Goal: Task Accomplishment & Management: Complete application form

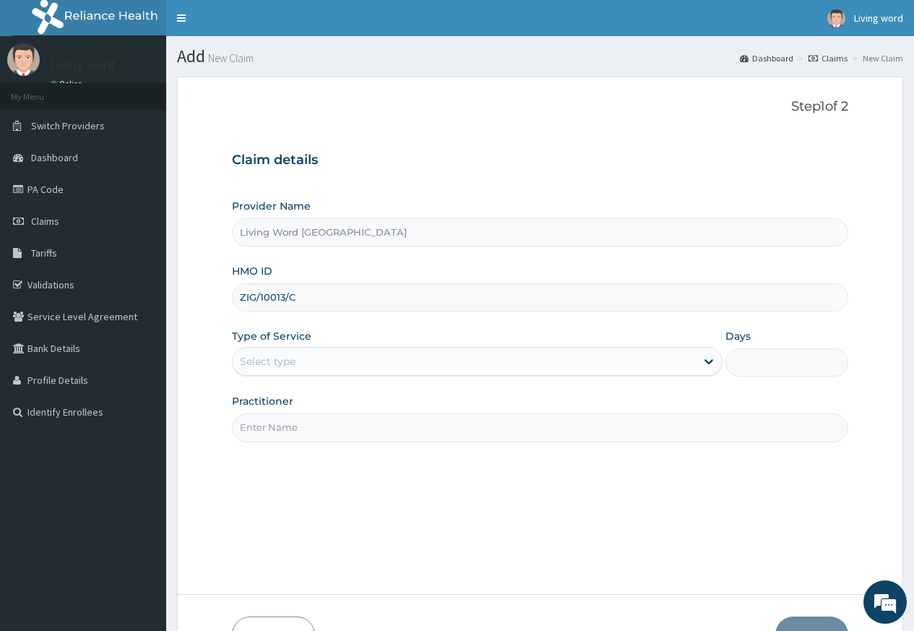
type input "ZIG/10013/C"
click at [574, 368] on div "Select type" at bounding box center [464, 361] width 463 height 23
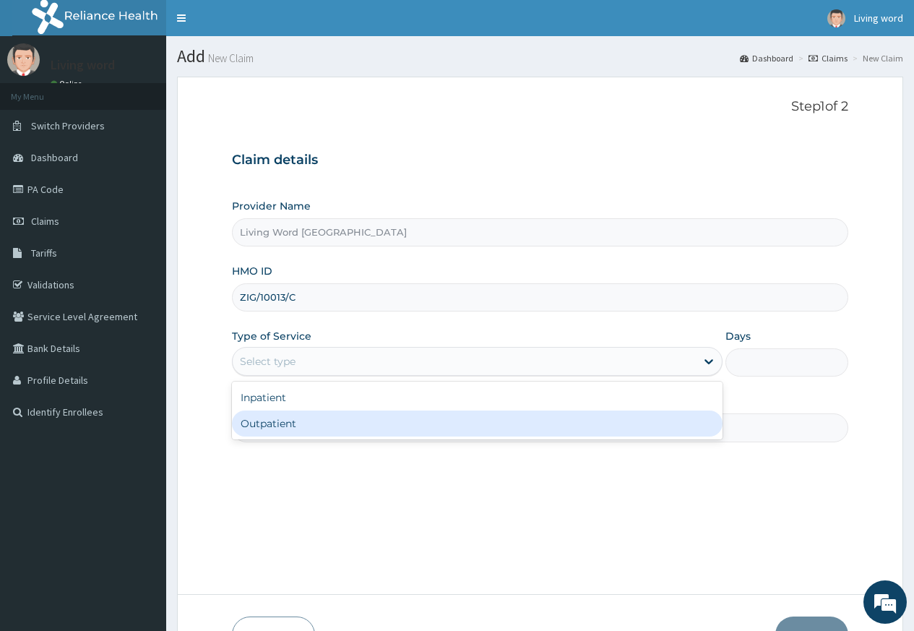
click at [512, 424] on div "Outpatient" at bounding box center [477, 423] width 491 height 26
type input "1"
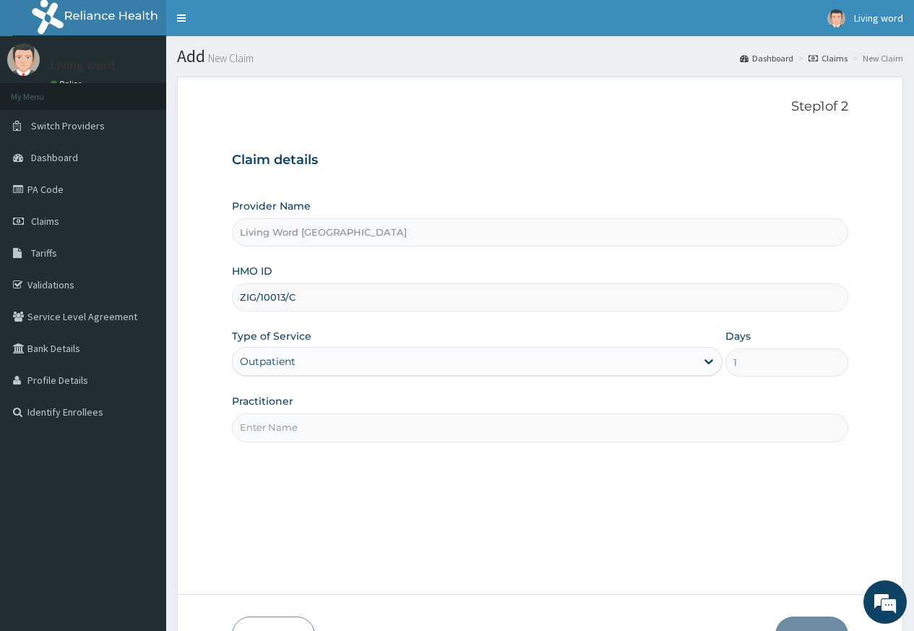
click at [439, 426] on input "Practitioner" at bounding box center [540, 427] width 616 height 28
paste input "Dr lilian nwaegerue"
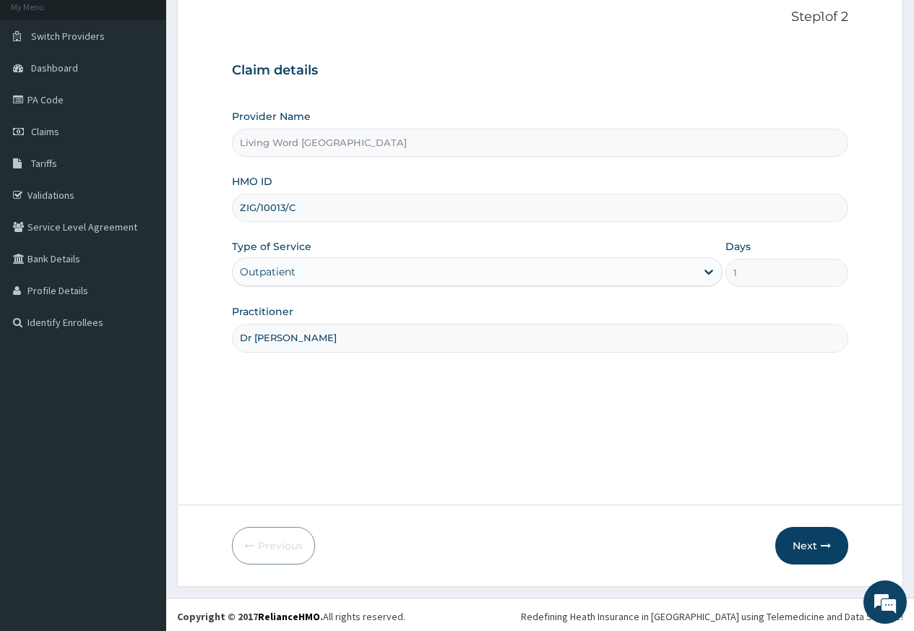
scroll to position [93, 0]
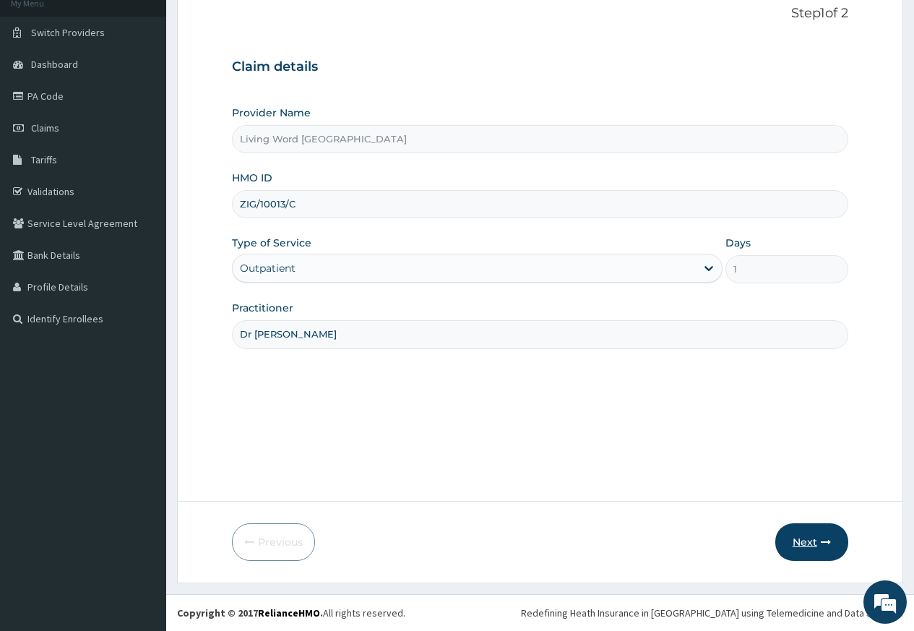
type input "Dr lilian nwaegerue"
click at [811, 541] on button "Next" at bounding box center [811, 542] width 73 height 38
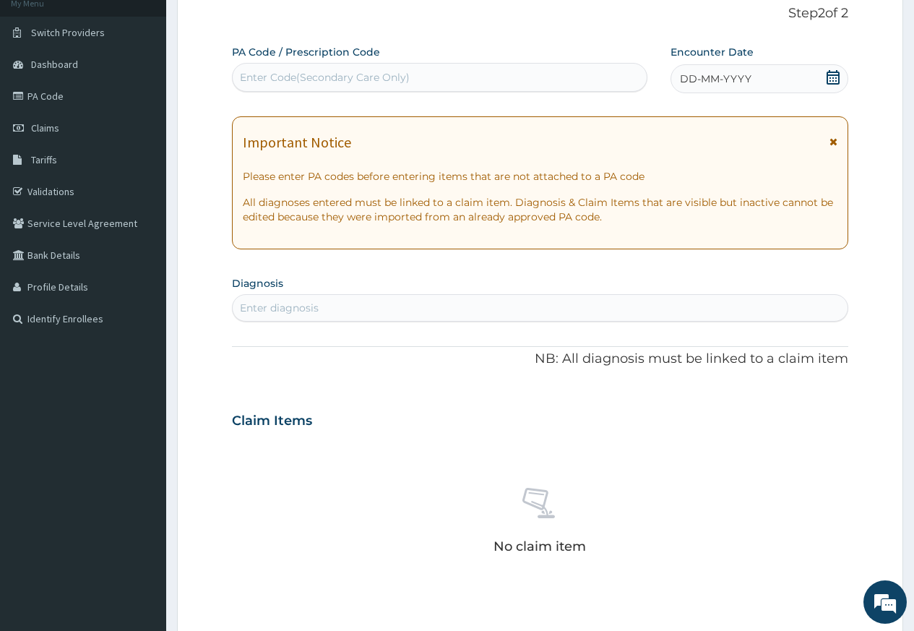
click at [839, 77] on icon at bounding box center [833, 77] width 13 height 14
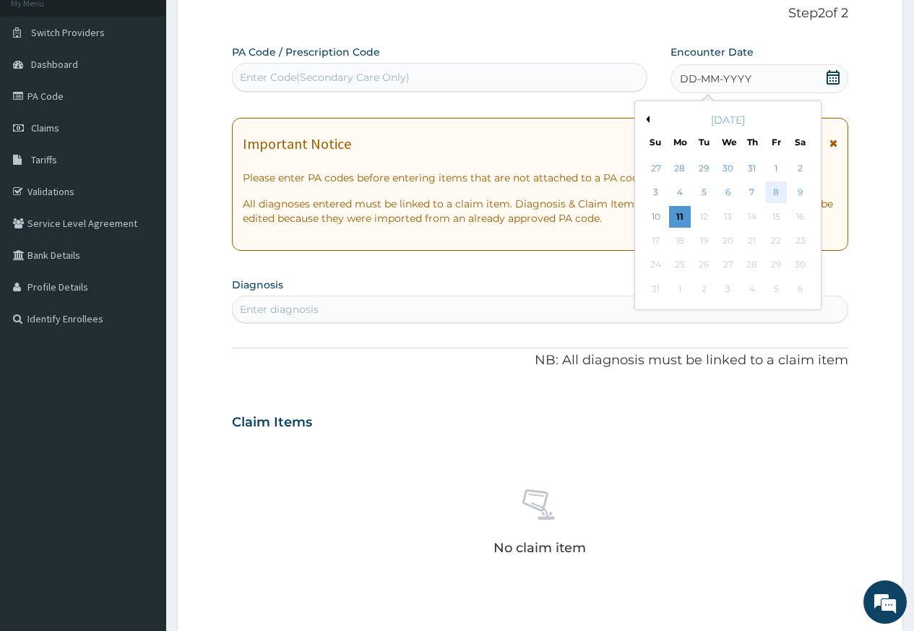
click at [774, 188] on div "8" at bounding box center [776, 193] width 22 height 22
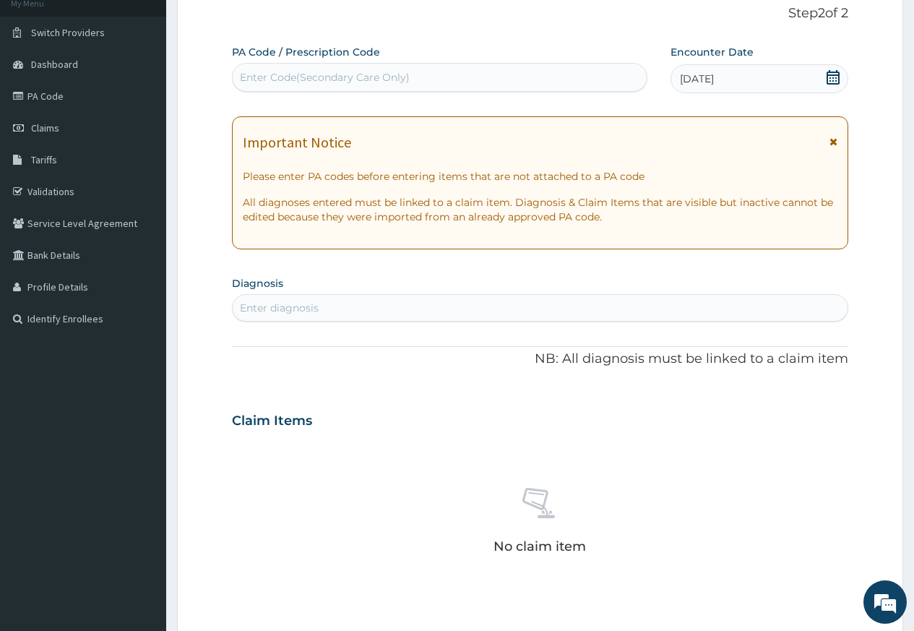
click at [487, 314] on div "Enter diagnosis" at bounding box center [540, 307] width 615 height 23
type input "Malaria"
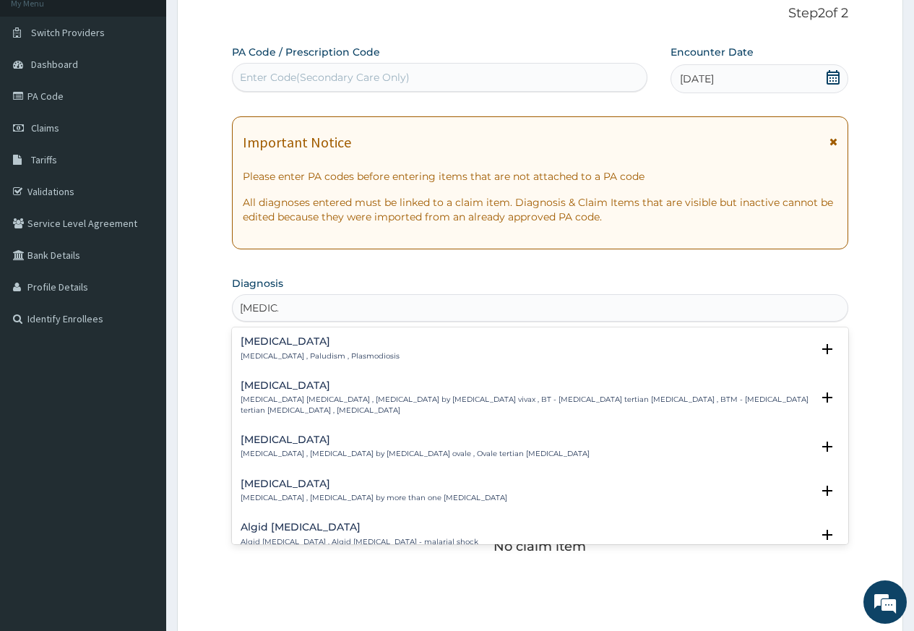
click at [261, 358] on p "Malaria , Paludism , Plasmodiosis" at bounding box center [320, 356] width 159 height 10
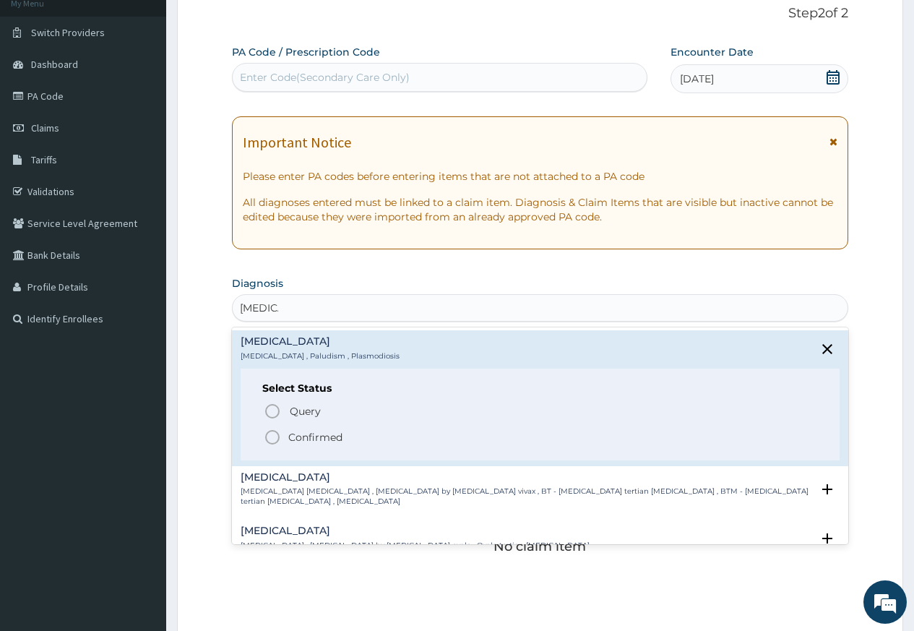
click at [266, 442] on icon "status option filled" at bounding box center [272, 437] width 17 height 17
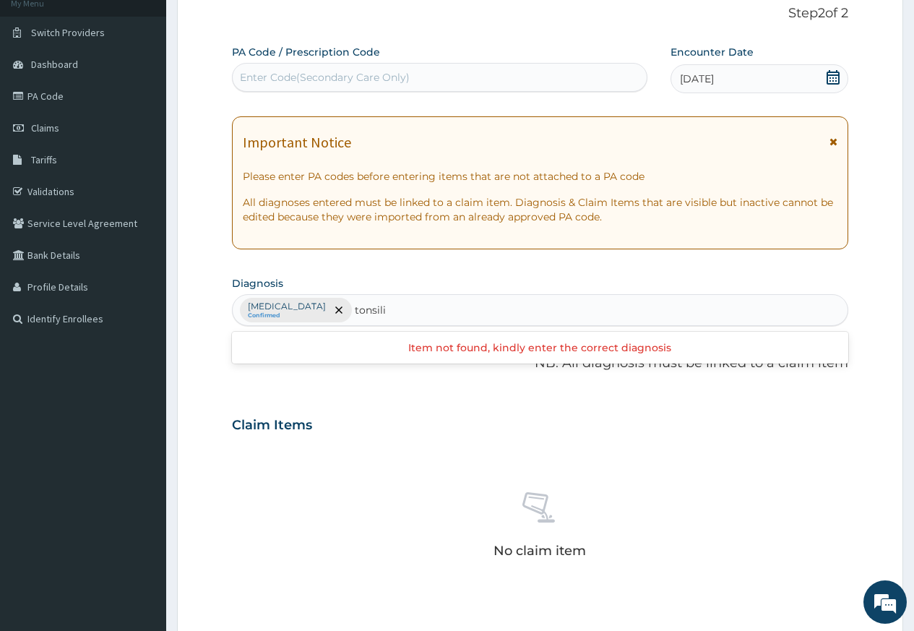
type input "tonsil"
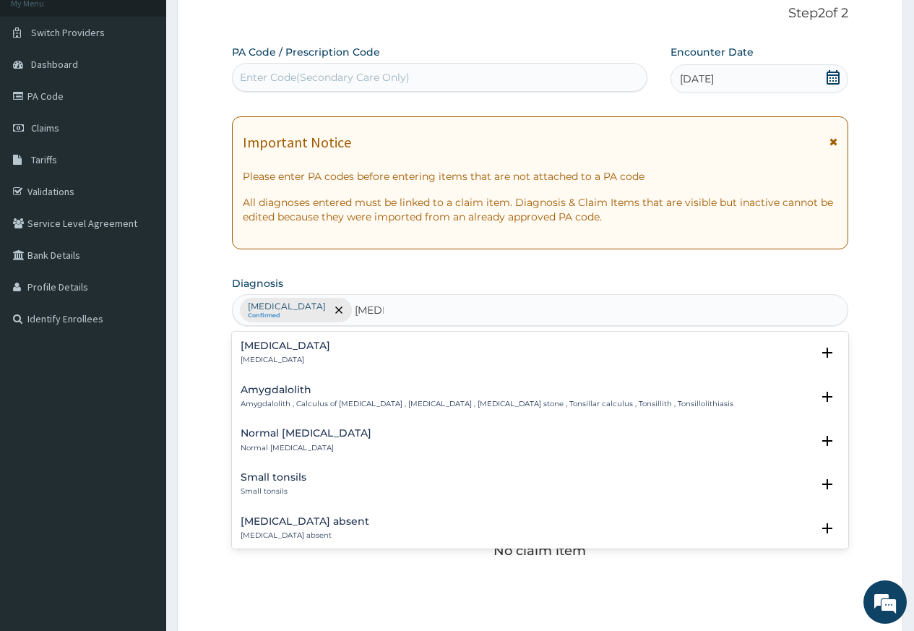
click at [296, 342] on div "Tonsillitis Tonsillitis" at bounding box center [540, 352] width 599 height 25
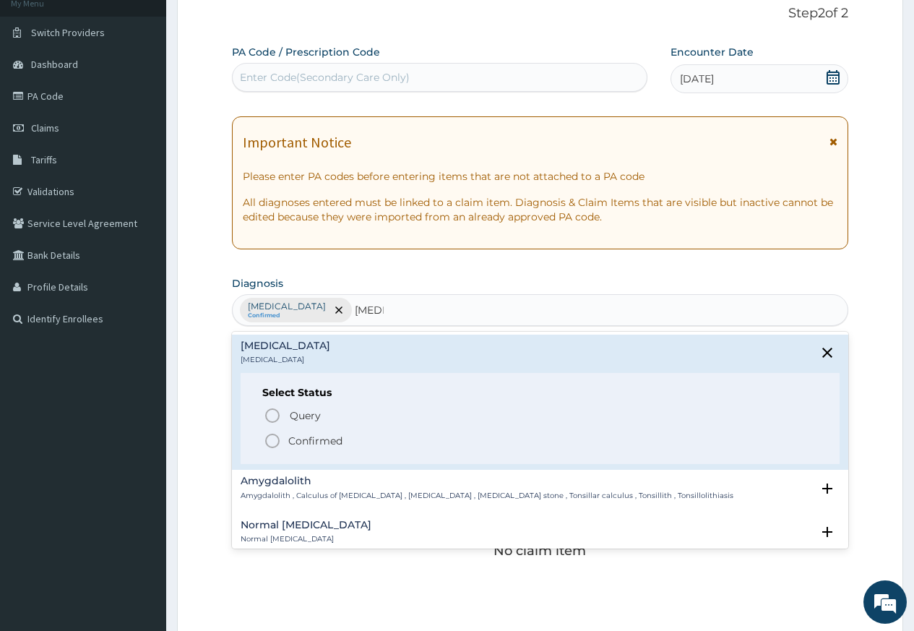
click at [270, 442] on icon "status option filled" at bounding box center [272, 440] width 17 height 17
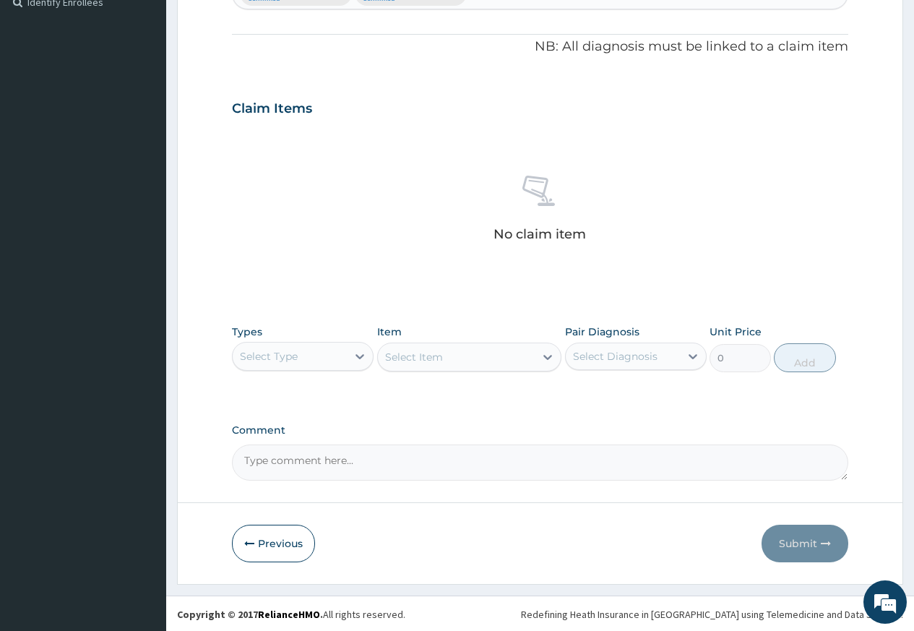
scroll to position [411, 0]
click at [332, 368] on div "Select Type" at bounding box center [303, 354] width 142 height 29
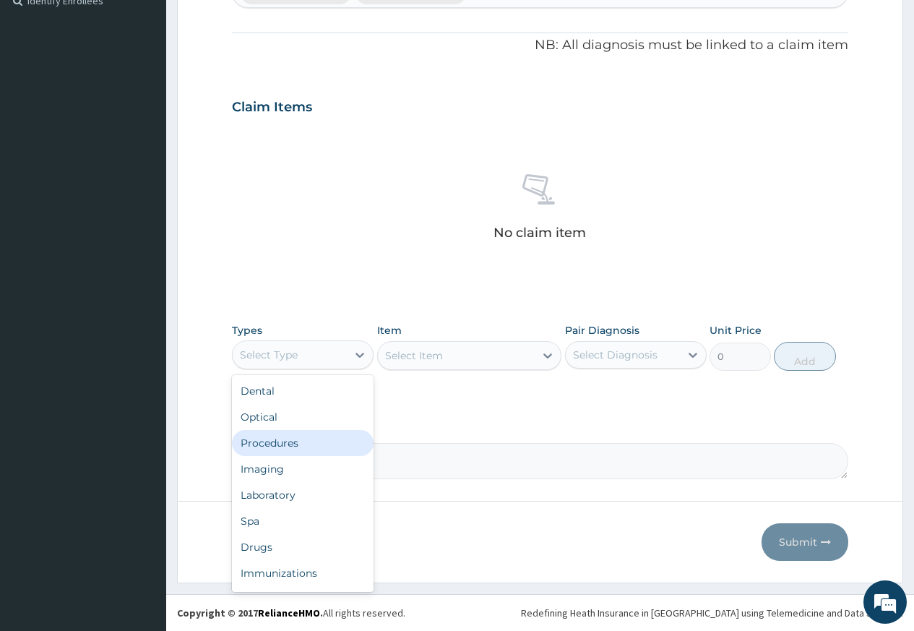
click at [304, 444] on div "Procedures" at bounding box center [303, 443] width 142 height 26
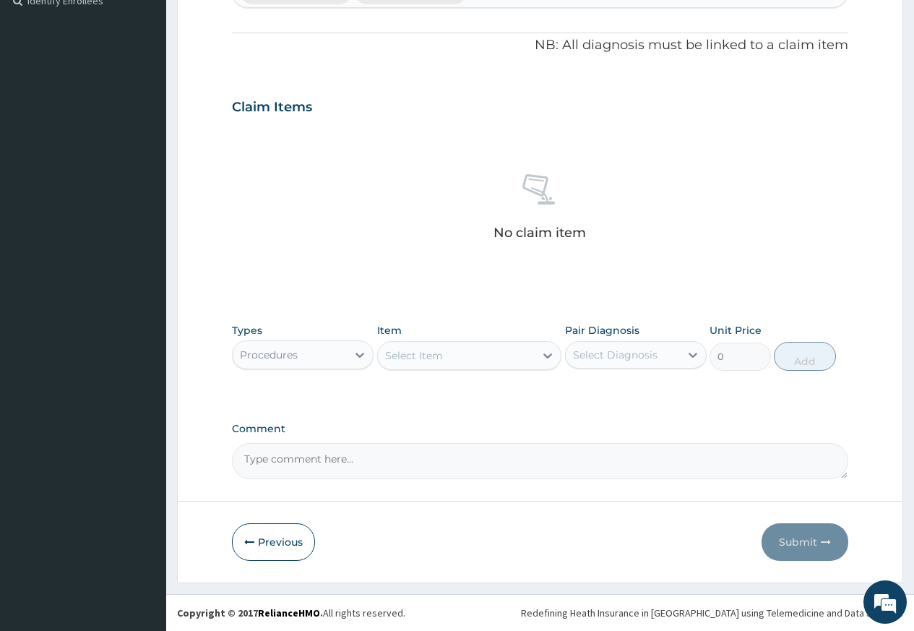
click at [452, 362] on div "Select Item" at bounding box center [457, 355] width 158 height 23
type input "gener"
click at [468, 394] on div "General Consultation" at bounding box center [469, 392] width 185 height 26
type input "2500"
click at [622, 351] on div "Select Diagnosis" at bounding box center [615, 355] width 85 height 14
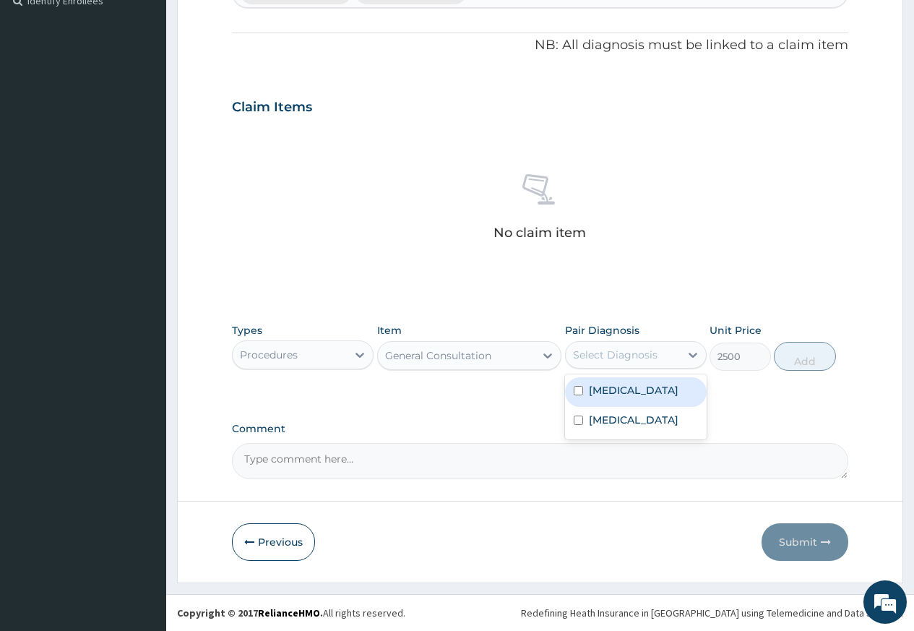
click at [611, 387] on label "Malaria" at bounding box center [634, 390] width 90 height 14
checkbox input "true"
click at [830, 364] on button "Add" at bounding box center [804, 356] width 61 height 29
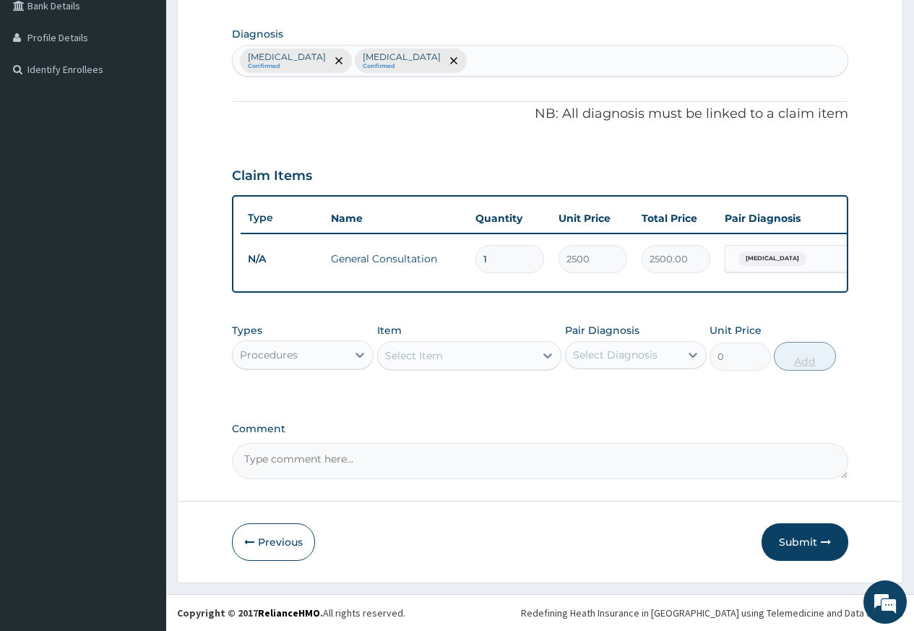
scroll to position [353, 0]
click at [342, 359] on div "Procedures" at bounding box center [290, 354] width 114 height 23
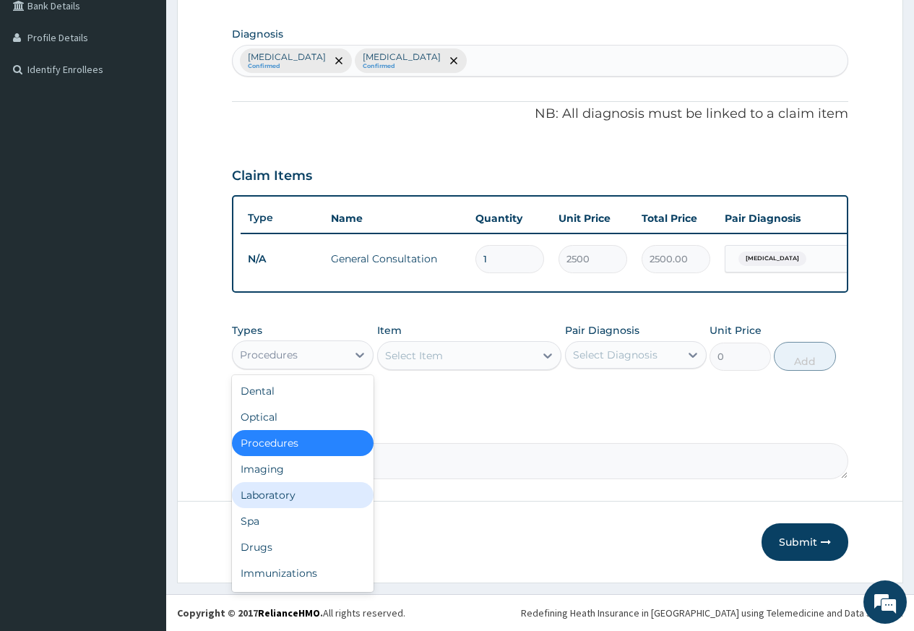
click at [322, 494] on div "Laboratory" at bounding box center [303, 495] width 142 height 26
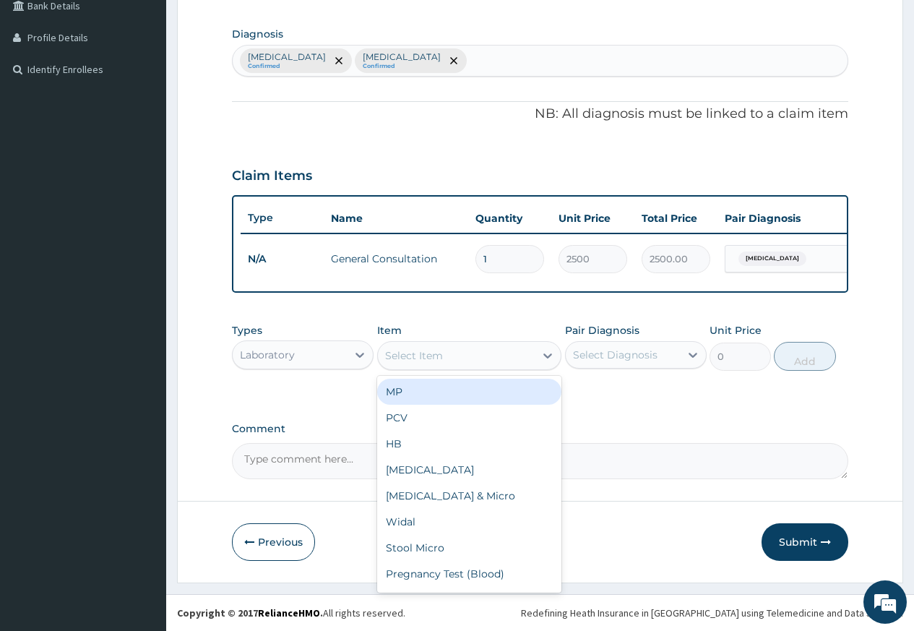
click at [461, 365] on div "Select Item" at bounding box center [457, 355] width 158 height 23
click at [460, 395] on div "MP" at bounding box center [469, 392] width 185 height 26
type input "2500"
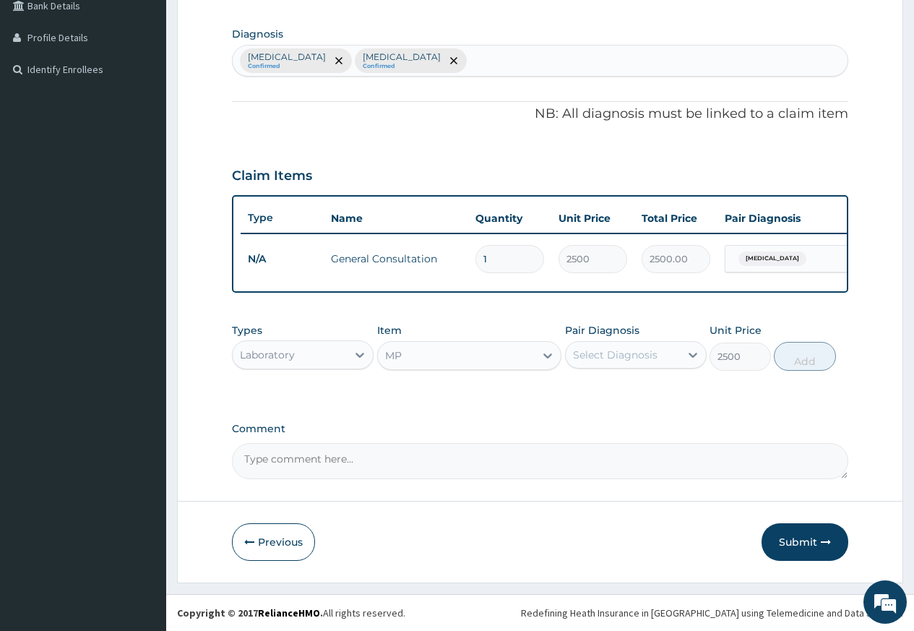
click at [649, 356] on div "Select Diagnosis" at bounding box center [615, 355] width 85 height 14
click at [634, 392] on div "Malaria" at bounding box center [636, 392] width 142 height 30
checkbox input "true"
click at [805, 357] on button "Add" at bounding box center [804, 356] width 61 height 29
type input "0"
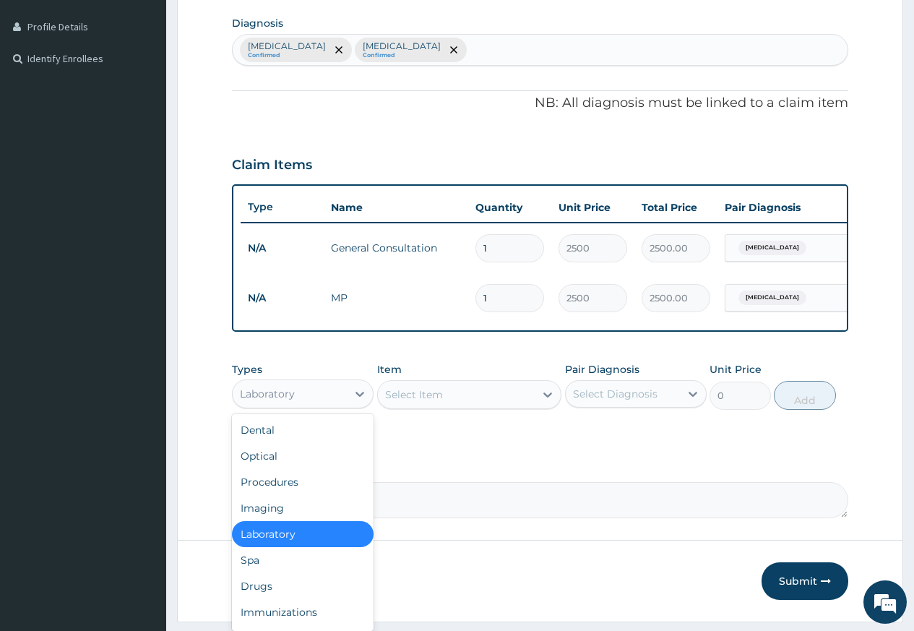
click at [341, 405] on div "Laboratory" at bounding box center [290, 393] width 114 height 23
click at [289, 593] on div "Drugs" at bounding box center [303, 586] width 142 height 26
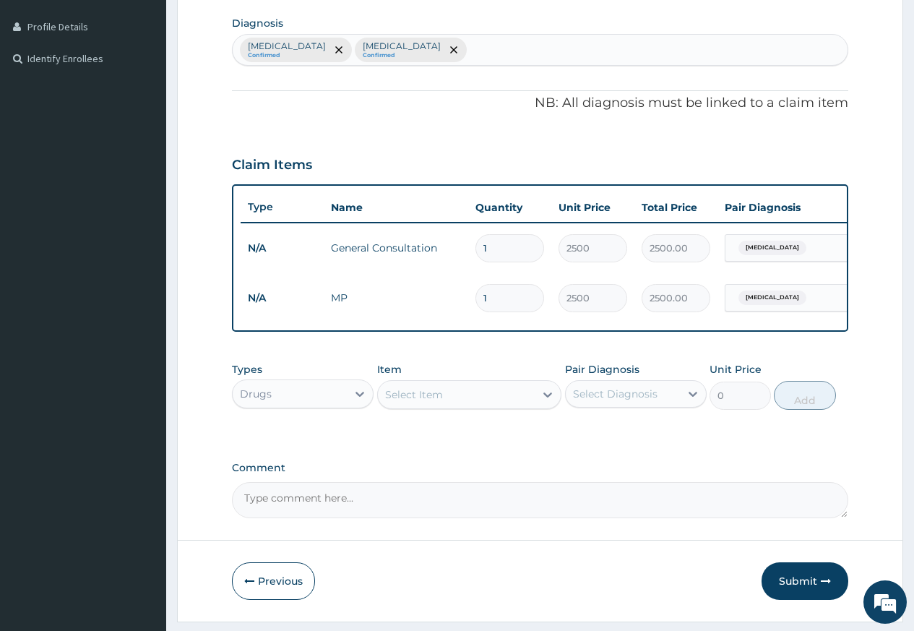
click at [442, 402] on div "Select Item" at bounding box center [414, 394] width 58 height 14
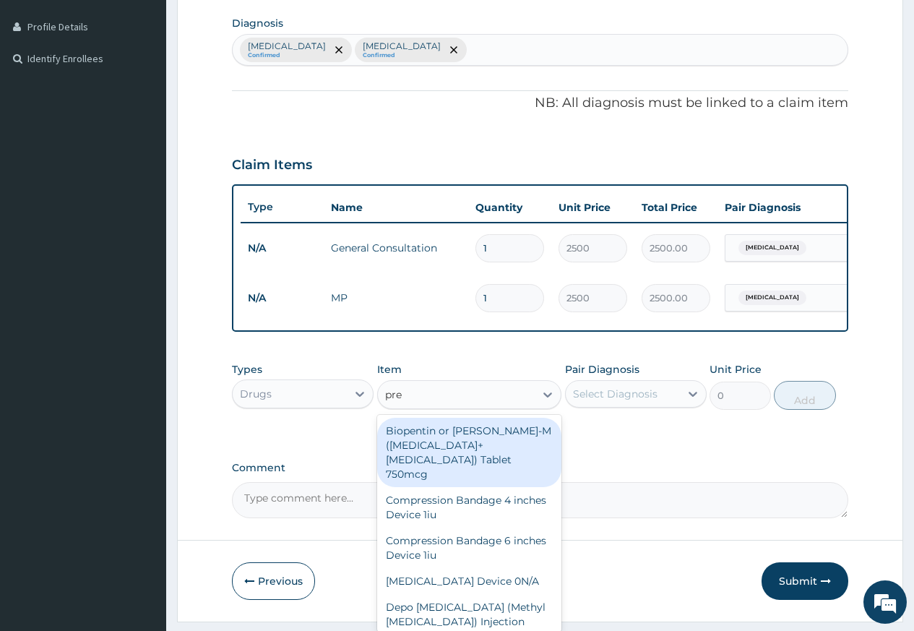
type input "pred"
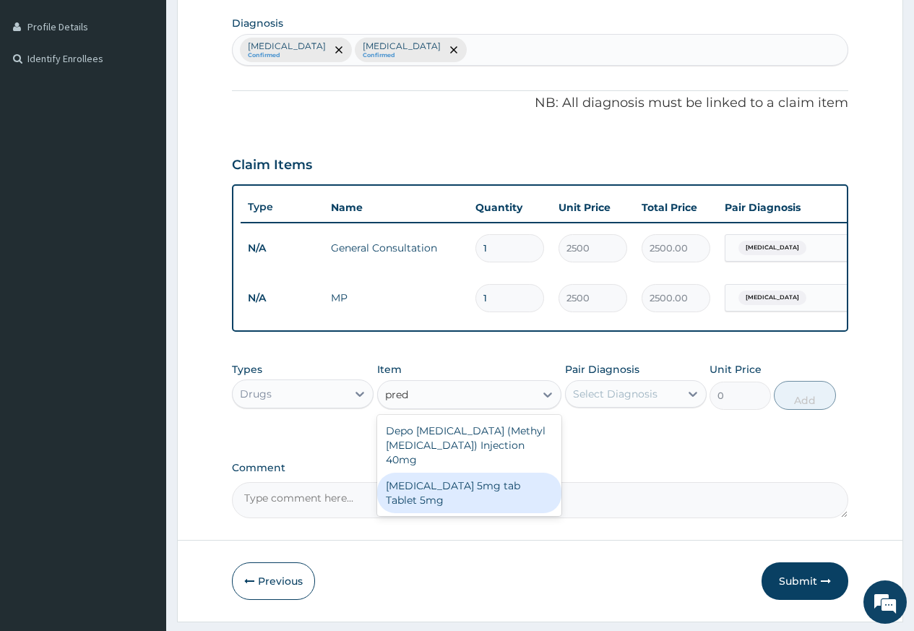
click at [474, 494] on div "Prednisolone 5mg tab Tablet 5mg" at bounding box center [469, 493] width 185 height 40
type input "48"
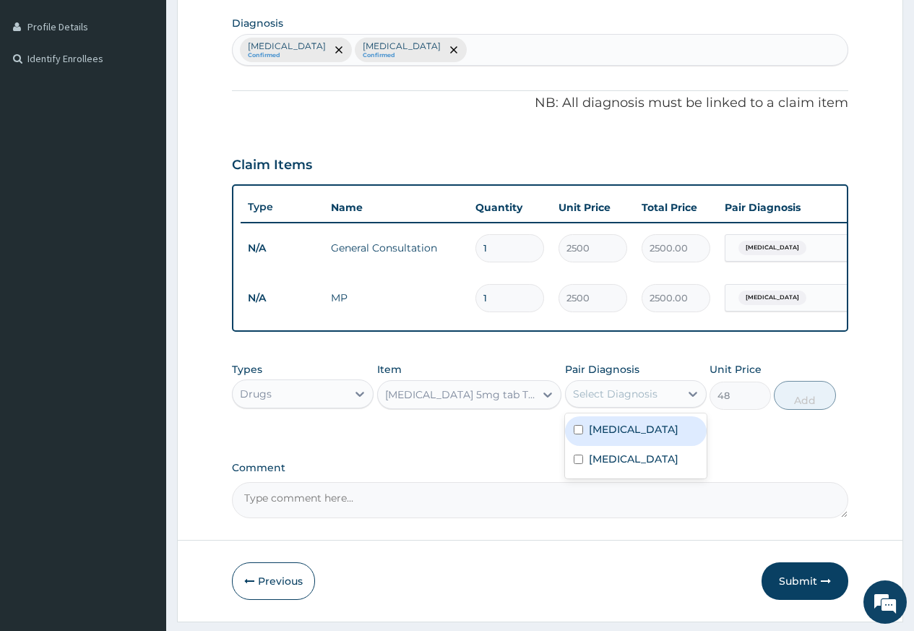
click at [635, 401] on div "Select Diagnosis" at bounding box center [615, 394] width 85 height 14
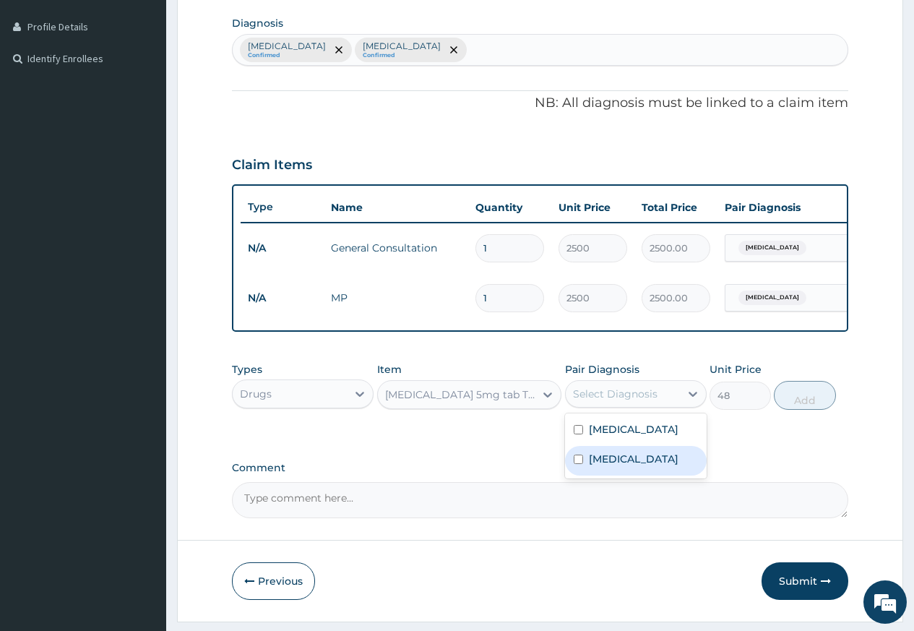
click at [624, 466] on label "Tonsillitis" at bounding box center [634, 459] width 90 height 14
checkbox input "true"
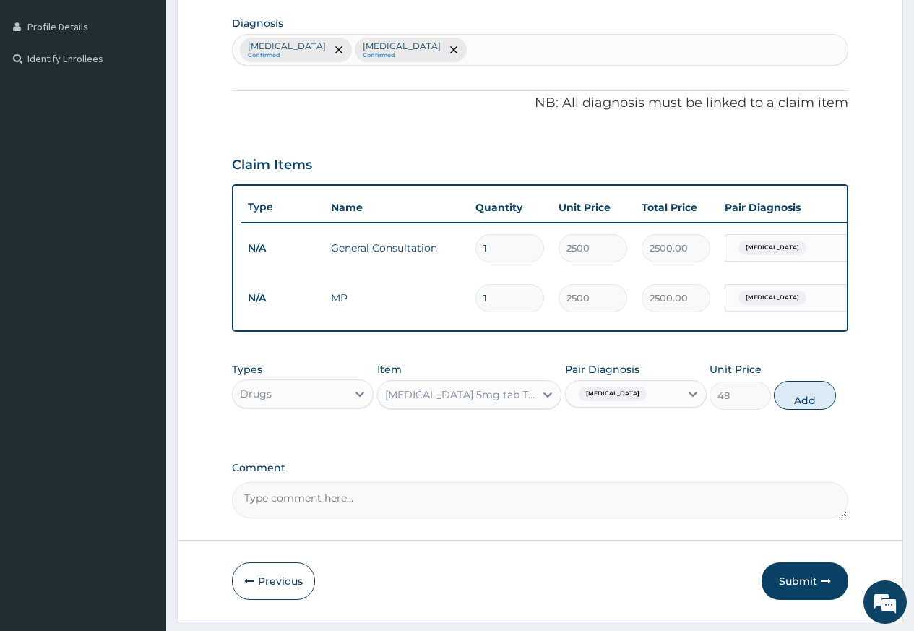
click at [801, 402] on button "Add" at bounding box center [804, 395] width 61 height 29
type input "0"
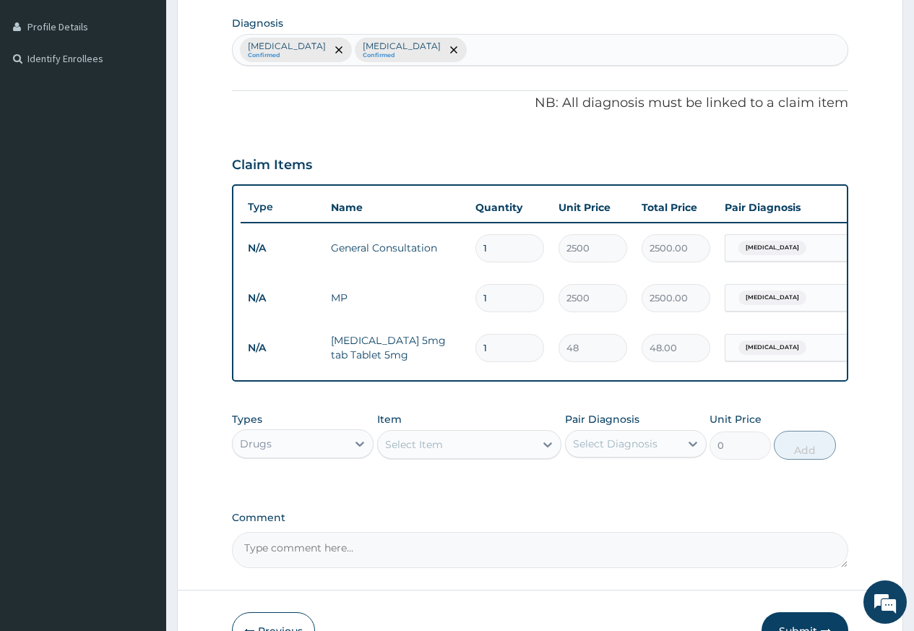
type input "15"
type input "720.00"
type input "15"
click at [434, 449] on div "Select Item" at bounding box center [414, 444] width 58 height 14
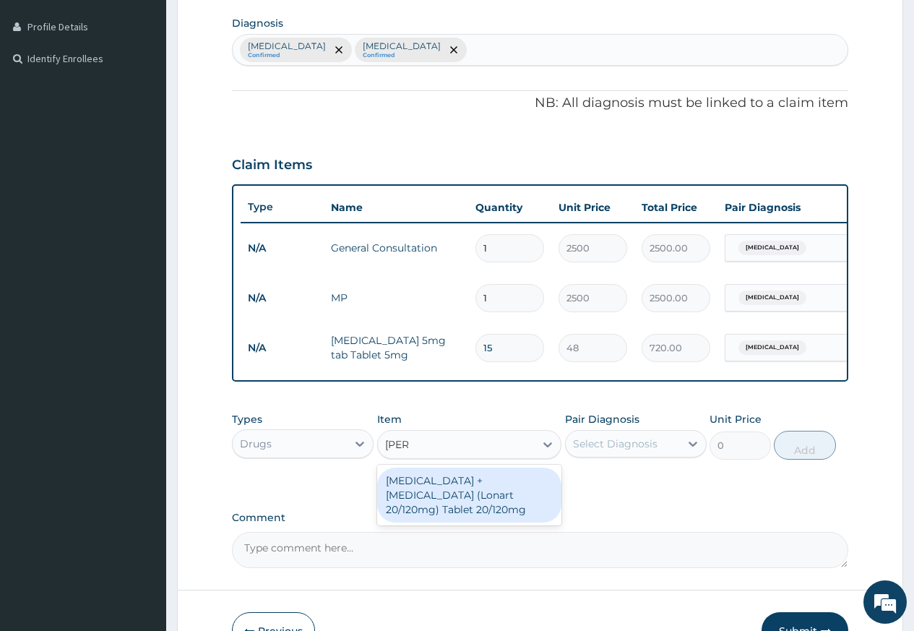
type input "lonar"
click at [511, 517] on div "Artemether + Lumefantrine (Lonart 20/120mg) Tablet 20/120mg" at bounding box center [469, 495] width 185 height 55
type input "144"
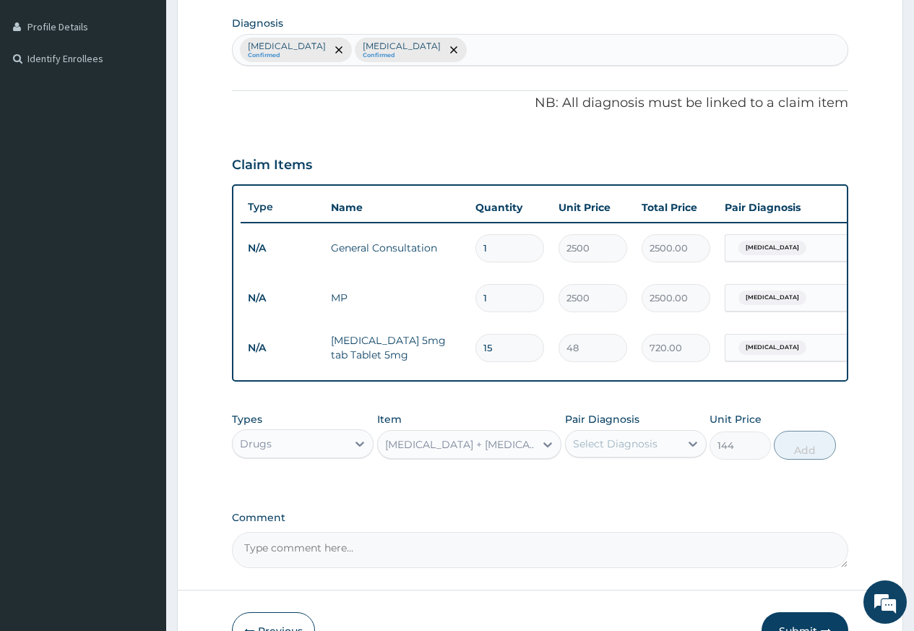
click at [609, 451] on div "Select Diagnosis" at bounding box center [615, 443] width 85 height 14
click at [616, 486] on label "Malaria" at bounding box center [634, 479] width 90 height 14
checkbox input "true"
click at [787, 454] on button "Add" at bounding box center [804, 445] width 61 height 29
type input "0"
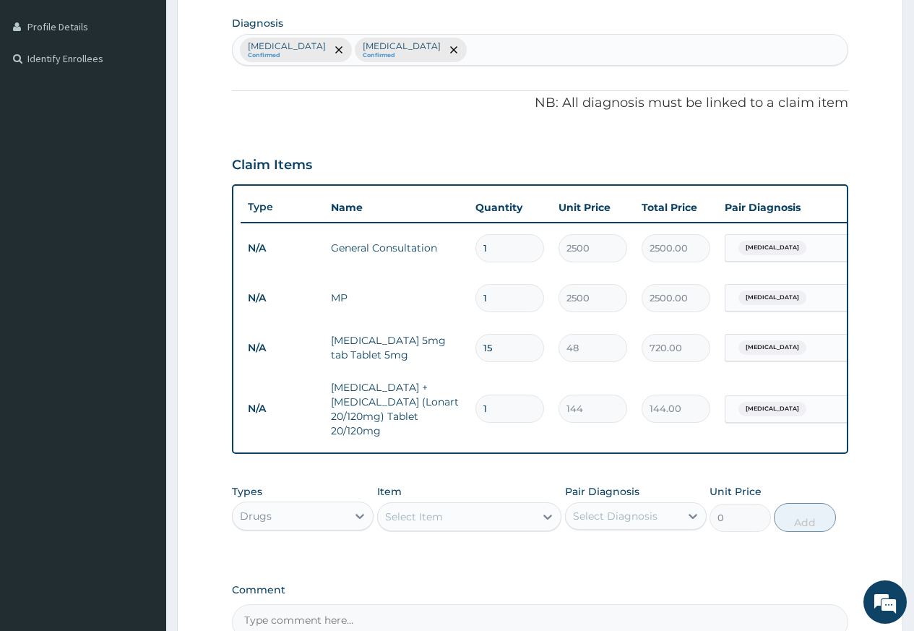
type input "18"
type input "2592.00"
type input "18"
click at [402, 53] on div "Malaria Confirmed Tonsillitis Confirmed" at bounding box center [540, 50] width 615 height 30
type input "fever"
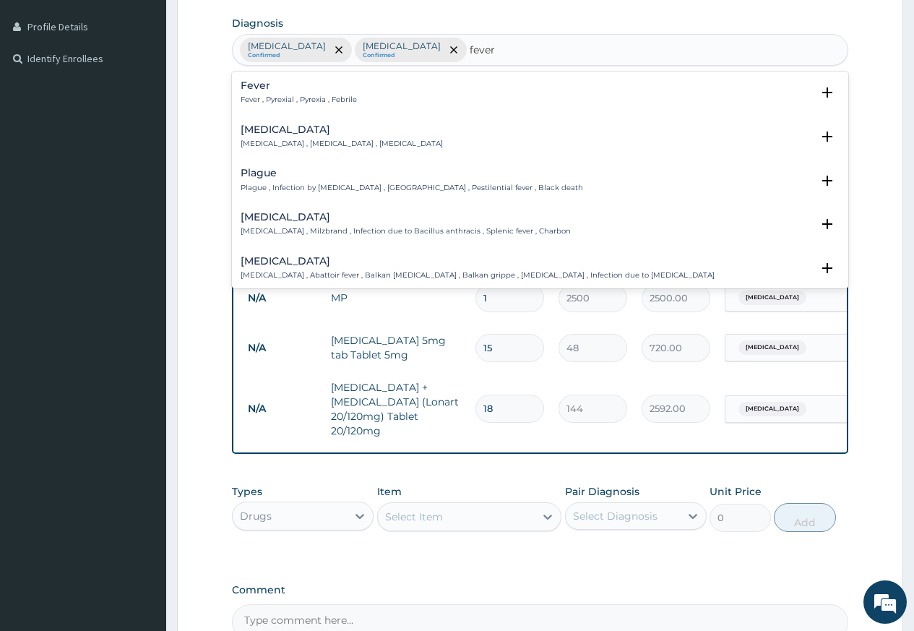
click at [320, 91] on h4 "Fever" at bounding box center [299, 85] width 116 height 11
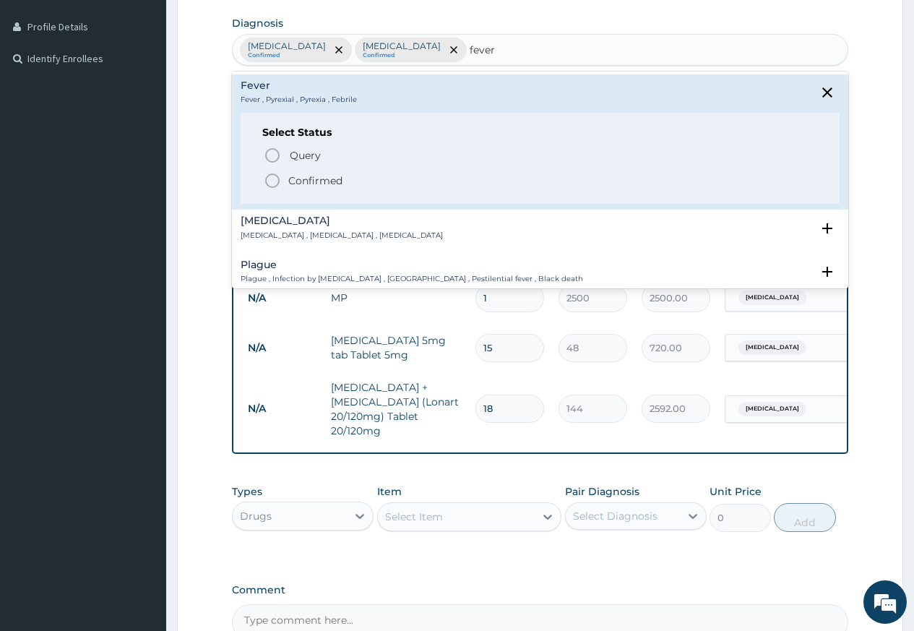
click at [267, 181] on icon "status option filled" at bounding box center [272, 180] width 17 height 17
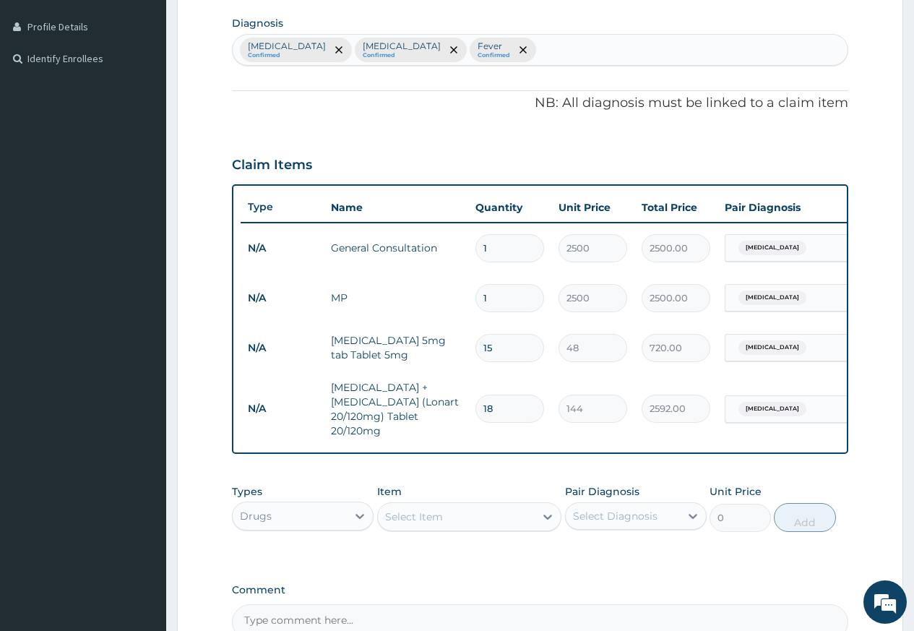
click at [506, 528] on div "Select Item" at bounding box center [457, 516] width 158 height 23
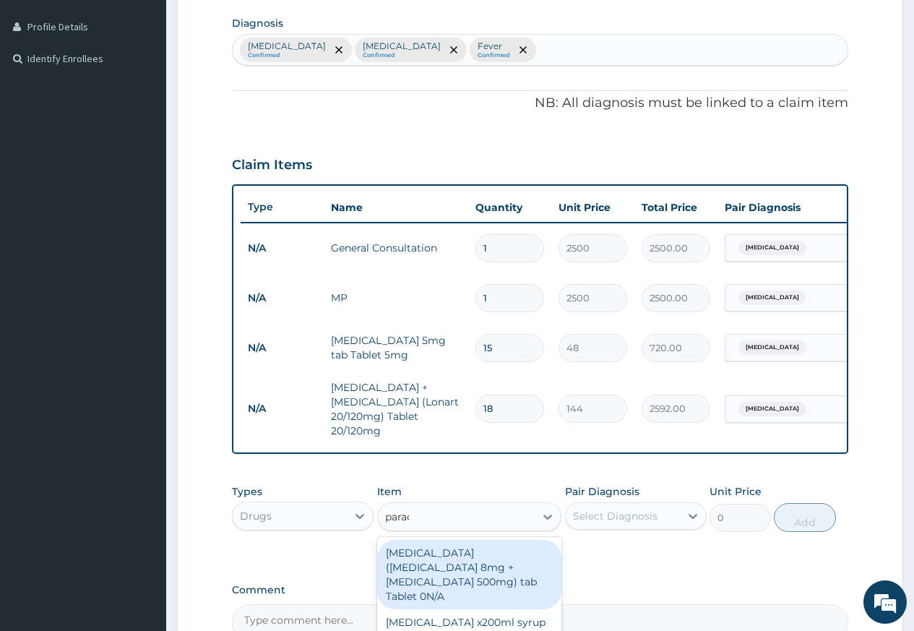
type input "parace"
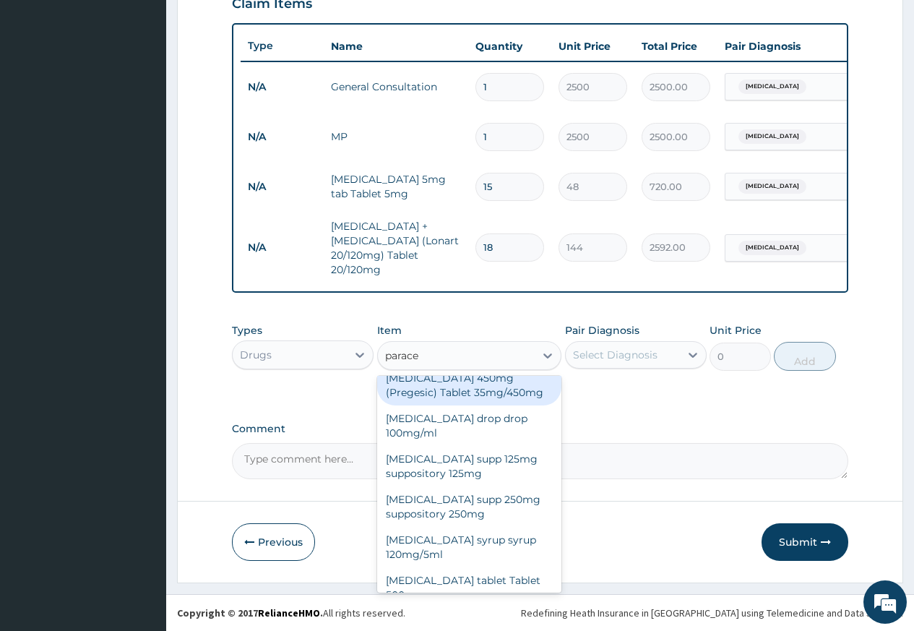
scroll to position [101, 0]
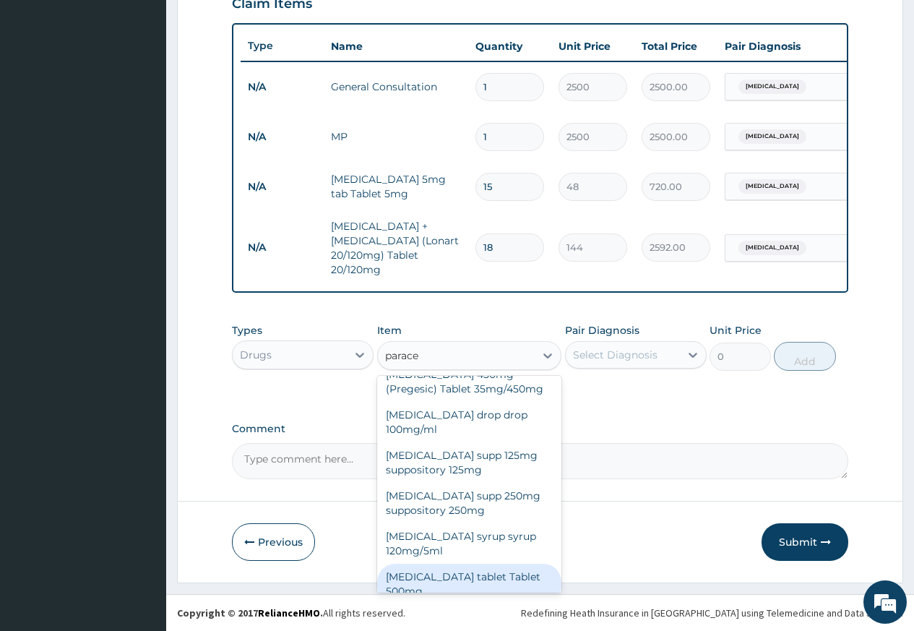
click at [486, 564] on div "Paracetamol tablet Tablet 500mg" at bounding box center [469, 584] width 185 height 40
type input "14.4"
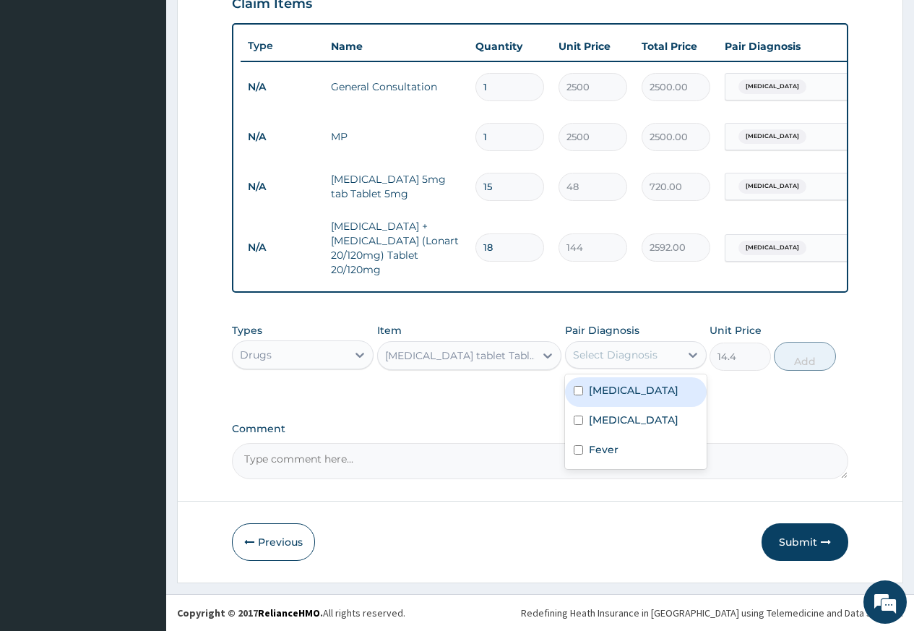
click at [639, 357] on div "Select Diagnosis" at bounding box center [615, 355] width 85 height 14
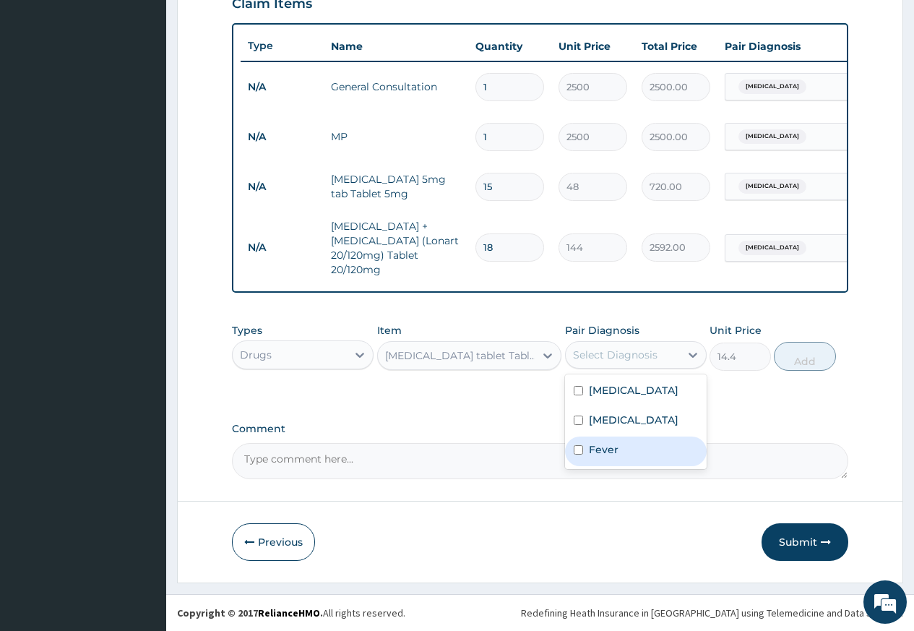
click at [613, 436] on div "Fever" at bounding box center [636, 451] width 142 height 30
checkbox input "true"
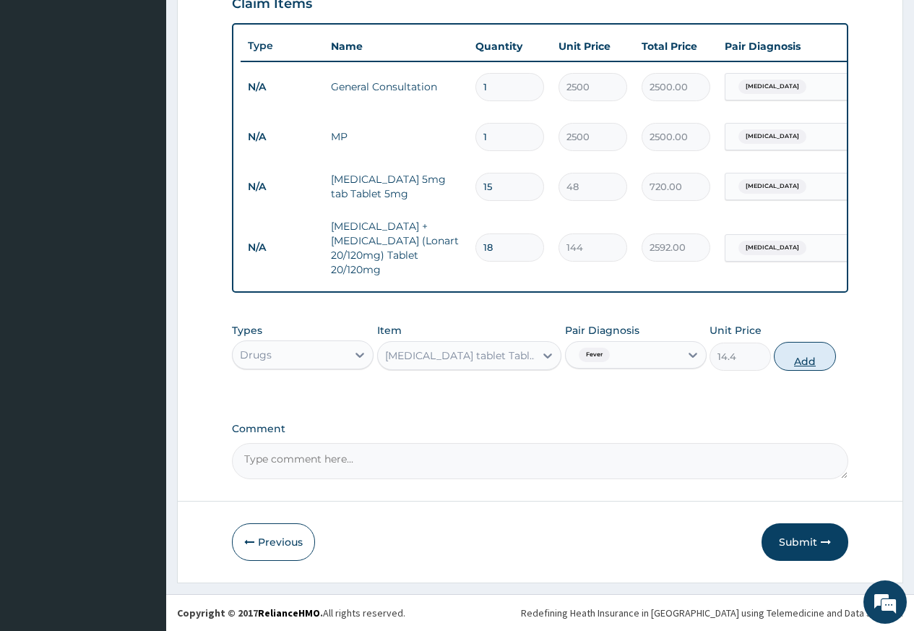
click at [801, 349] on button "Add" at bounding box center [804, 356] width 61 height 29
type input "0"
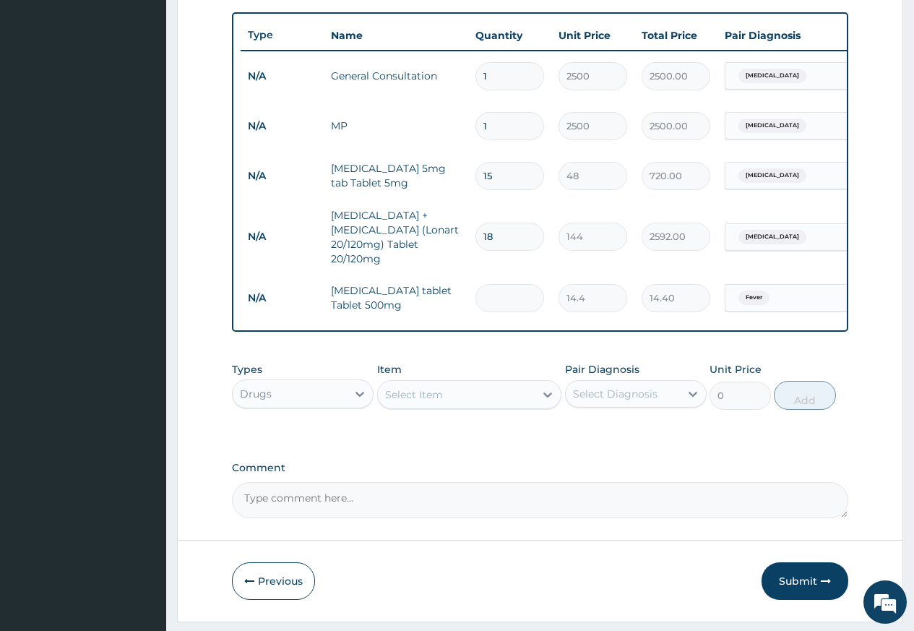
type input "0.00"
type input "5"
type input "72.00"
type input "5"
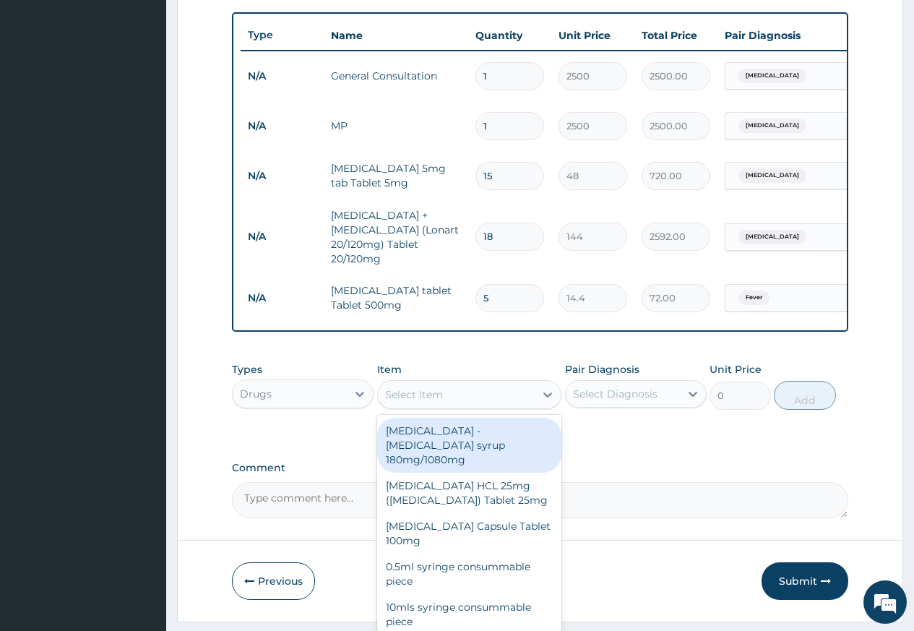
click at [436, 397] on div "Select Item" at bounding box center [457, 394] width 158 height 23
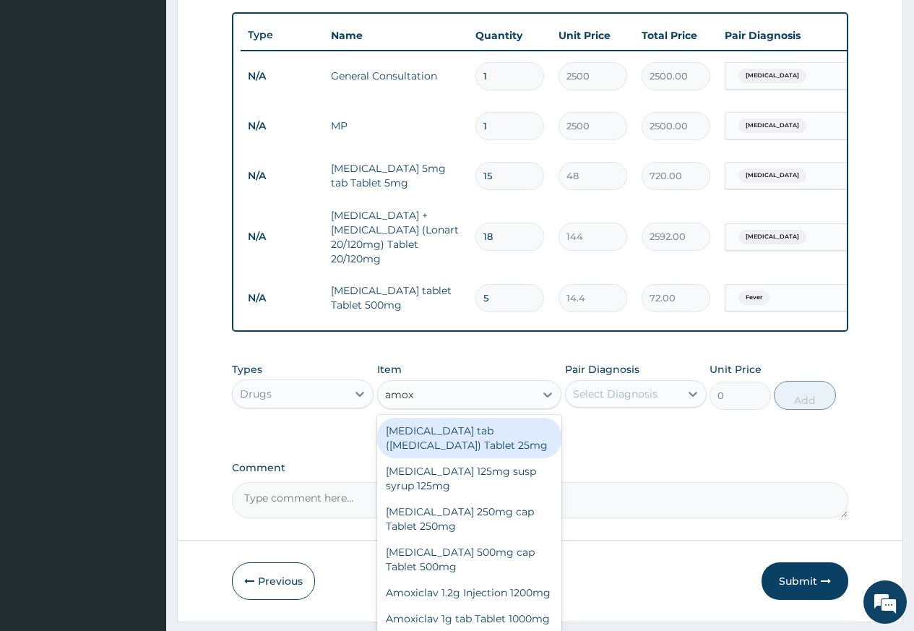
type input "amoxi"
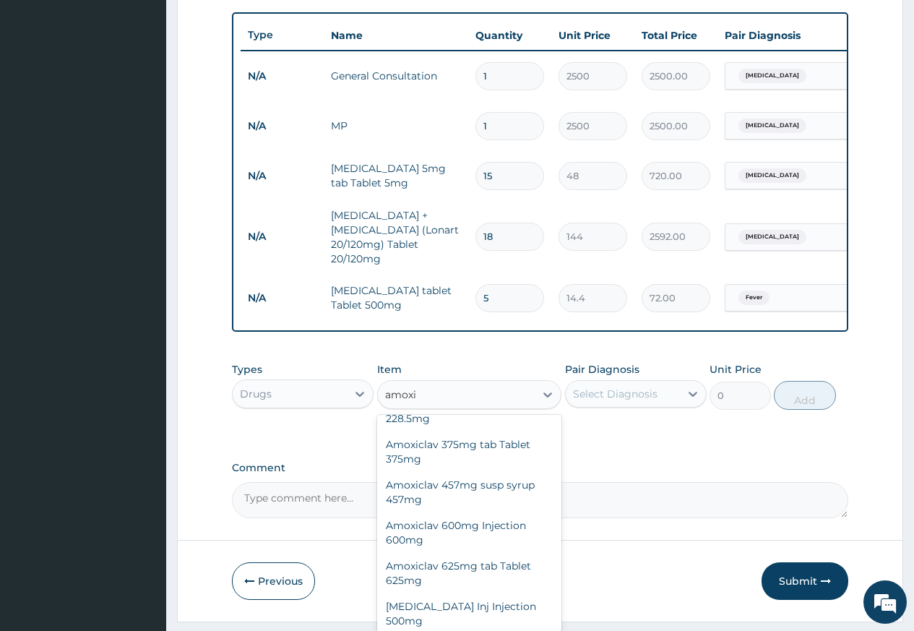
scroll to position [217, 0]
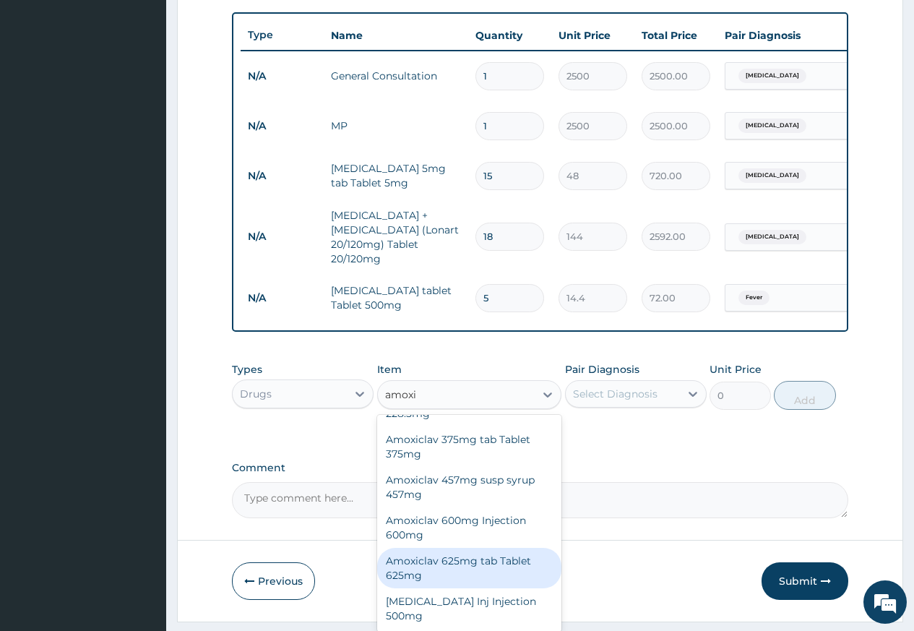
click at [469, 581] on div "Amoxiclav 625mg tab Tablet 625mg" at bounding box center [469, 568] width 185 height 40
type input "432"
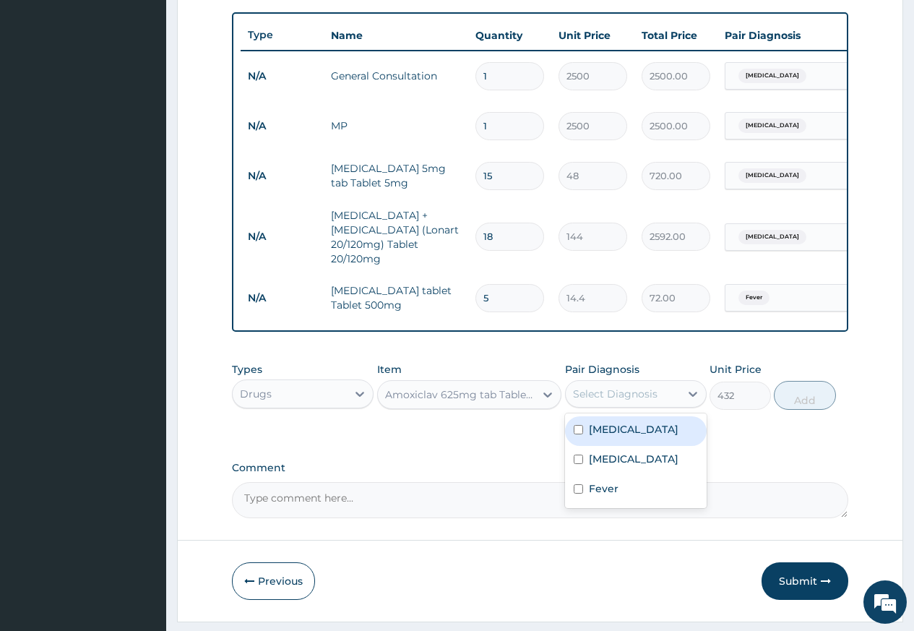
click at [601, 401] on div "Select Diagnosis" at bounding box center [615, 394] width 85 height 14
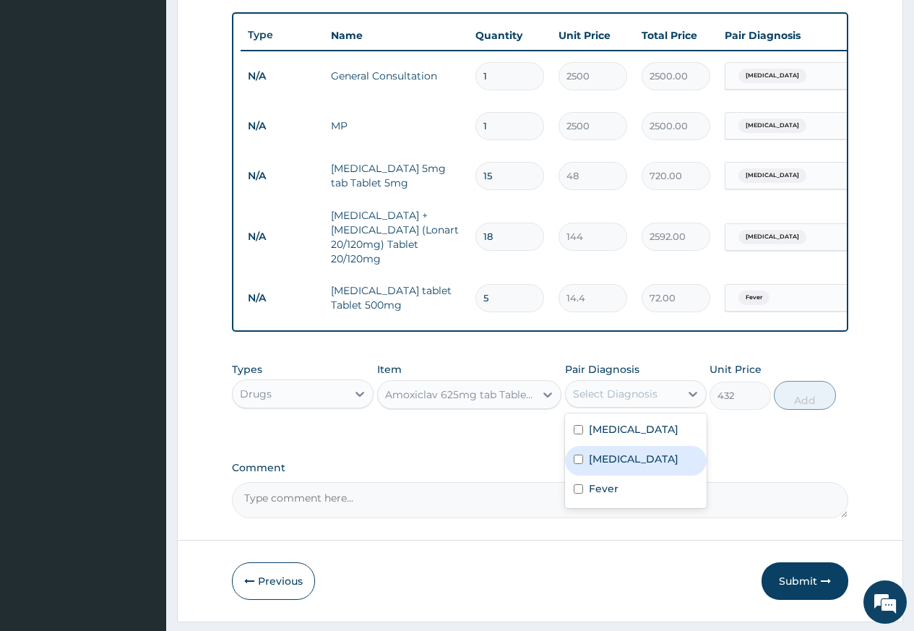
click at [608, 466] on label "Tonsillitis" at bounding box center [634, 459] width 90 height 14
checkbox input "true"
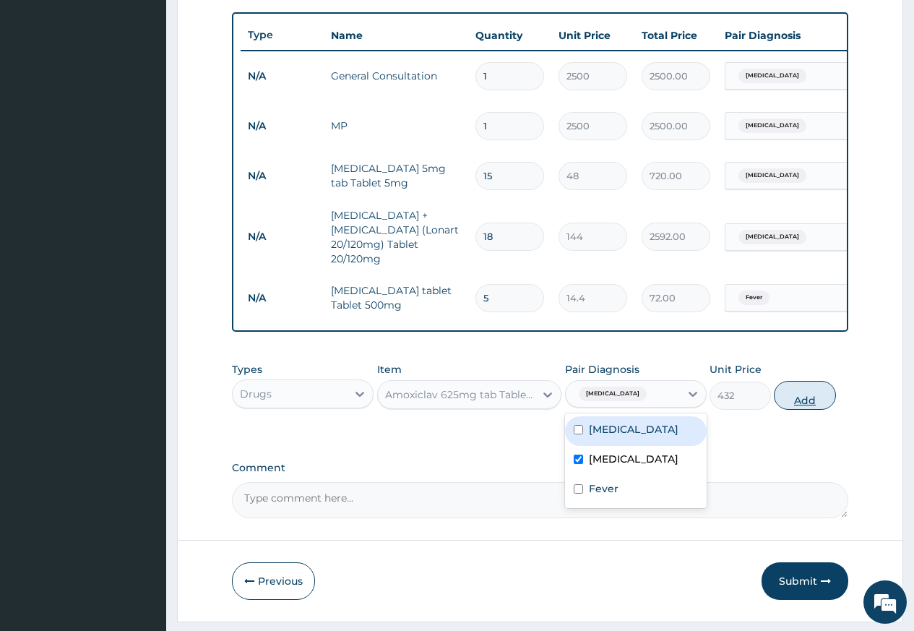
click at [793, 408] on button "Add" at bounding box center [804, 395] width 61 height 29
type input "0"
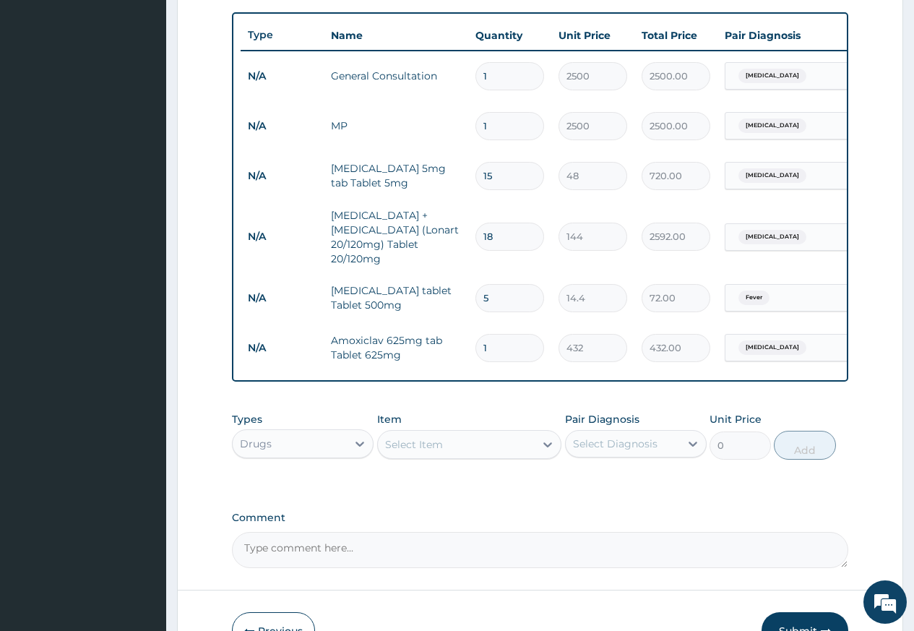
type input "14"
type input "6048.00"
type input "14"
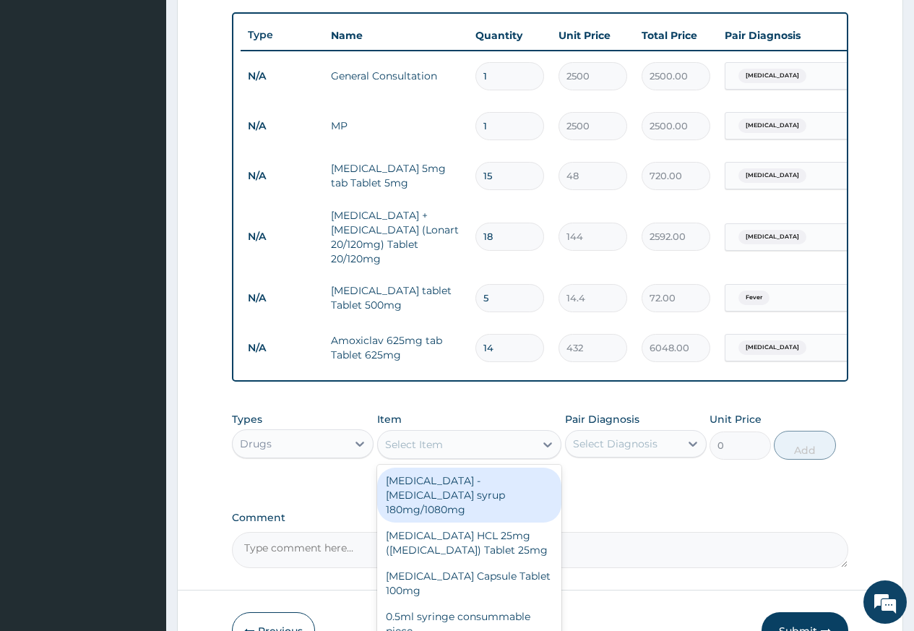
click at [452, 456] on div "Select Item" at bounding box center [457, 444] width 158 height 23
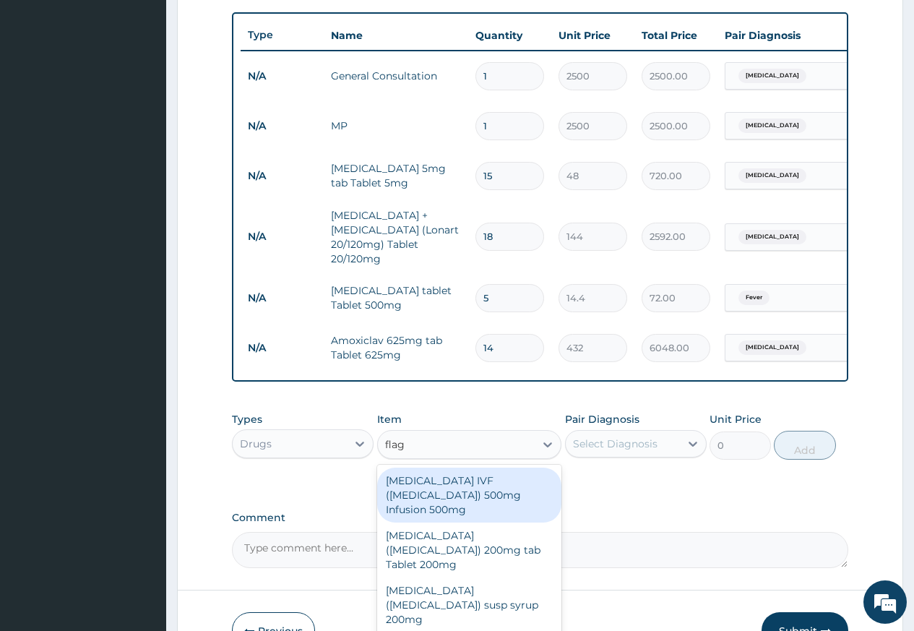
type input "flagy"
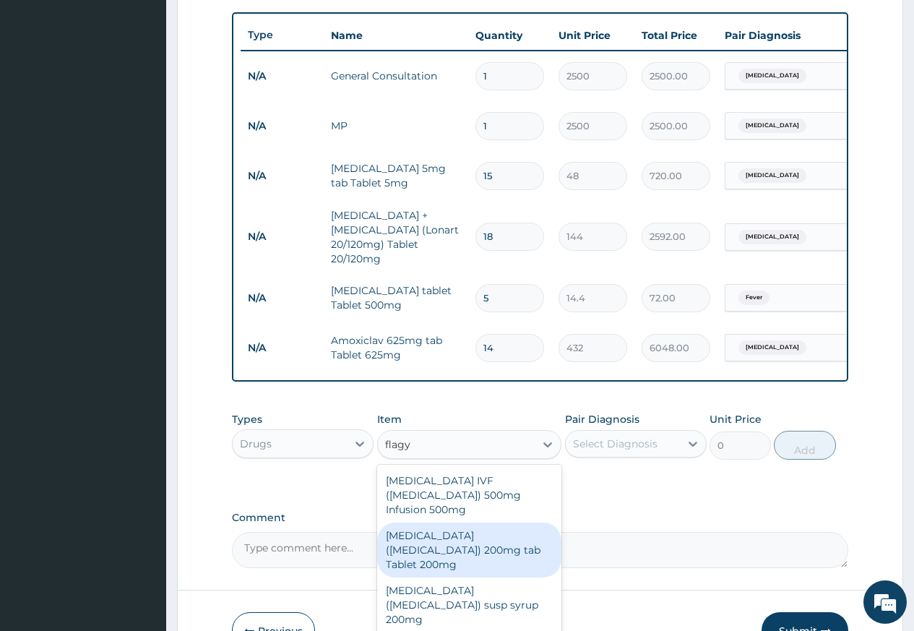
click at [490, 547] on div "Metronidazole (Flagyl) 200mg tab Tablet 200mg" at bounding box center [469, 549] width 185 height 55
type input "57.6"
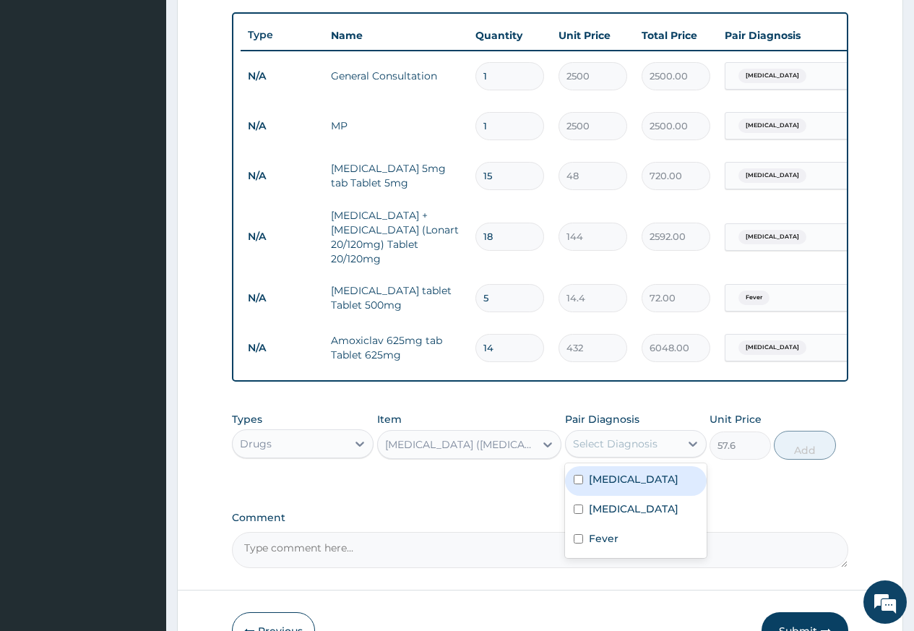
click at [608, 451] on div "Select Diagnosis" at bounding box center [615, 443] width 85 height 14
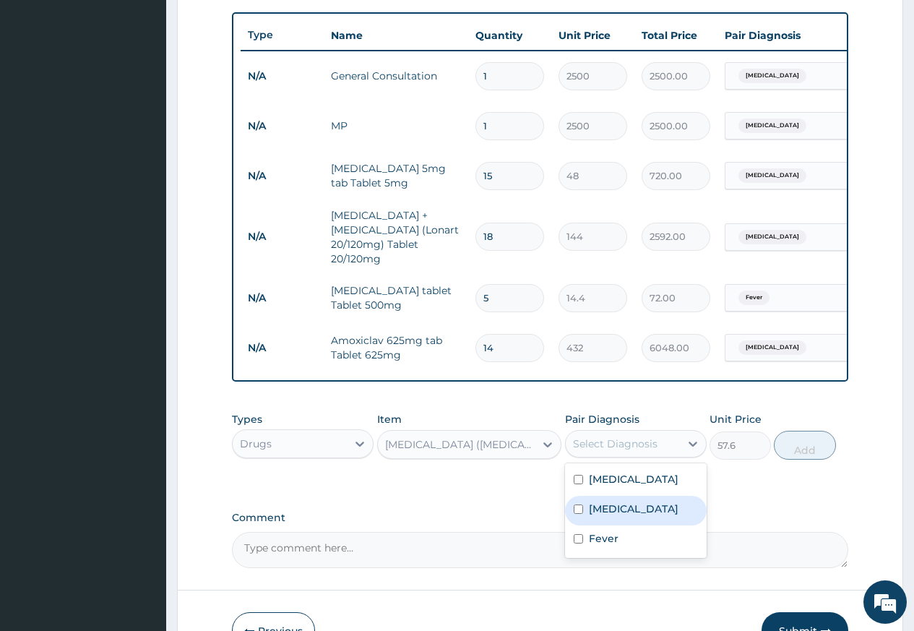
click at [602, 516] on label "Tonsillitis" at bounding box center [634, 508] width 90 height 14
checkbox input "true"
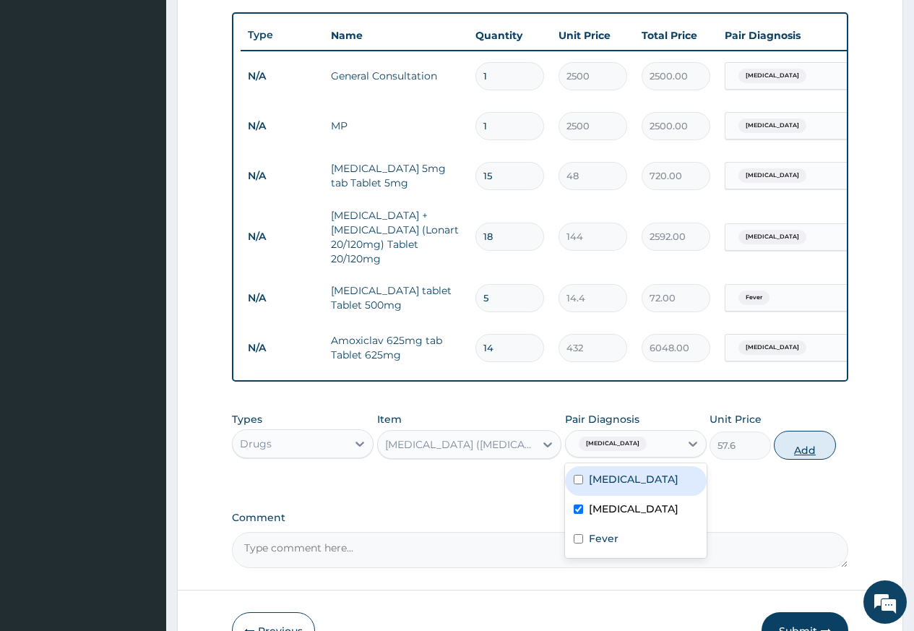
click at [796, 454] on button "Add" at bounding box center [804, 445] width 61 height 29
type input "0"
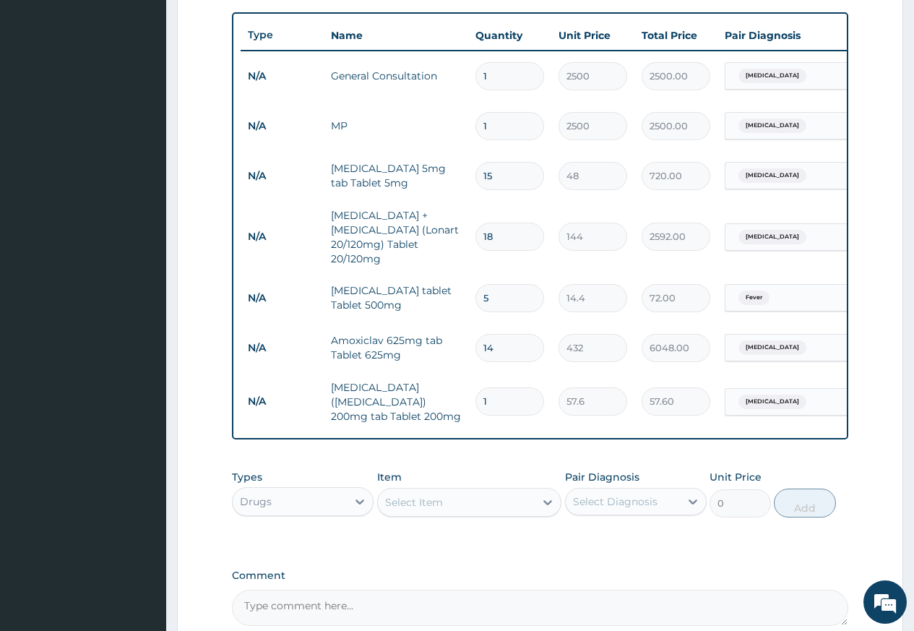
type input "15"
type input "864.00"
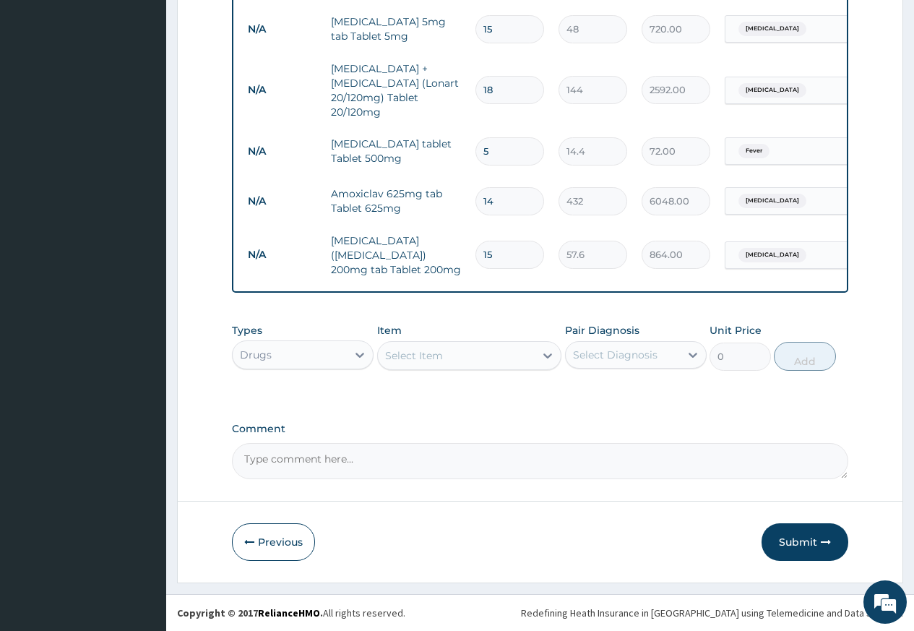
scroll to position [675, 0]
type input "15"
click at [809, 548] on button "Submit" at bounding box center [805, 542] width 87 height 38
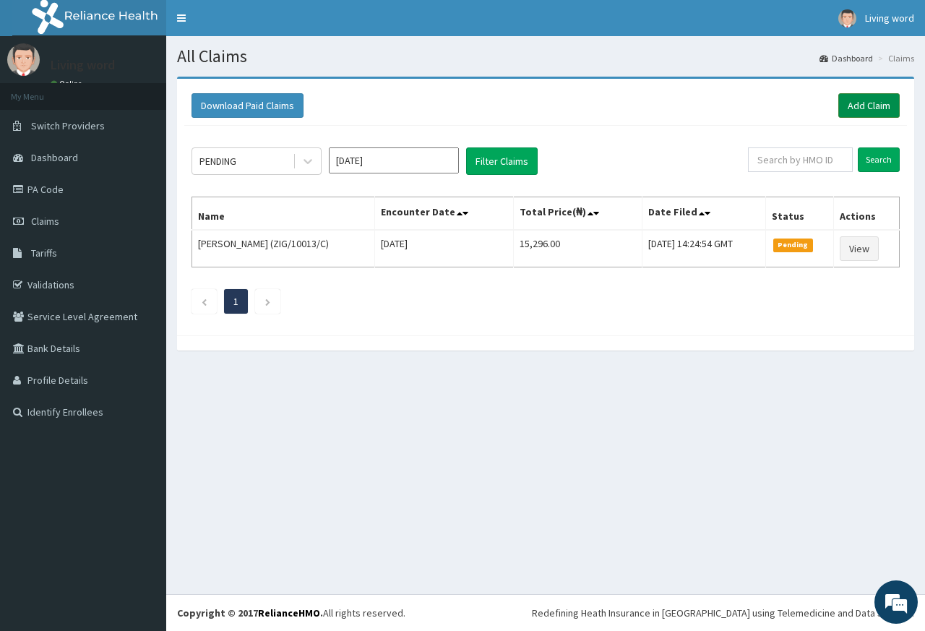
click at [872, 118] on link "Add Claim" at bounding box center [868, 105] width 61 height 25
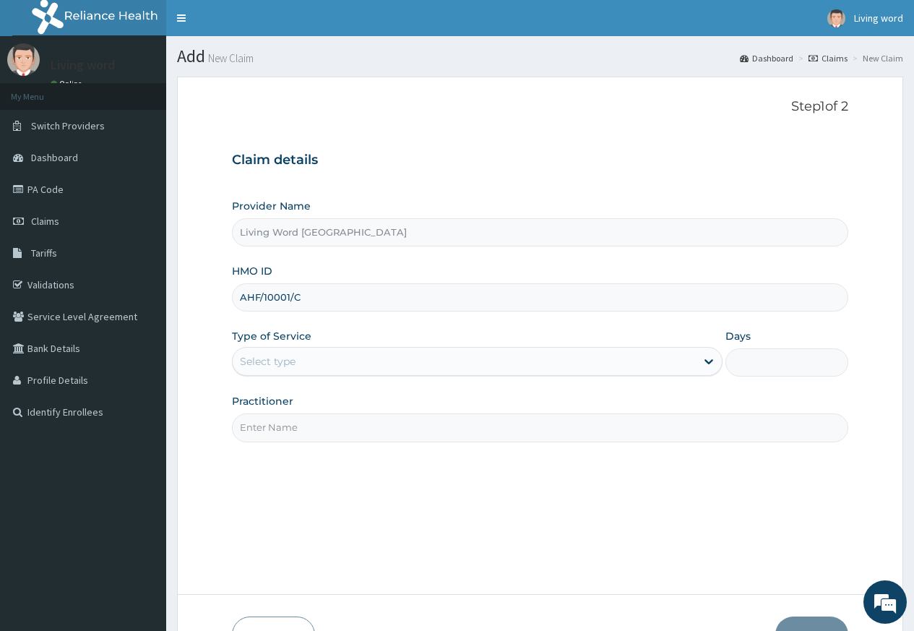
type input "AHF/10001/C"
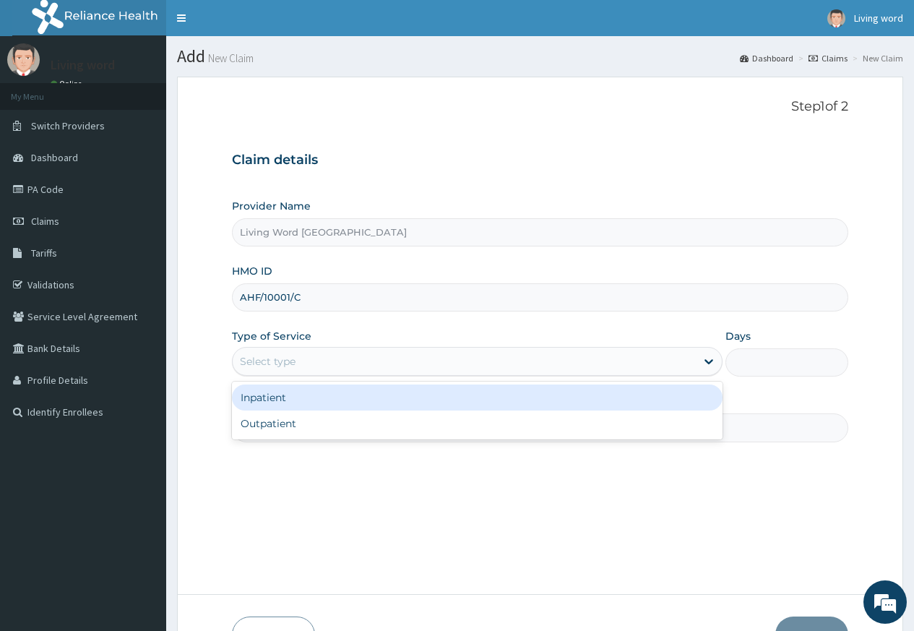
click at [676, 360] on div "Select type" at bounding box center [464, 361] width 463 height 23
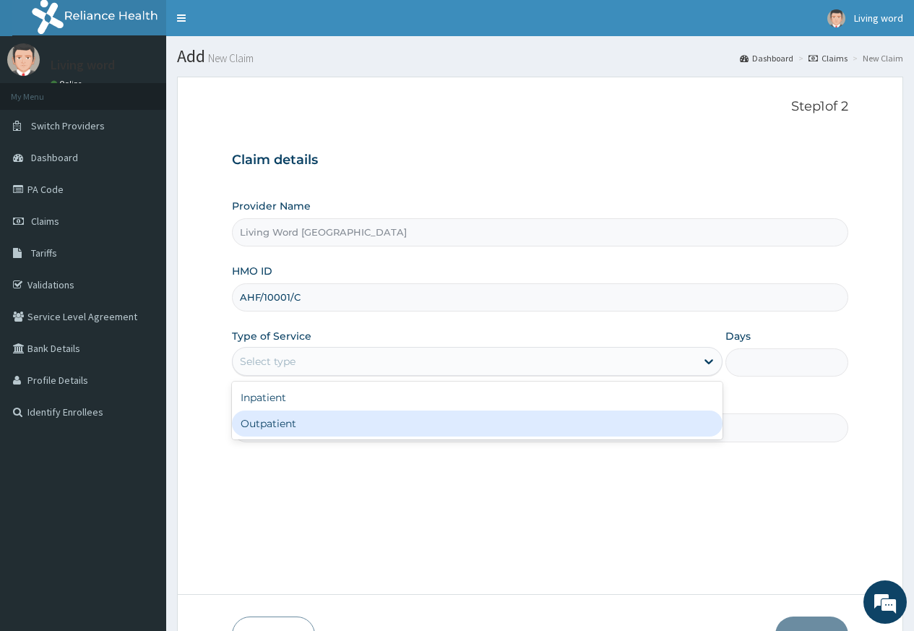
click at [590, 430] on div "Outpatient" at bounding box center [477, 423] width 491 height 26
type input "1"
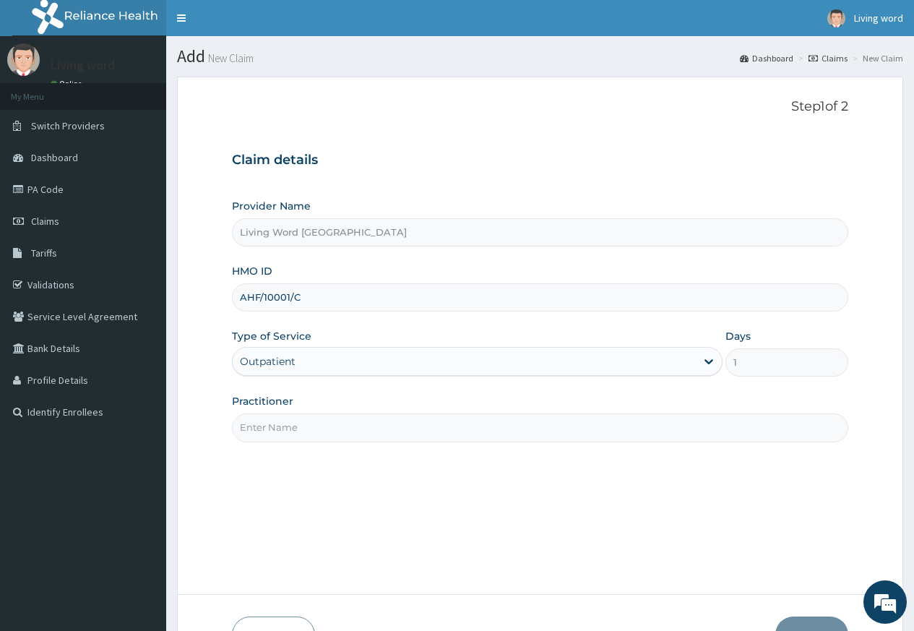
click at [629, 430] on input "Practitioner" at bounding box center [540, 427] width 616 height 28
type input "Dr DISI BENAWAREBINE"
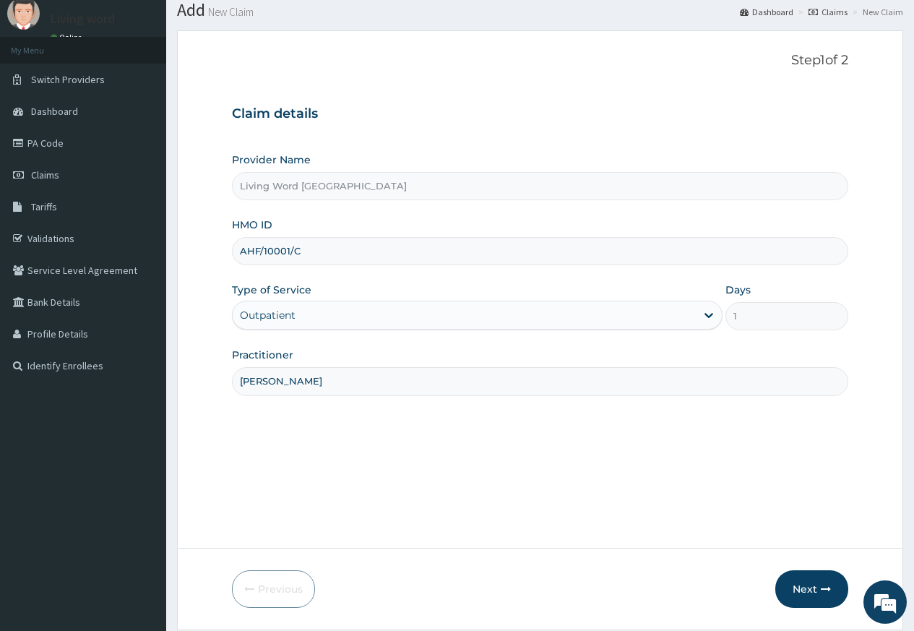
scroll to position [93, 0]
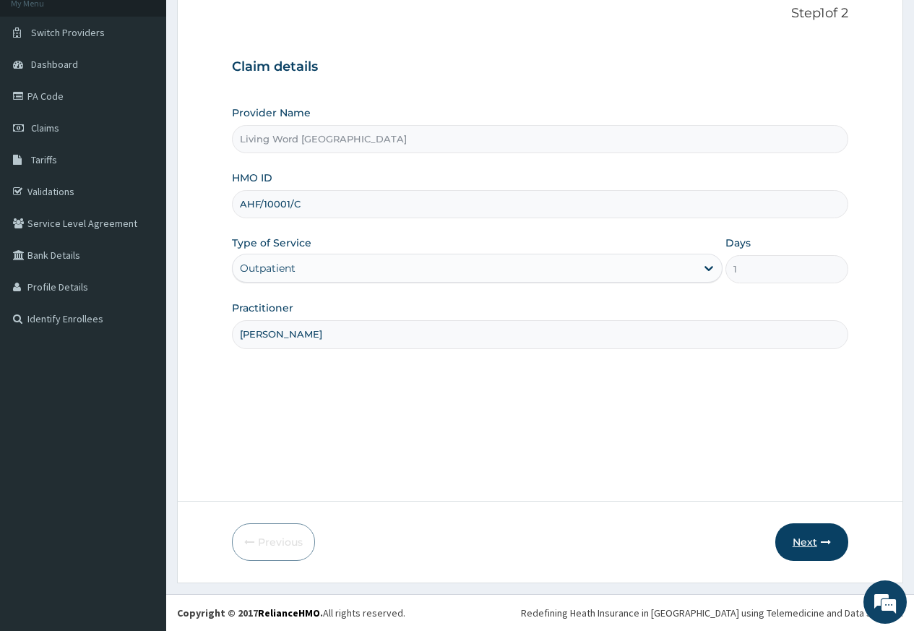
click at [807, 549] on button "Next" at bounding box center [811, 542] width 73 height 38
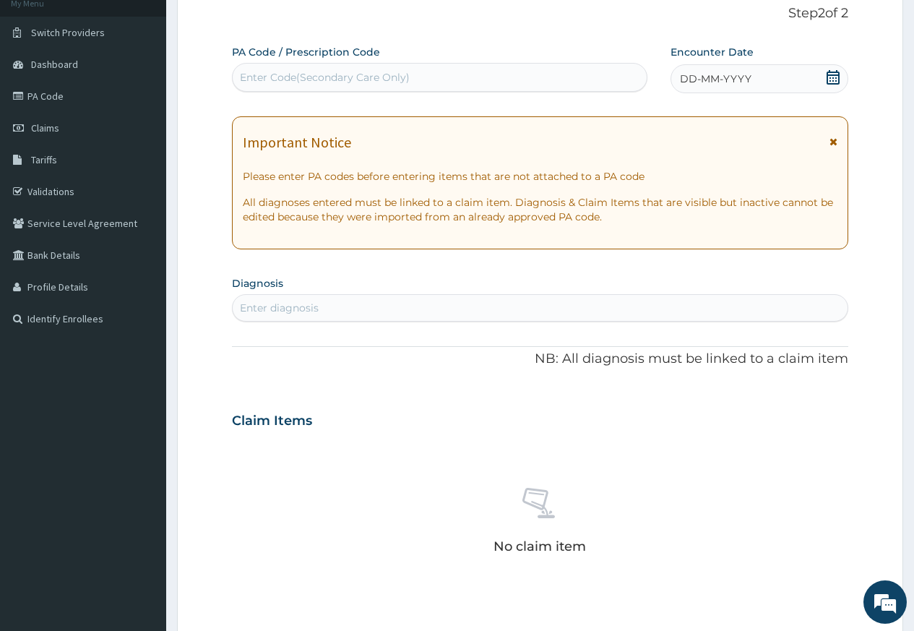
click at [830, 74] on icon at bounding box center [833, 77] width 14 height 14
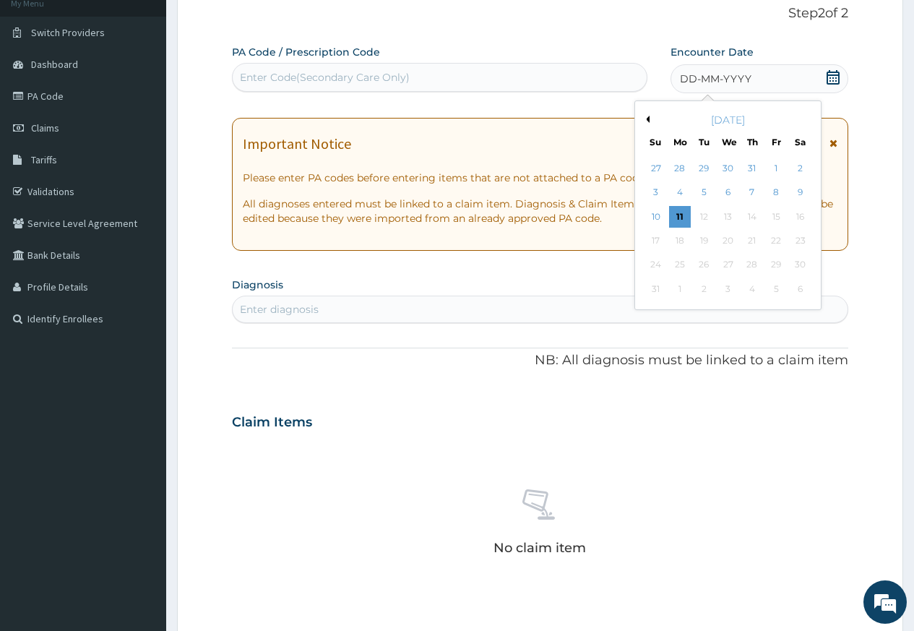
click at [647, 121] on button "Previous Month" at bounding box center [645, 119] width 7 height 7
click at [658, 260] on div "27" at bounding box center [656, 265] width 22 height 22
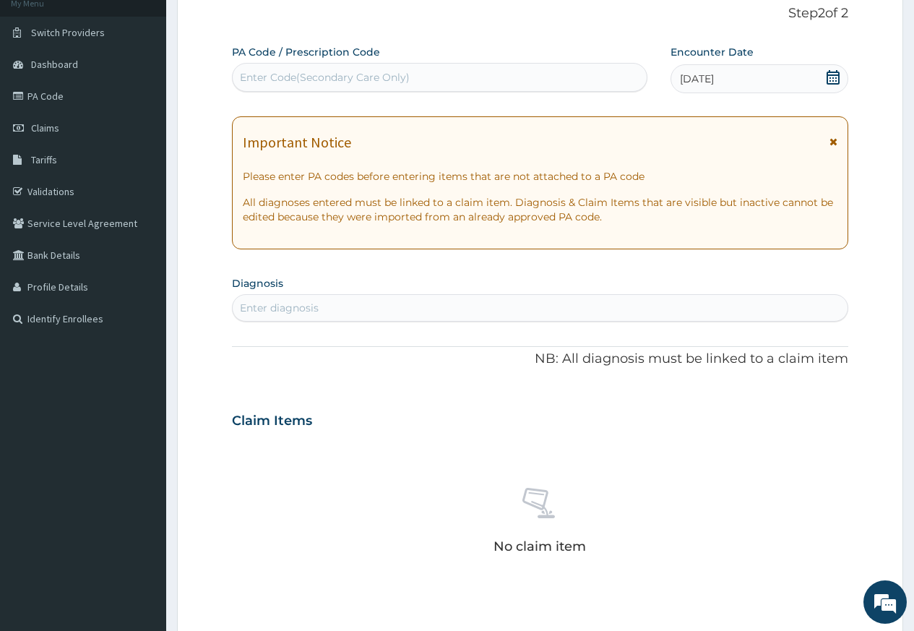
click at [619, 309] on div "Enter diagnosis" at bounding box center [540, 307] width 615 height 23
type input "sepsis"
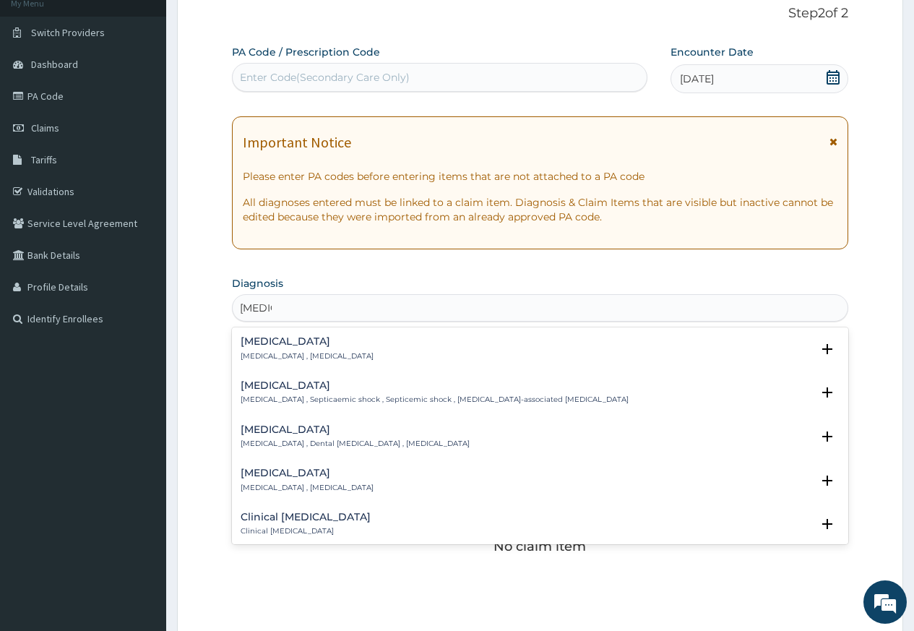
click at [250, 348] on div "Sepsis Systemic infection , Sepsis" at bounding box center [307, 348] width 133 height 25
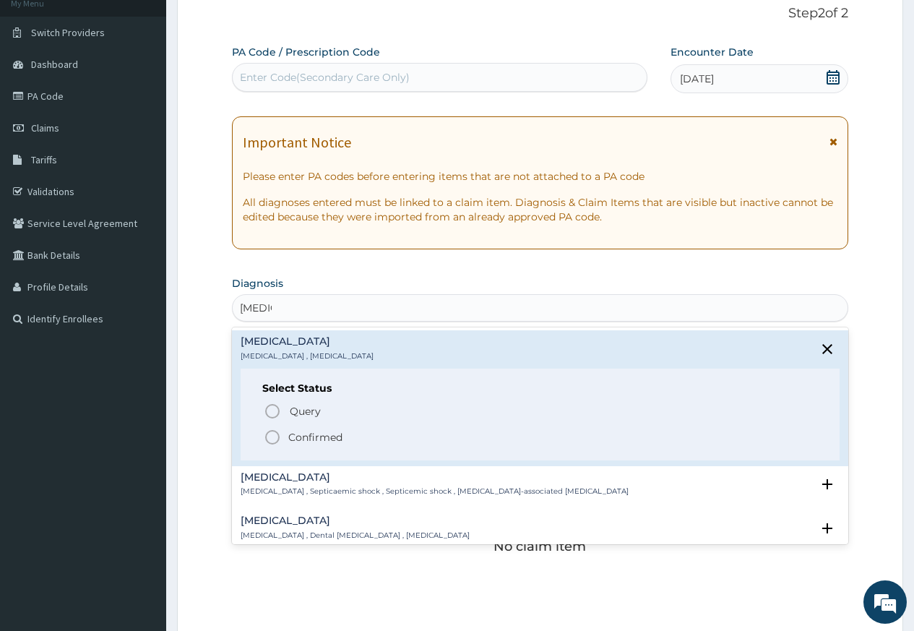
click at [266, 436] on circle "status option filled" at bounding box center [272, 437] width 13 height 13
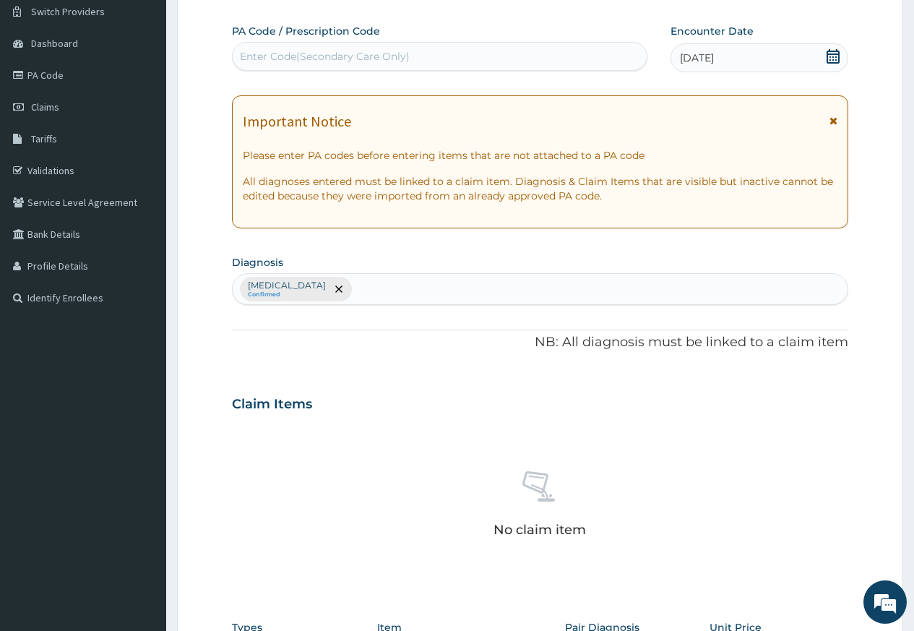
scroll to position [382, 0]
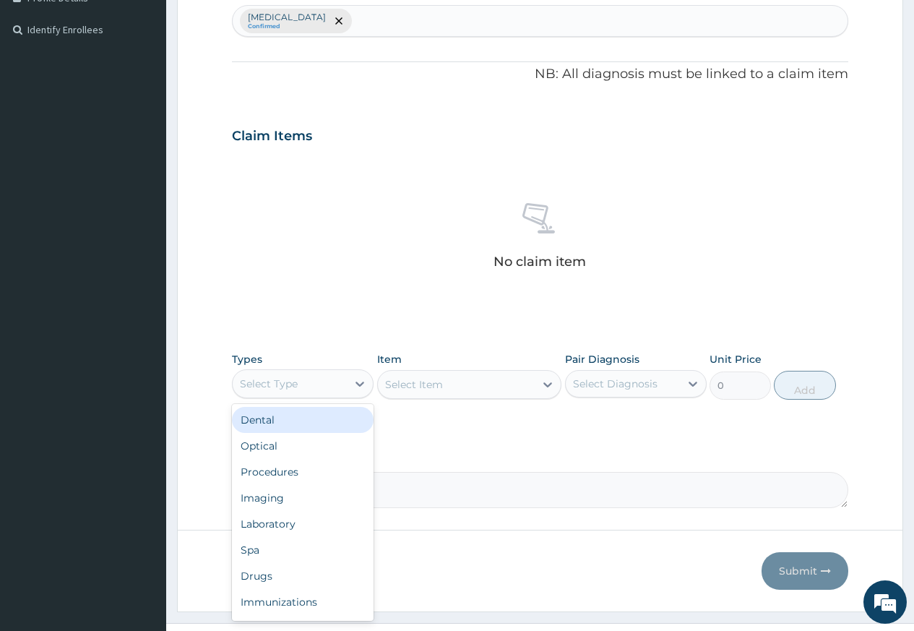
click at [301, 386] on div "Select Type" at bounding box center [290, 383] width 114 height 23
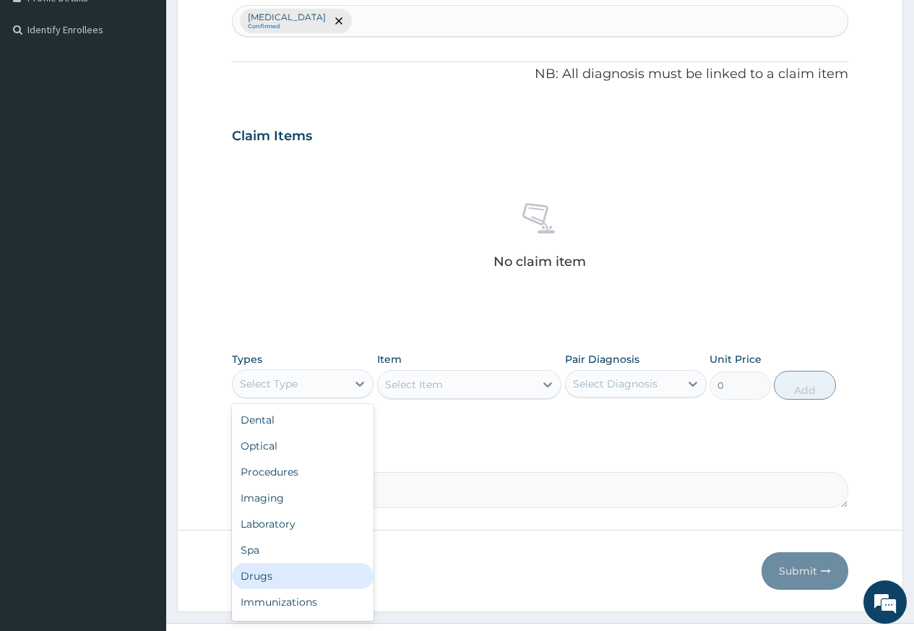
drag, startPoint x: 284, startPoint y: 578, endPoint x: 298, endPoint y: 556, distance: 26.1
click at [284, 577] on div "Drugs" at bounding box center [303, 576] width 142 height 26
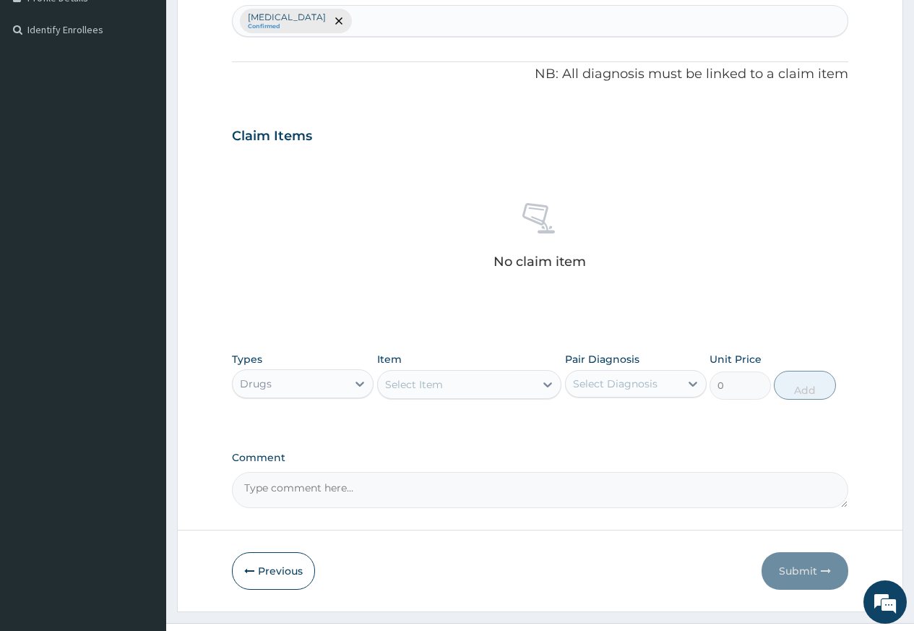
click at [408, 384] on div "Select Item" at bounding box center [414, 384] width 58 height 14
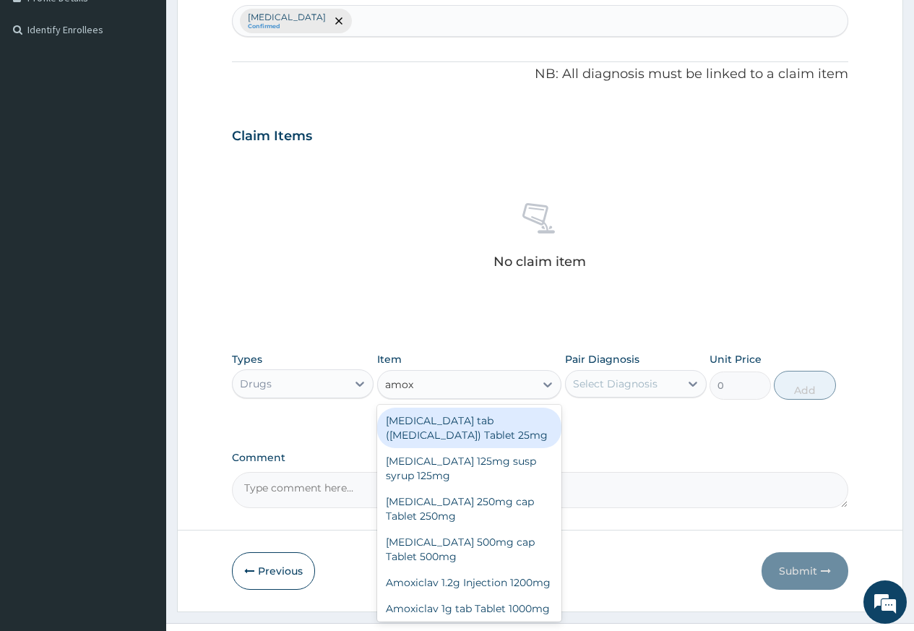
type input "amoxi"
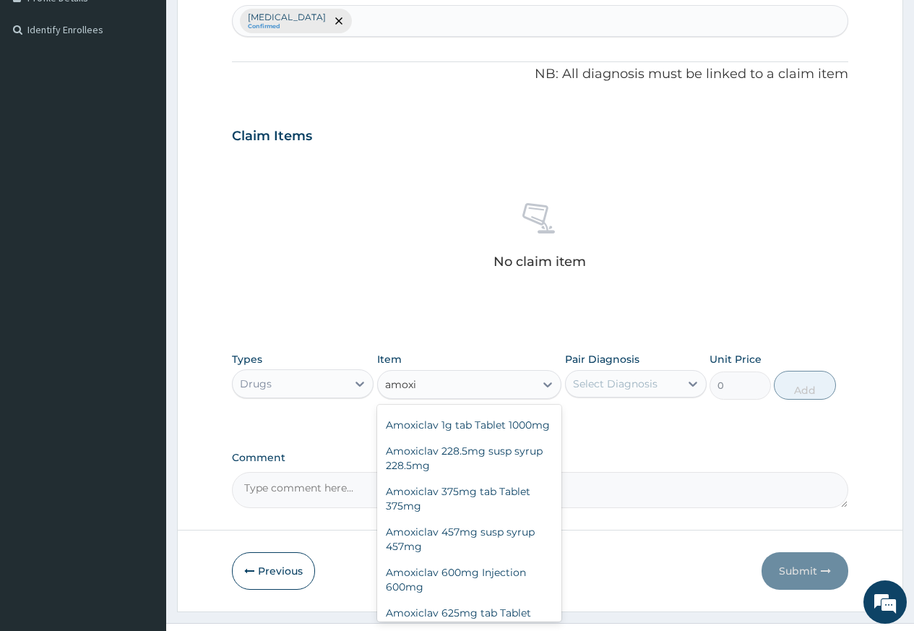
scroll to position [145, 0]
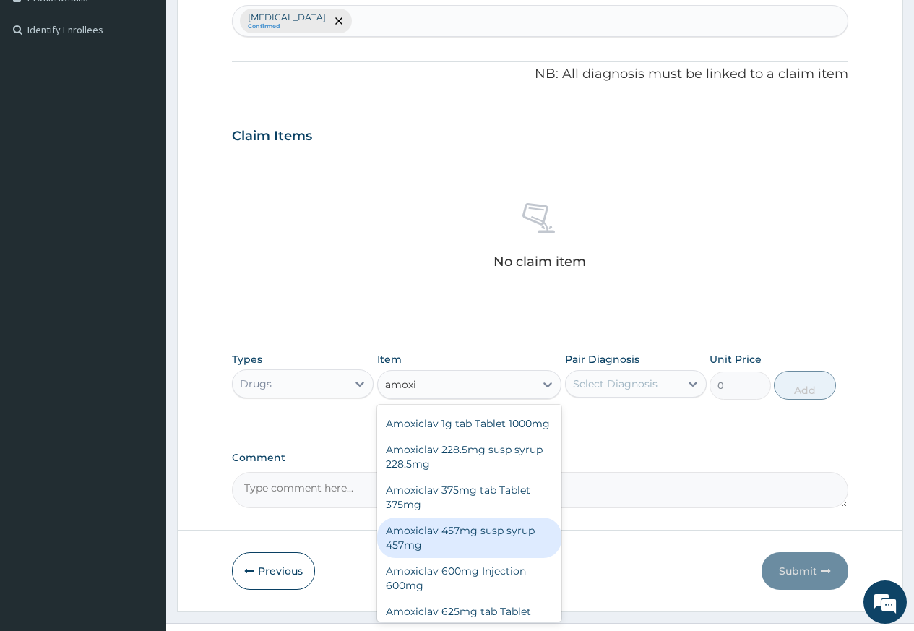
click at [462, 558] on div "Amoxiclav 457mg susp syrup 457mg" at bounding box center [469, 537] width 185 height 40
type input "5112"
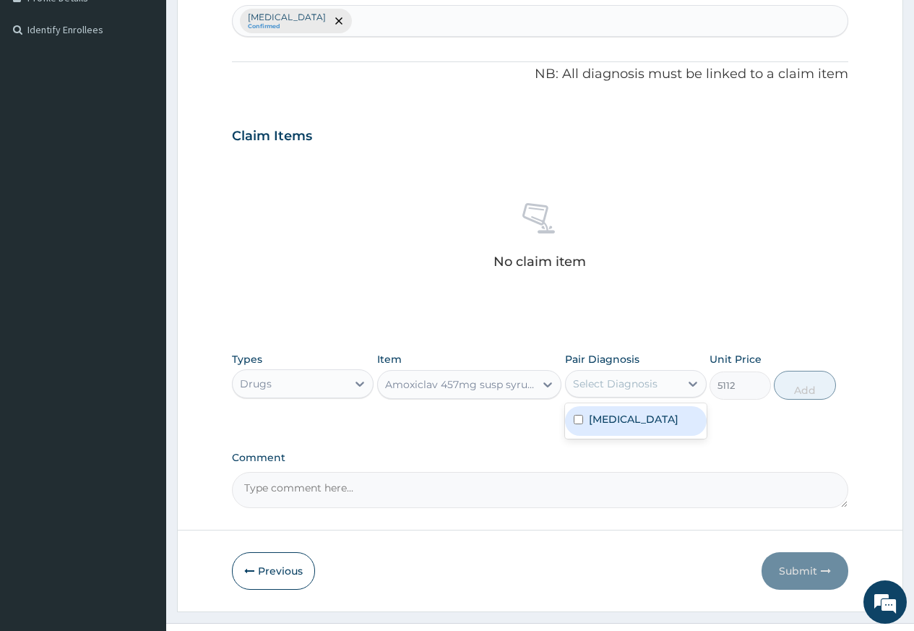
click at [638, 382] on div "Select Diagnosis" at bounding box center [615, 383] width 85 height 14
click at [628, 418] on div "Sepsis" at bounding box center [636, 421] width 142 height 30
checkbox input "true"
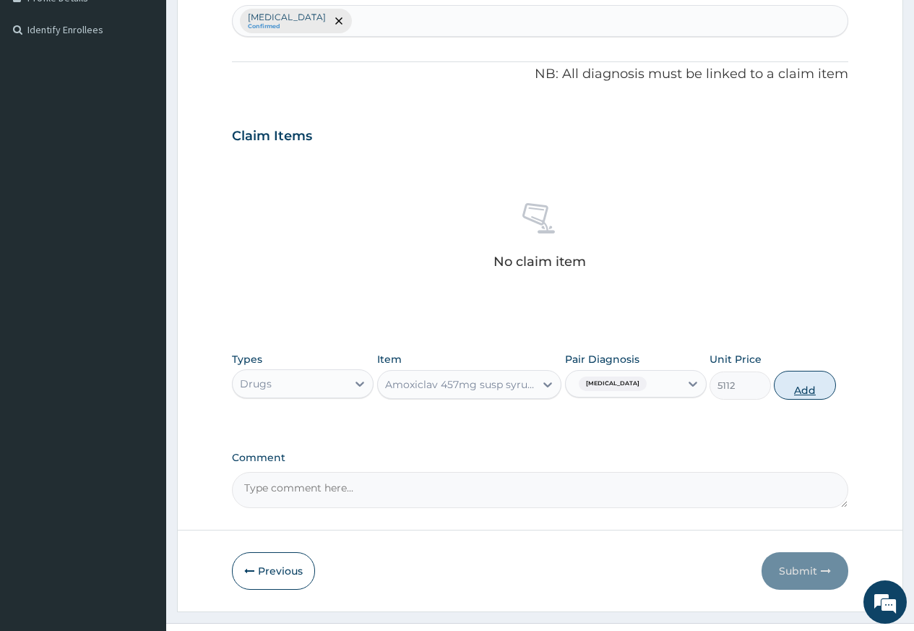
click at [785, 392] on button "Add" at bounding box center [804, 385] width 61 height 29
type input "0"
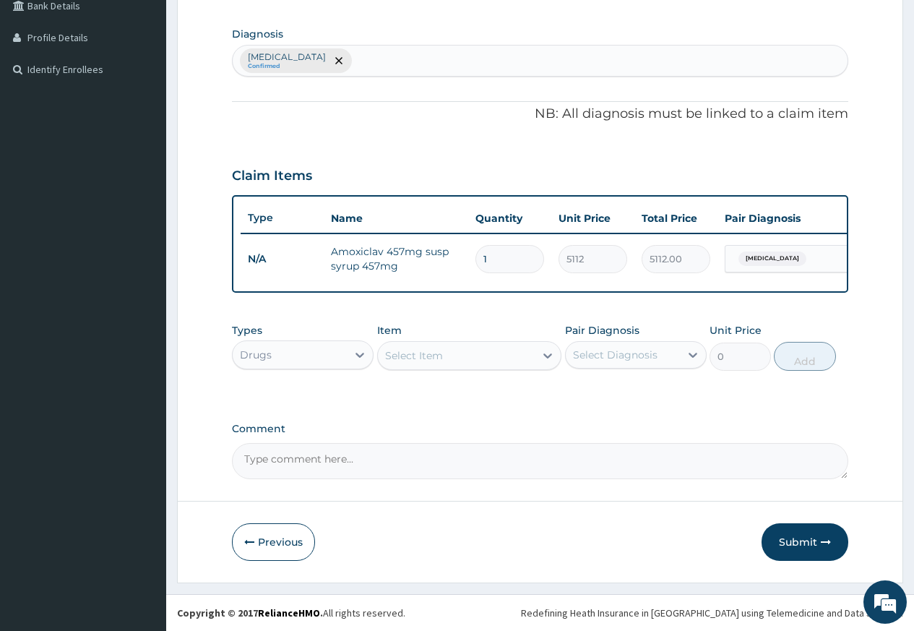
click at [345, 54] on div "Sepsis Confirmed" at bounding box center [540, 61] width 615 height 30
type input "malaria"
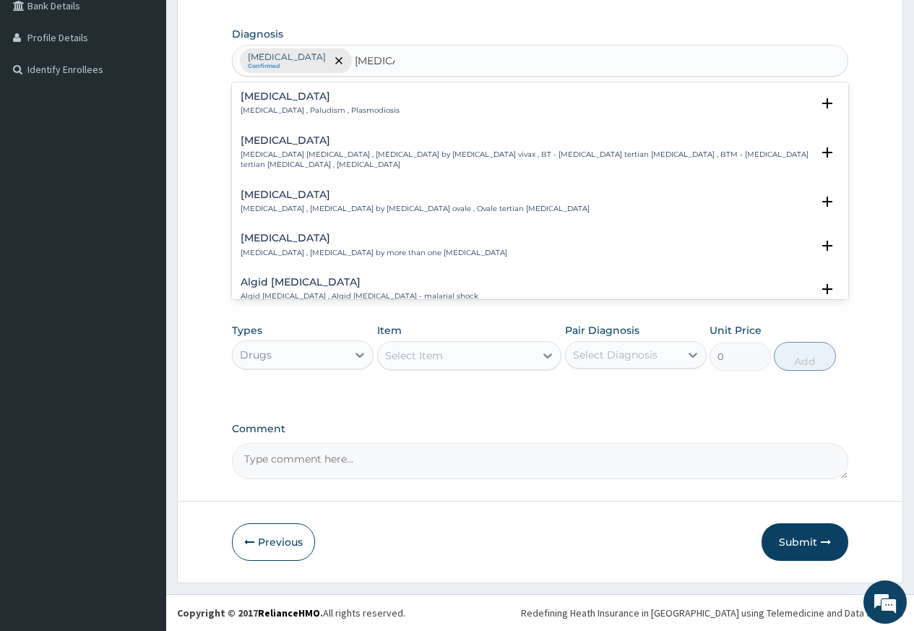
click at [286, 106] on p "Malaria , Paludism , Plasmodiosis" at bounding box center [320, 111] width 159 height 10
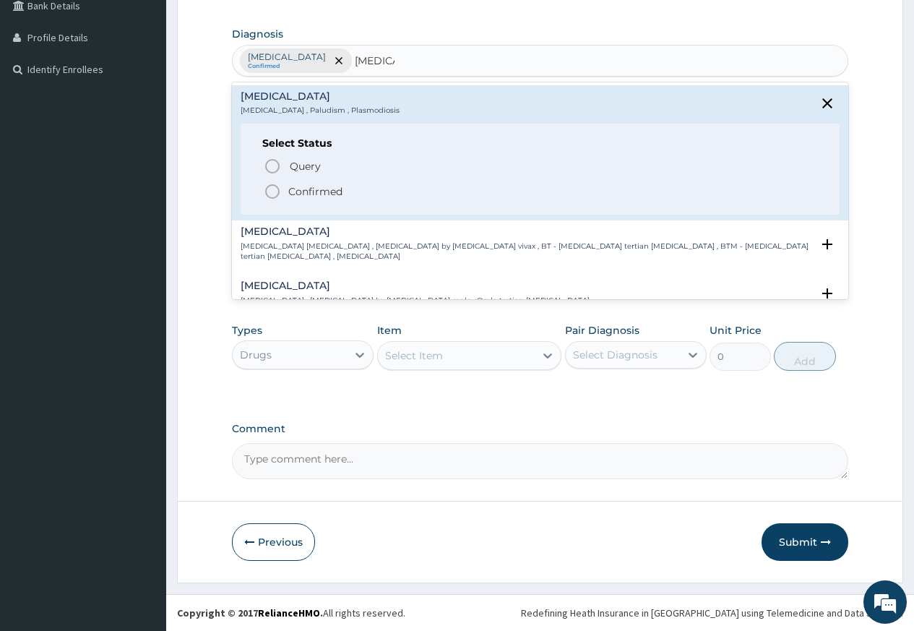
click at [270, 186] on icon "status option filled" at bounding box center [272, 191] width 17 height 17
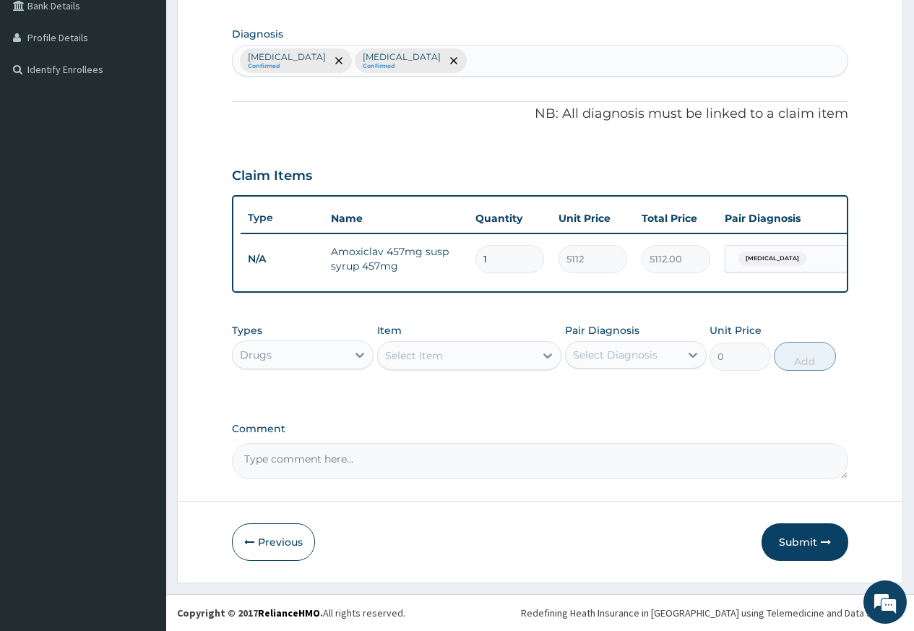
click at [340, 354] on div "Drugs" at bounding box center [290, 354] width 114 height 23
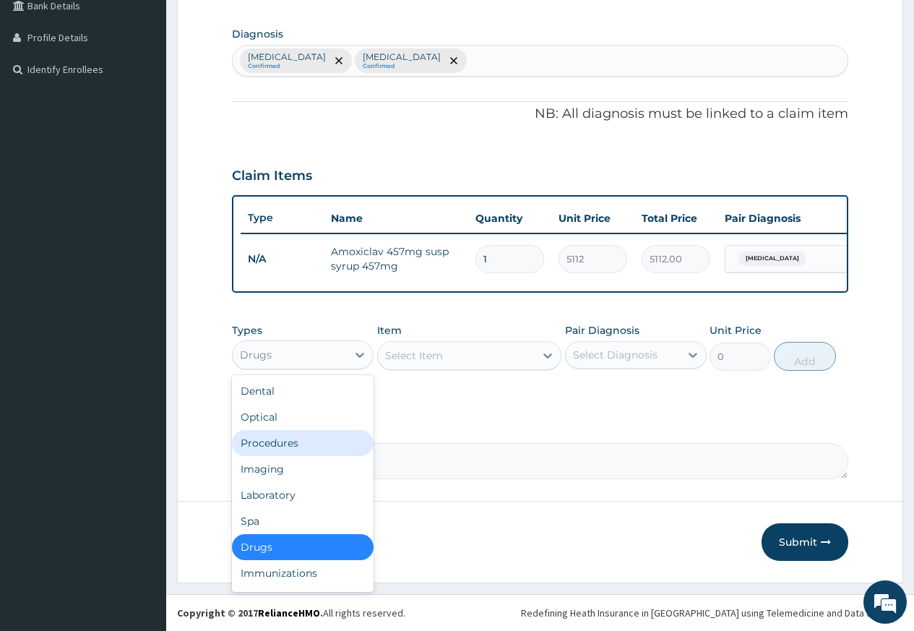
click at [323, 434] on div "Procedures" at bounding box center [303, 443] width 142 height 26
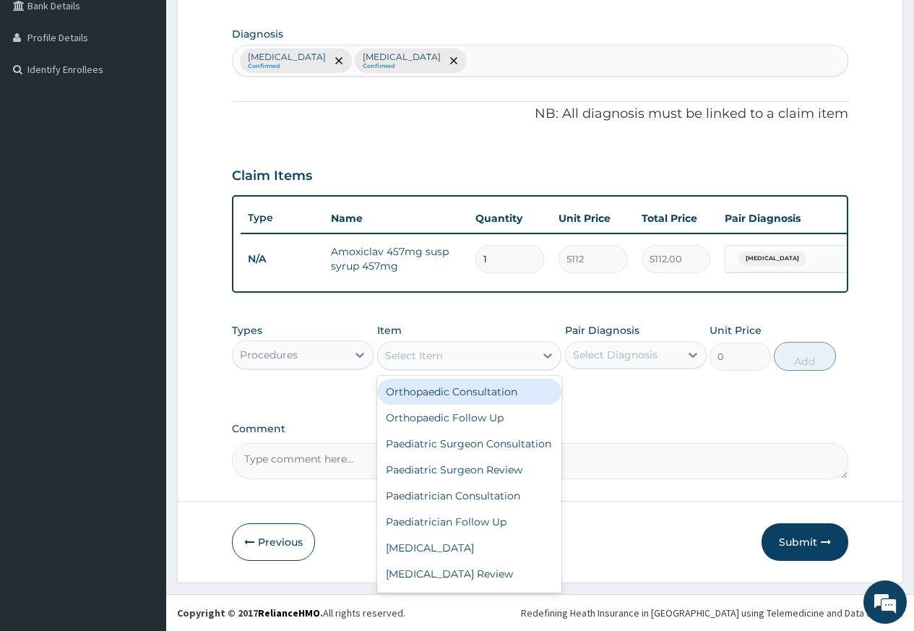
click at [462, 356] on div "Select Item" at bounding box center [457, 355] width 158 height 23
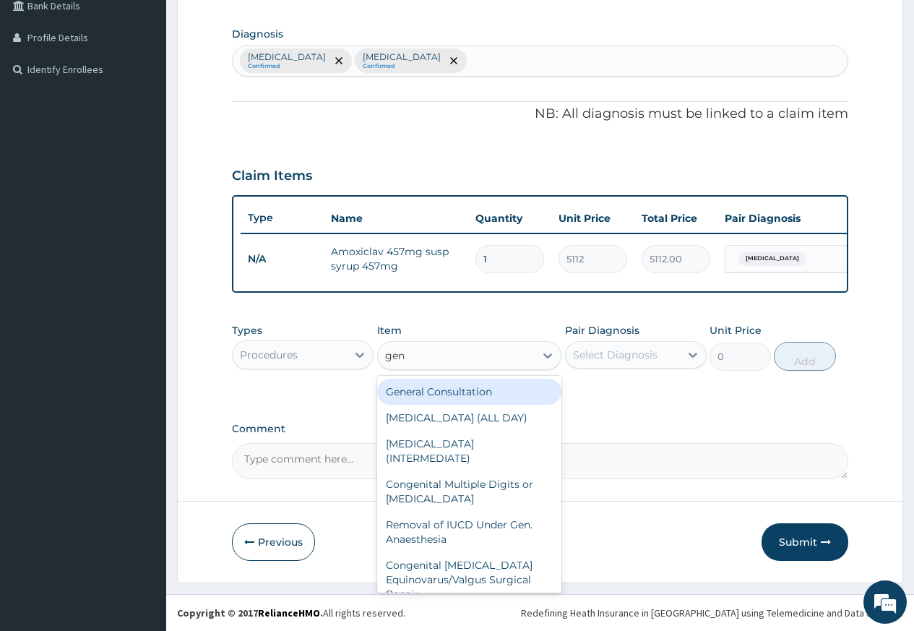
type input "gene"
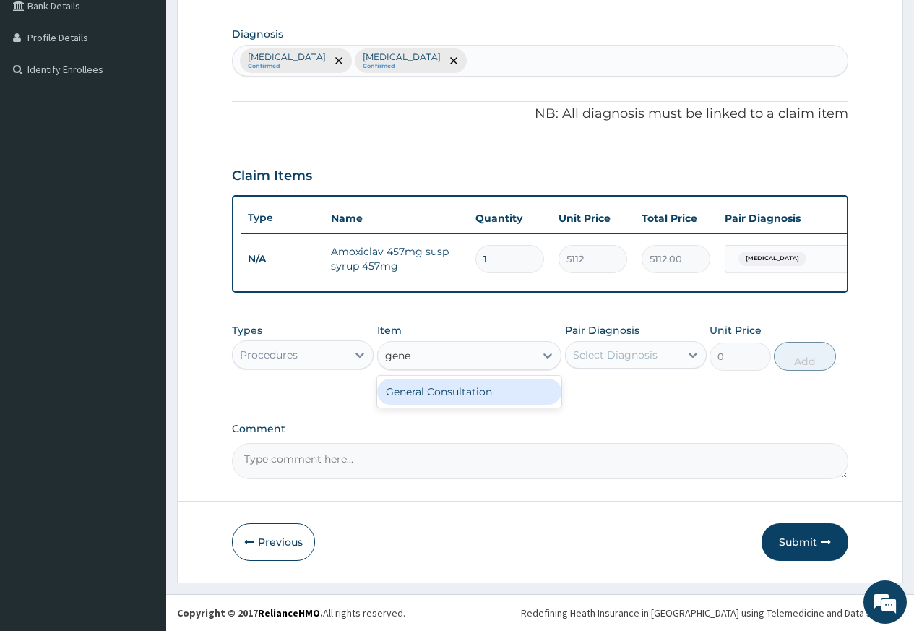
click at [460, 389] on div "General Consultation" at bounding box center [469, 392] width 185 height 26
type input "2500"
click at [598, 350] on div "Select Diagnosis" at bounding box center [615, 355] width 85 height 14
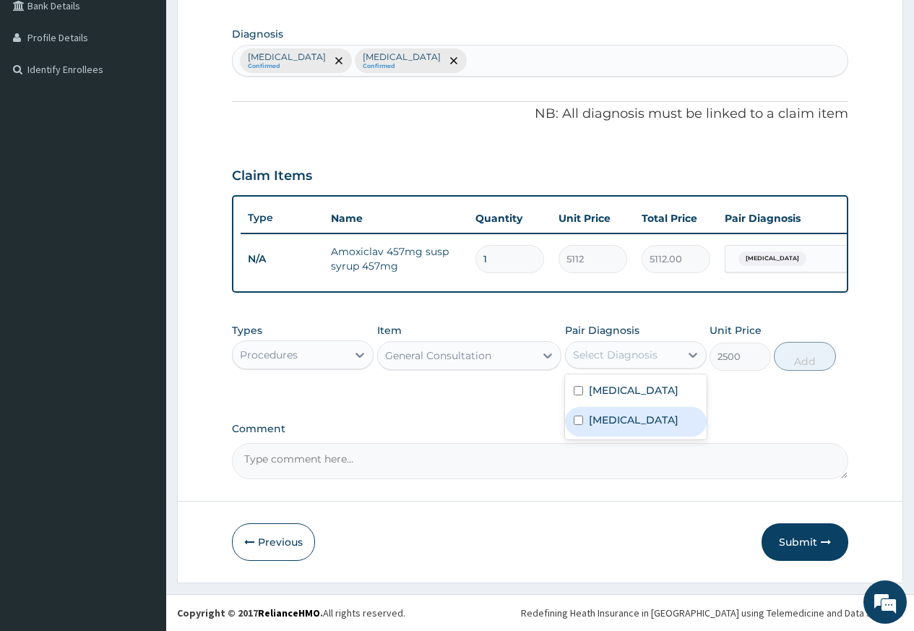
click at [618, 429] on div "Malaria" at bounding box center [636, 422] width 142 height 30
checkbox input "true"
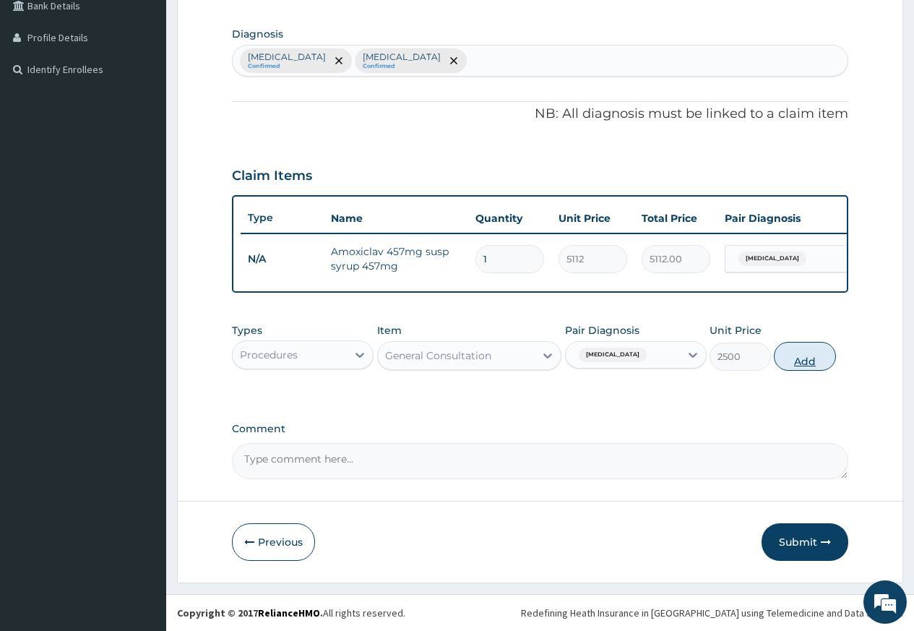
click at [813, 353] on button "Add" at bounding box center [804, 356] width 61 height 29
type input "0"
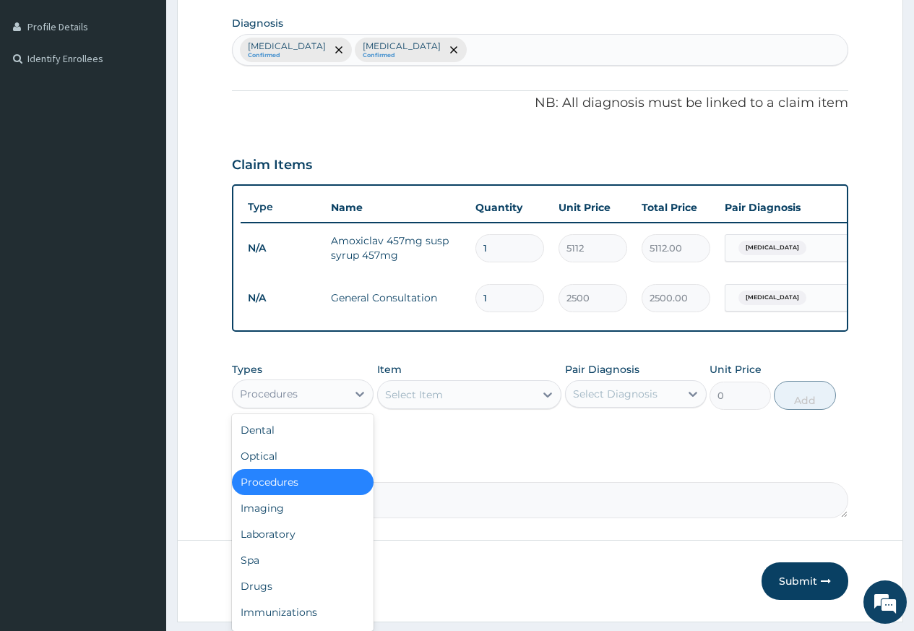
click at [340, 399] on div "Procedures" at bounding box center [290, 393] width 114 height 23
click at [324, 546] on div "Laboratory" at bounding box center [303, 534] width 142 height 26
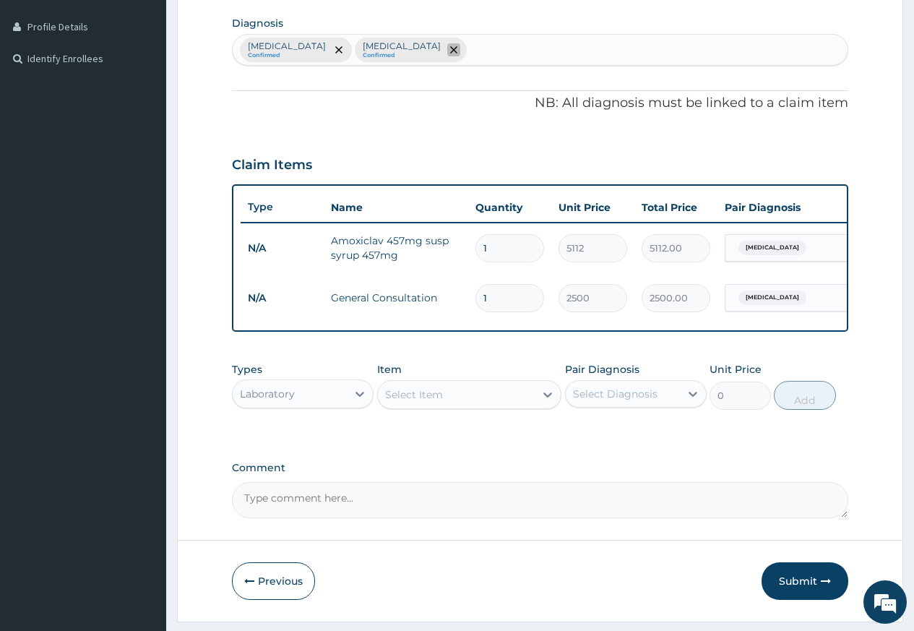
click at [450, 46] on icon "remove selection option" at bounding box center [453, 49] width 7 height 7
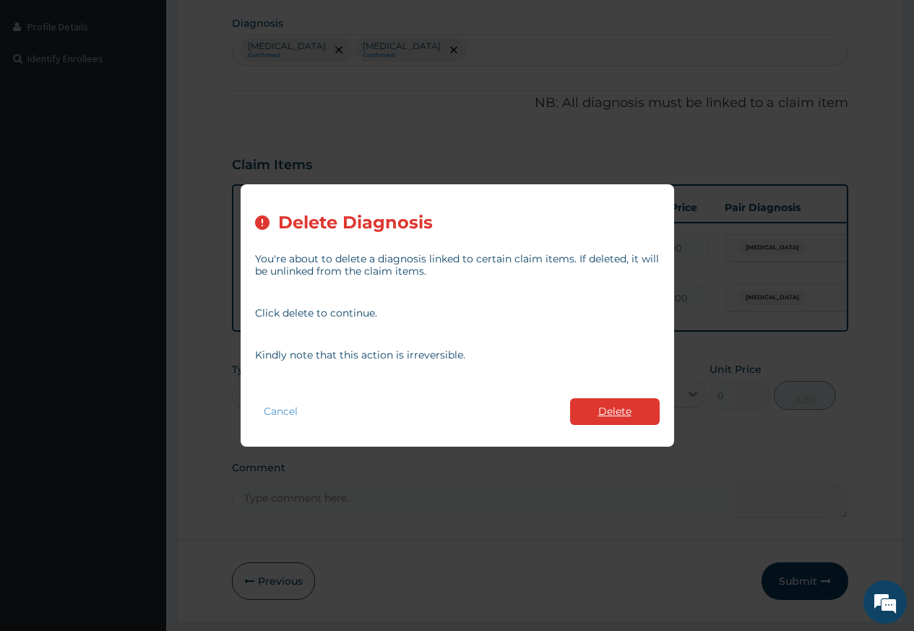
click at [592, 401] on button "Delete" at bounding box center [615, 411] width 90 height 27
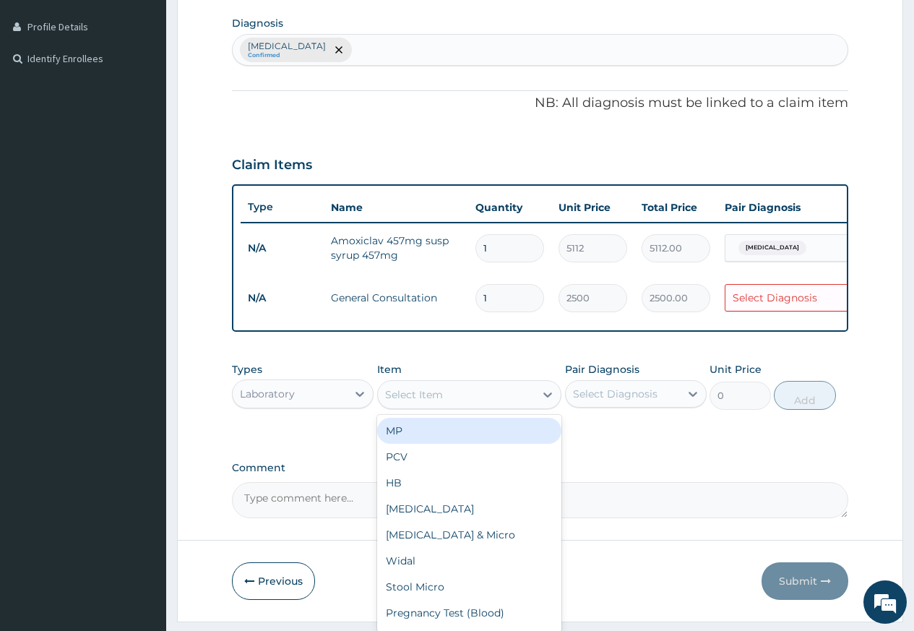
click at [418, 402] on div "Select Item" at bounding box center [414, 394] width 58 height 14
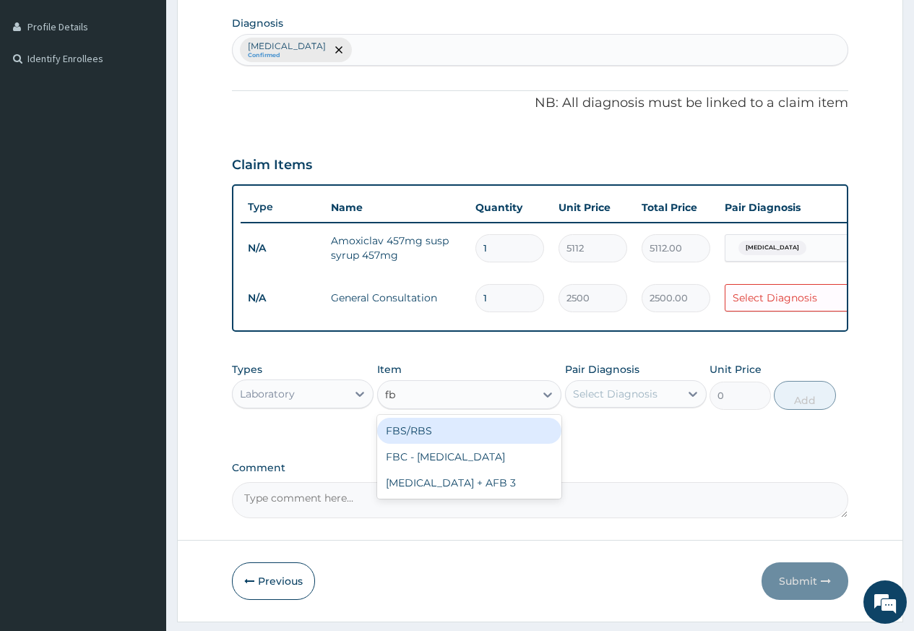
type input "fbc"
click at [430, 444] on div "FBC - Full Blood Count" at bounding box center [469, 431] width 185 height 26
type input "6000"
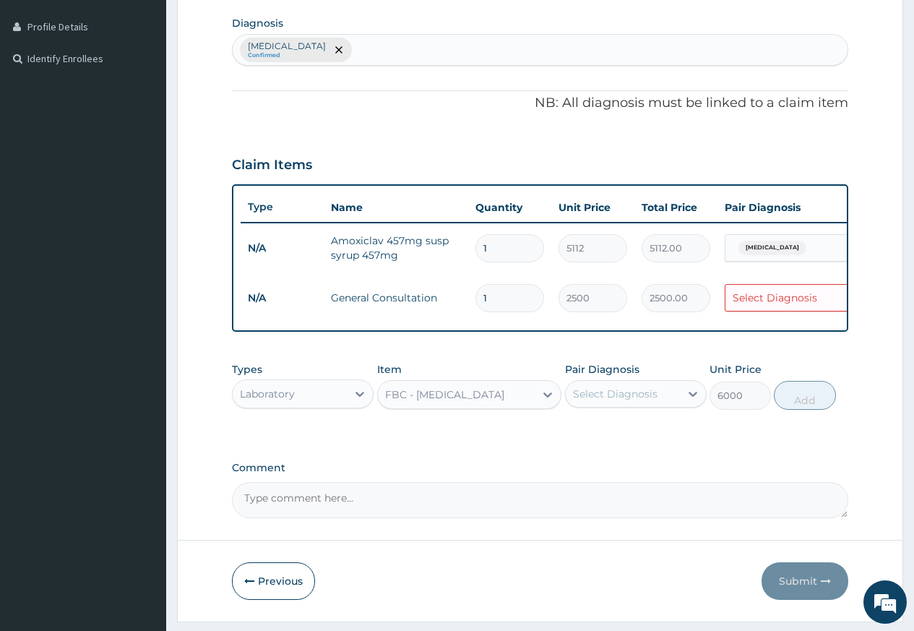
click at [616, 401] on div "Select Diagnosis" at bounding box center [615, 394] width 85 height 14
click at [596, 436] on label "Sepsis" at bounding box center [634, 429] width 90 height 14
checkbox input "true"
click at [791, 410] on button "Add" at bounding box center [804, 395] width 61 height 29
type input "0"
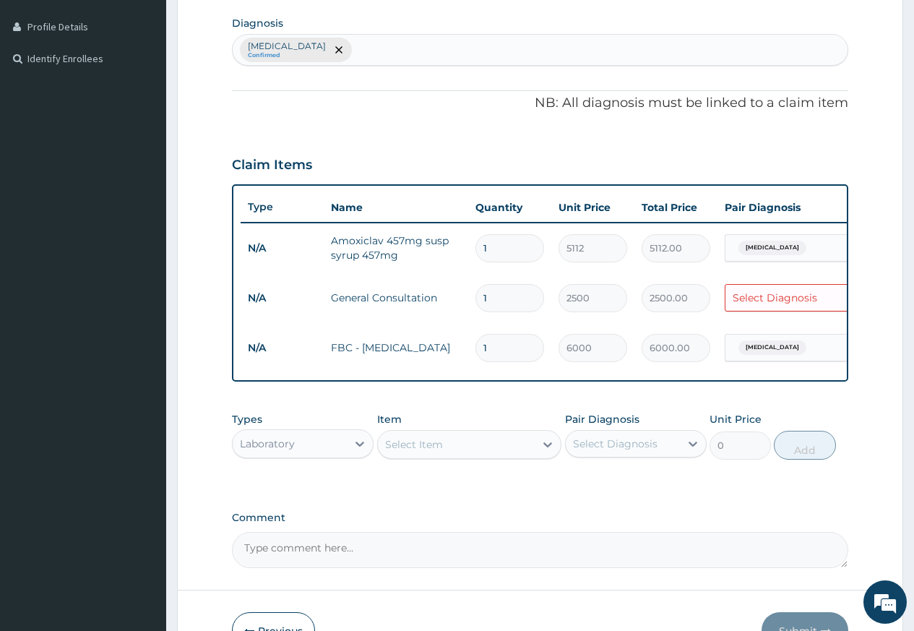
click at [789, 313] on td "Select Diagnosis" at bounding box center [797, 298] width 159 height 42
click at [778, 298] on div "Select Diagnosis" at bounding box center [775, 297] width 85 height 14
click at [765, 326] on label "Sepsis" at bounding box center [794, 333] width 90 height 14
checkbox input "true"
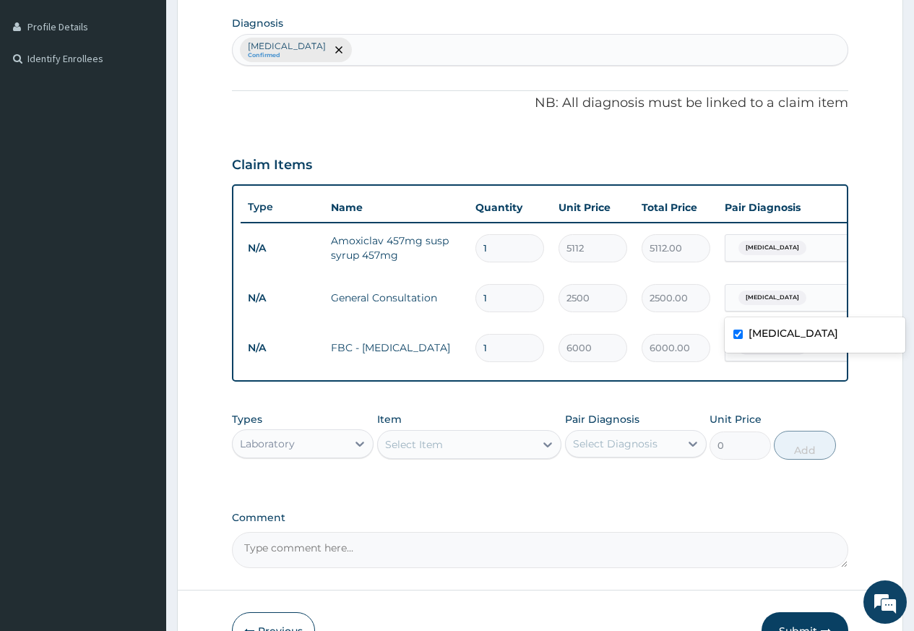
click at [806, 371] on tr "N/A FBC - Full Blood Count 1 6000 6000.00 Sepsis Delete" at bounding box center [595, 348] width 708 height 50
click at [322, 53] on div "Sepsis Confirmed" at bounding box center [540, 50] width 615 height 30
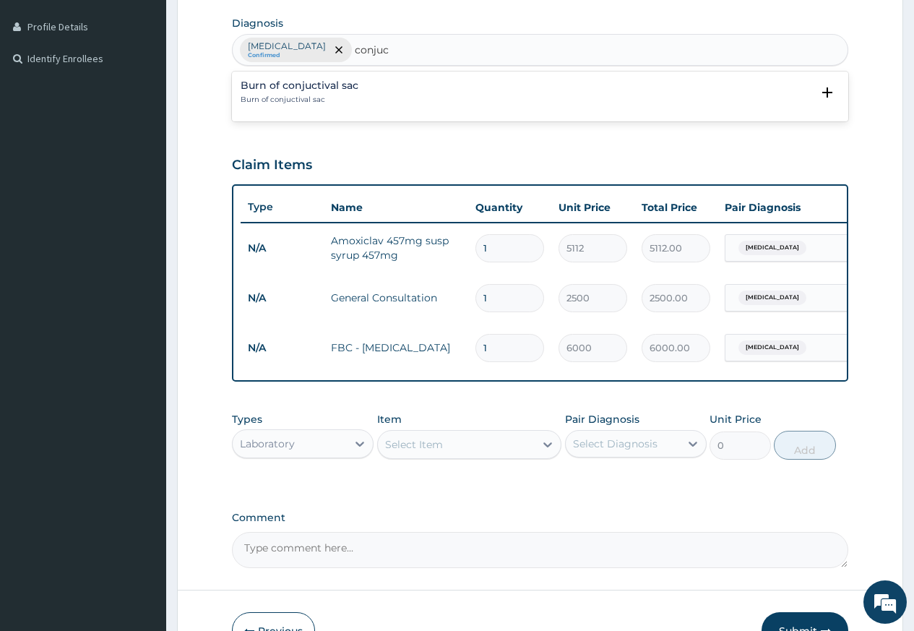
type input "conju"
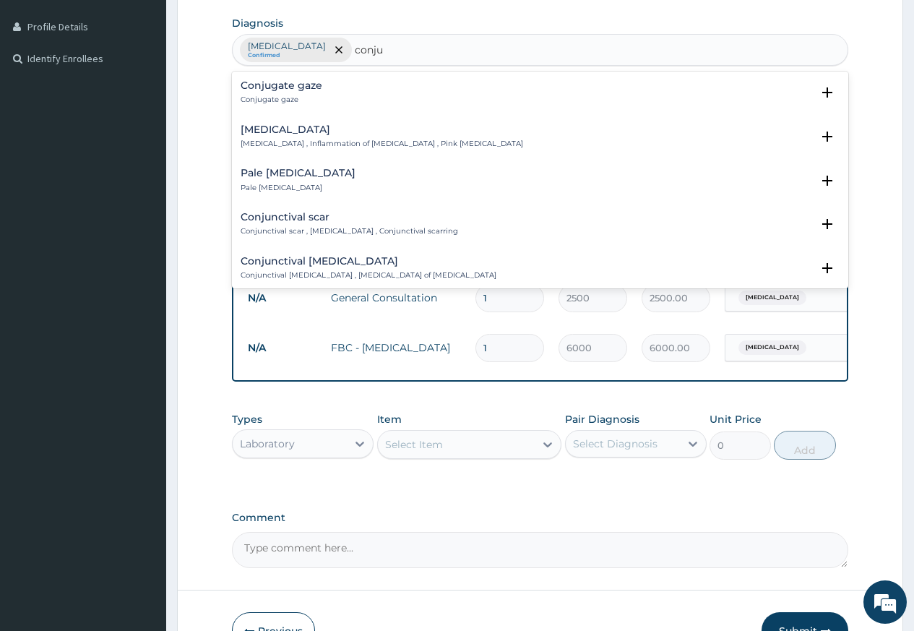
click at [343, 146] on p "Conjunctivitis , Inflammation of conjunctiva , Pink eye disease" at bounding box center [382, 144] width 283 height 10
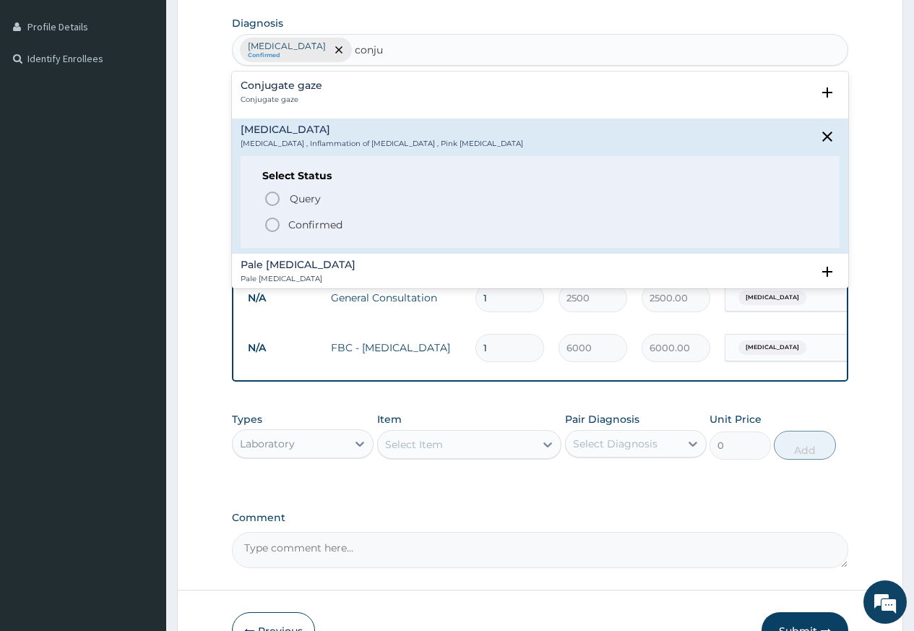
click at [267, 218] on icon "status option filled" at bounding box center [272, 224] width 17 height 17
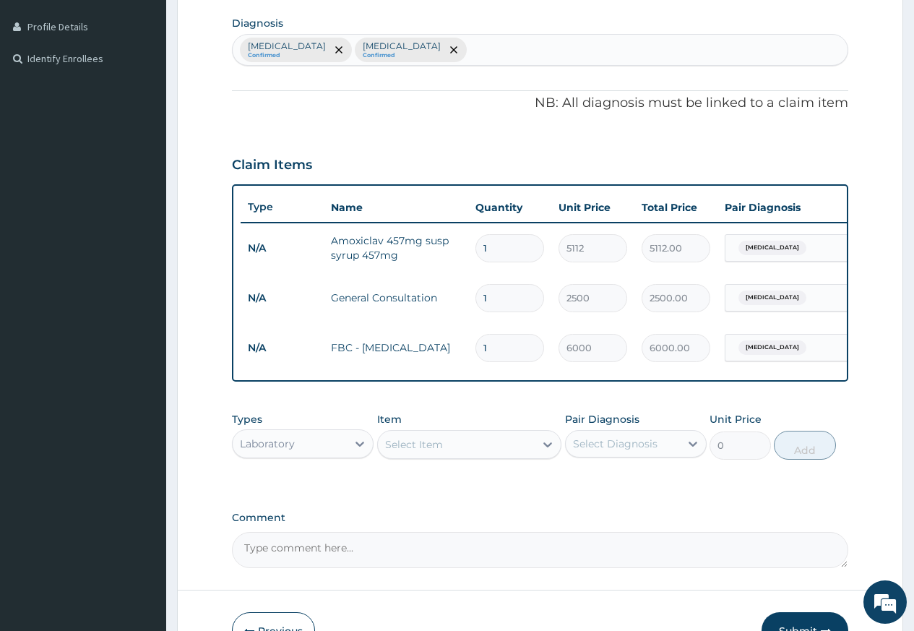
click at [345, 455] on div "Laboratory" at bounding box center [290, 443] width 114 height 23
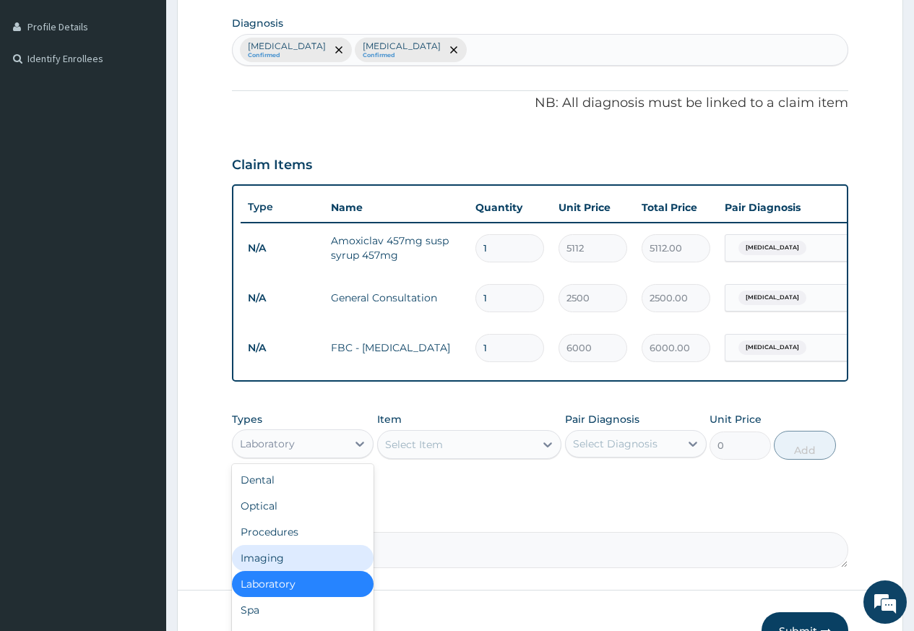
scroll to position [49, 0]
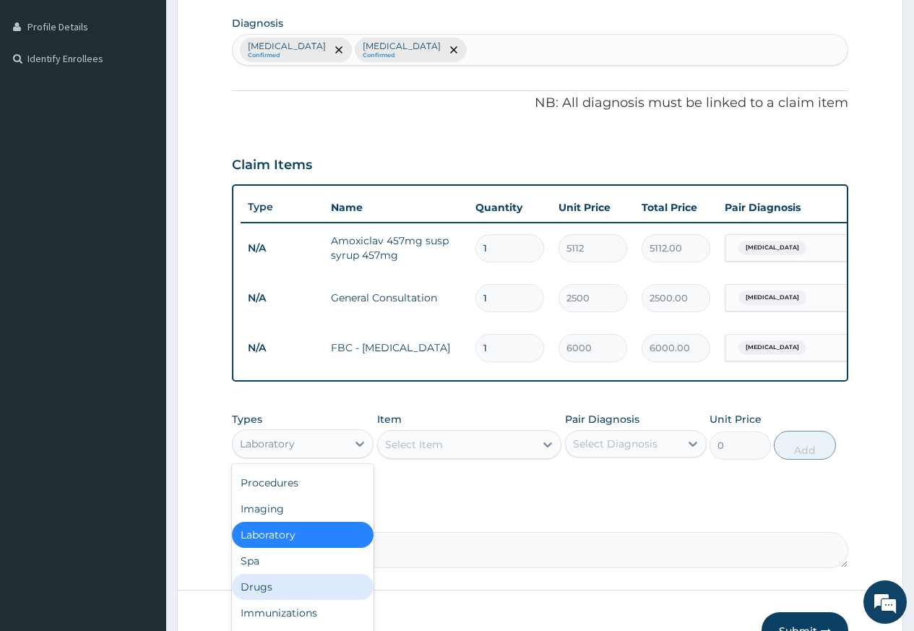
click at [305, 600] on div "Drugs" at bounding box center [303, 587] width 142 height 26
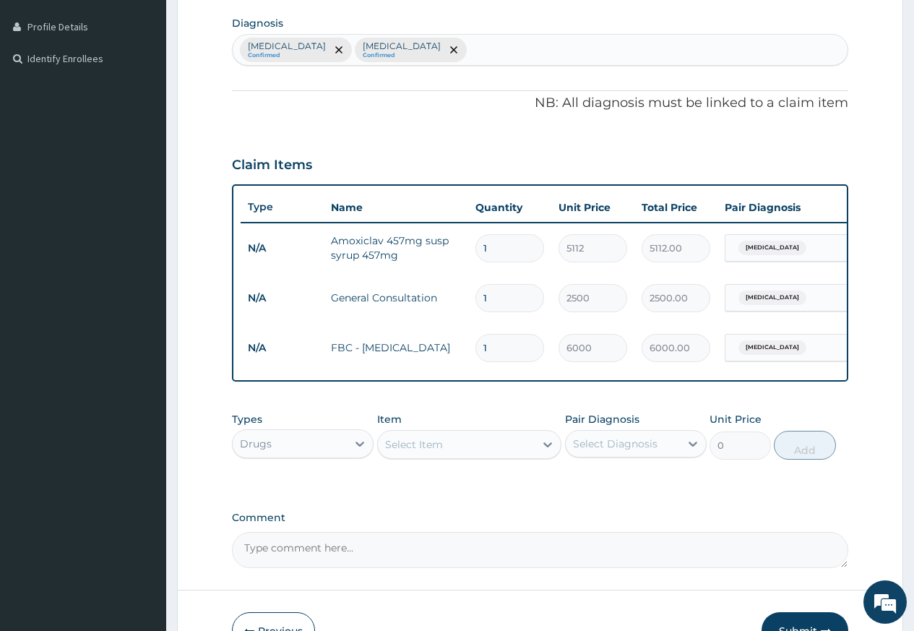
click at [434, 452] on div "Select Item" at bounding box center [414, 444] width 58 height 14
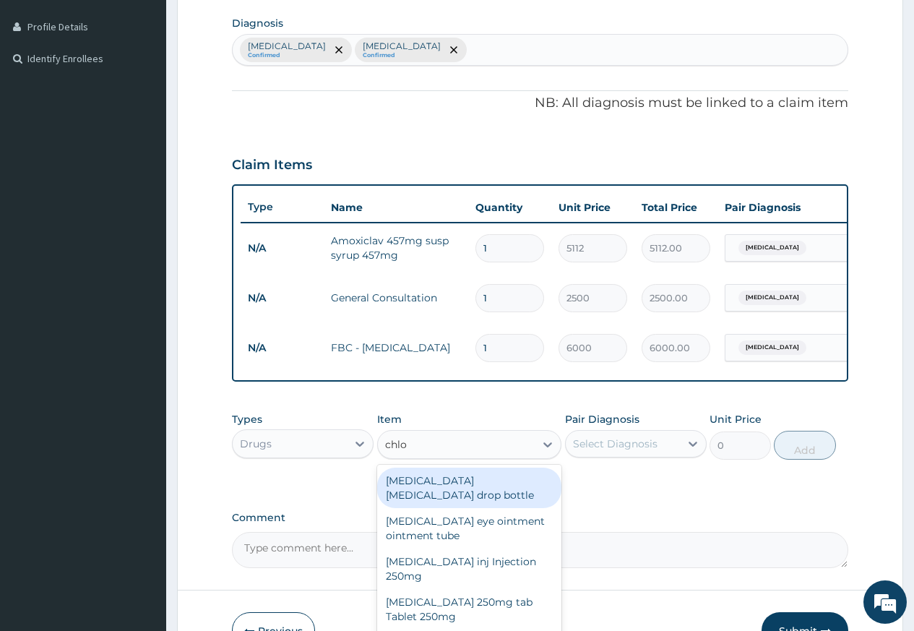
type input "chlo"
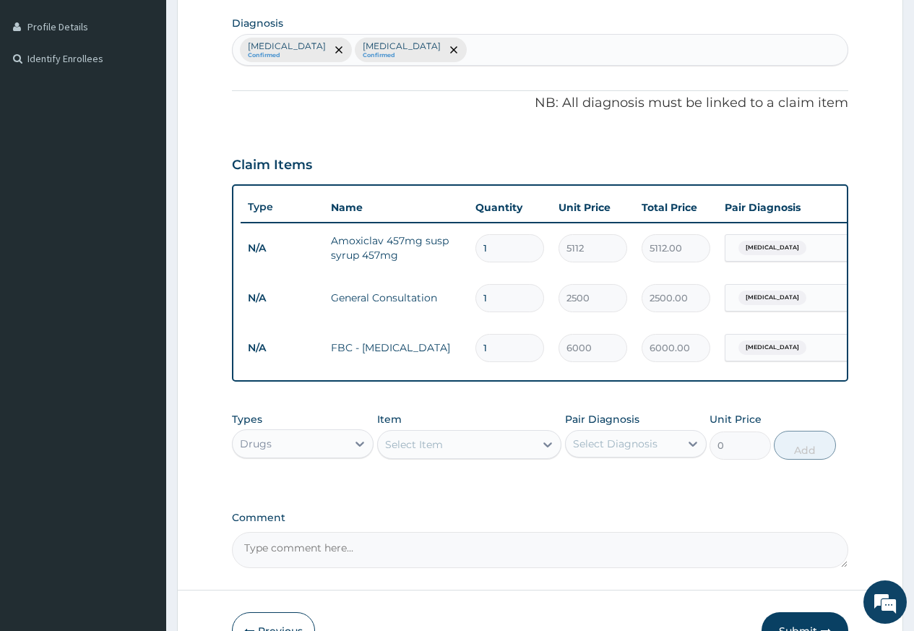
click at [457, 454] on div "Select Item" at bounding box center [457, 444] width 158 height 23
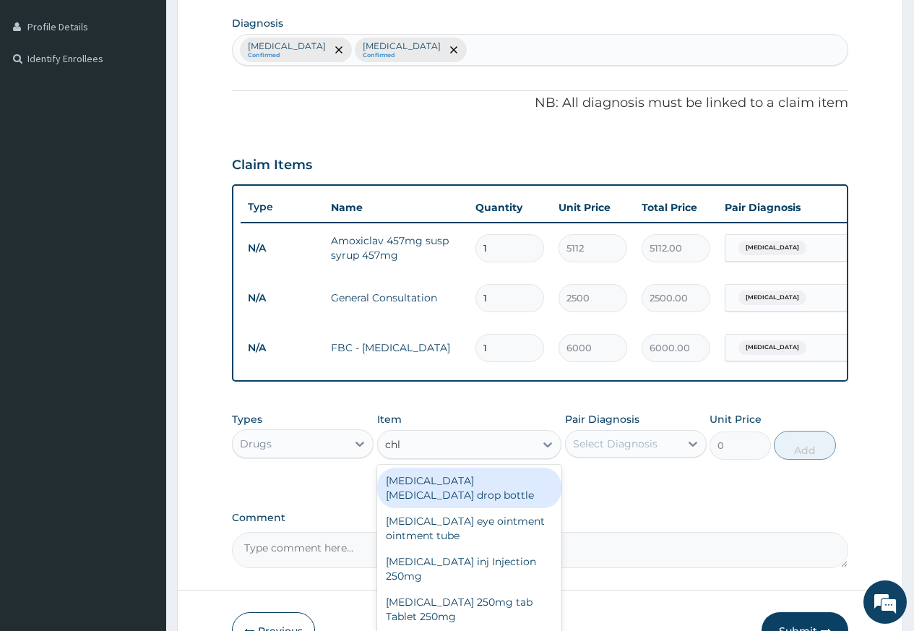
type input "chlo"
click at [483, 494] on div "Chloramphenicol eye drop drop bottle" at bounding box center [469, 488] width 185 height 40
type input "2520"
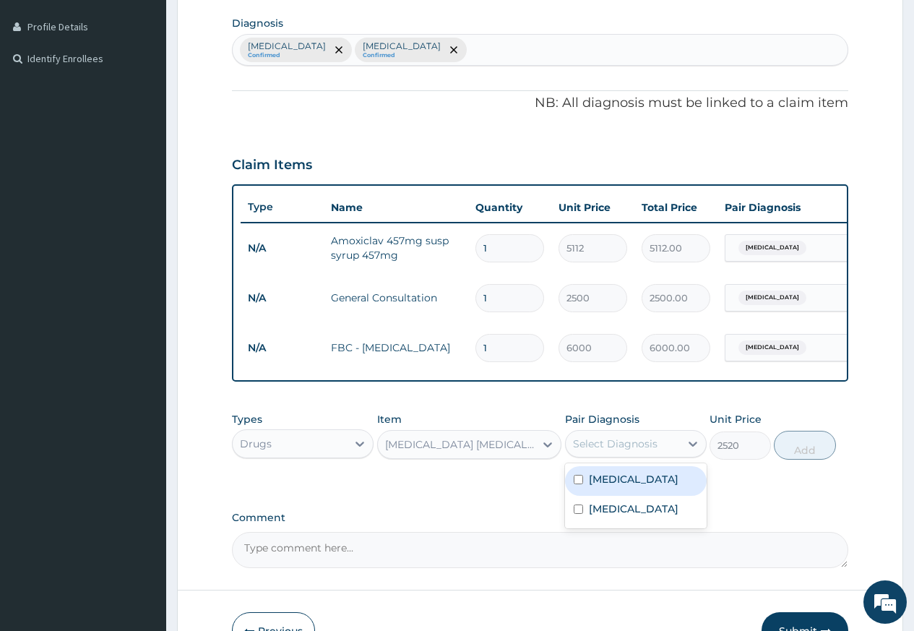
click at [589, 451] on div "Select Diagnosis" at bounding box center [615, 443] width 85 height 14
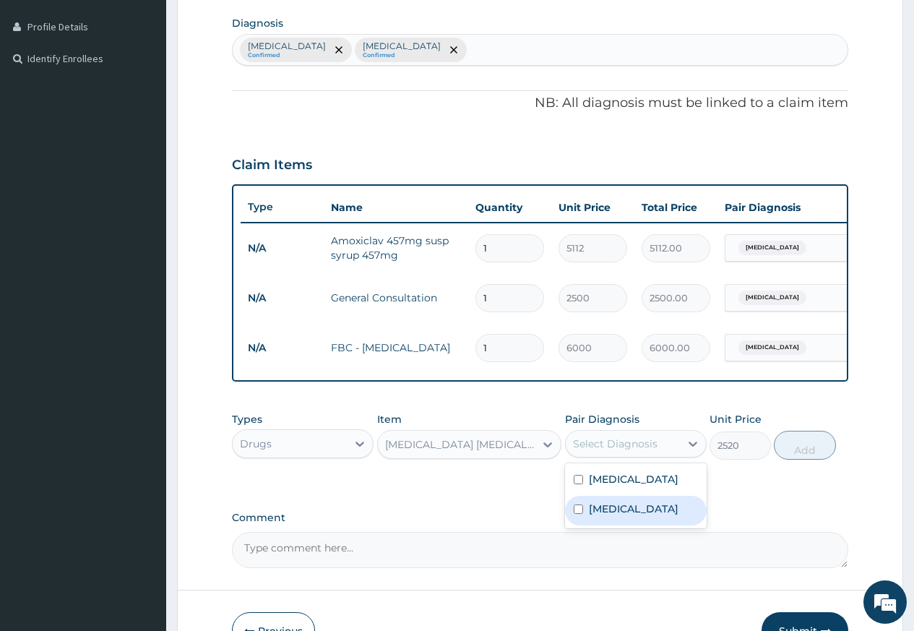
click at [599, 516] on label "Conjunctivitis" at bounding box center [634, 508] width 90 height 14
checkbox input "true"
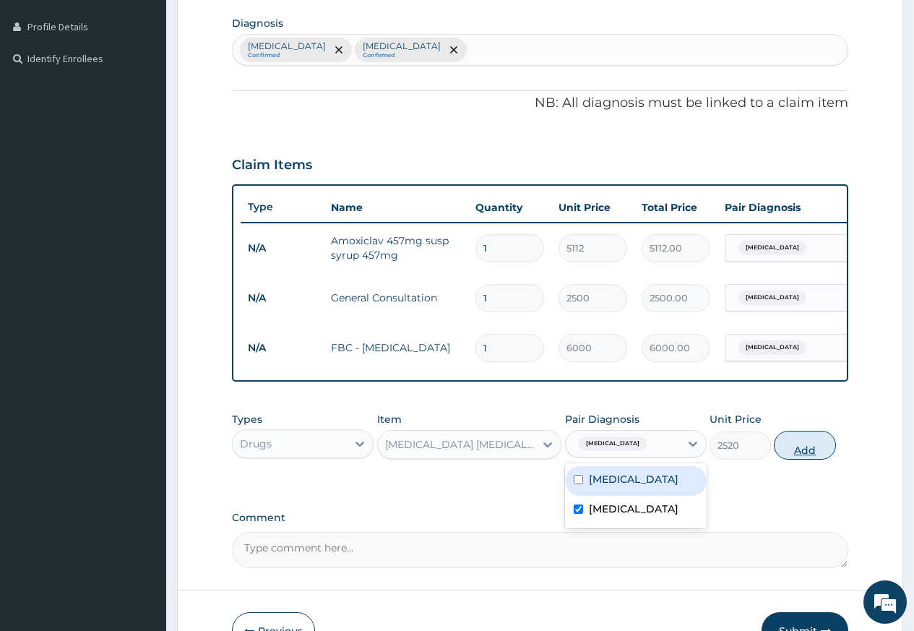
click at [785, 460] on button "Add" at bounding box center [804, 445] width 61 height 29
type input "0"
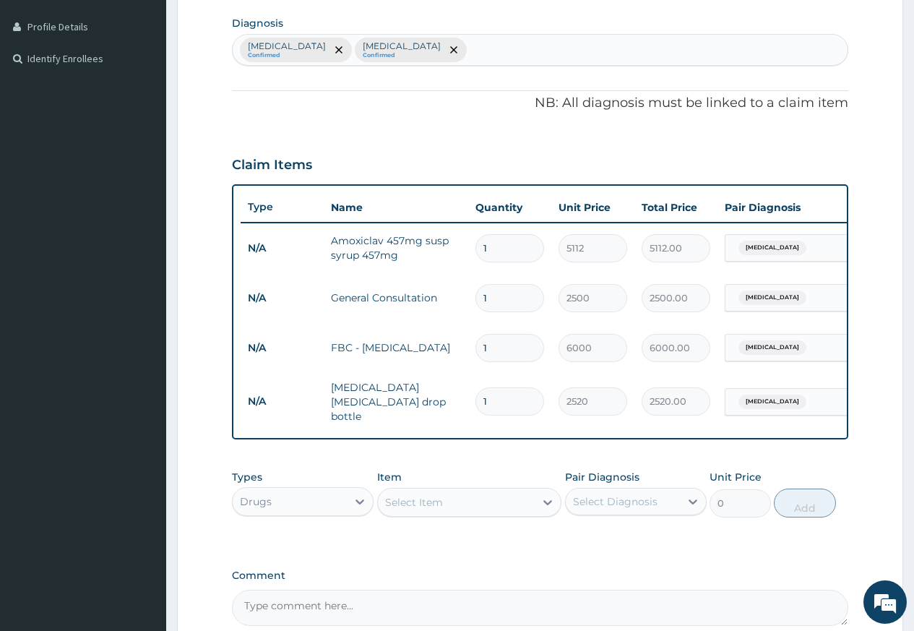
click at [465, 63] on div "Sepsis Confirmed Conjunctivitis Confirmed" at bounding box center [540, 50] width 615 height 30
type input "phary"
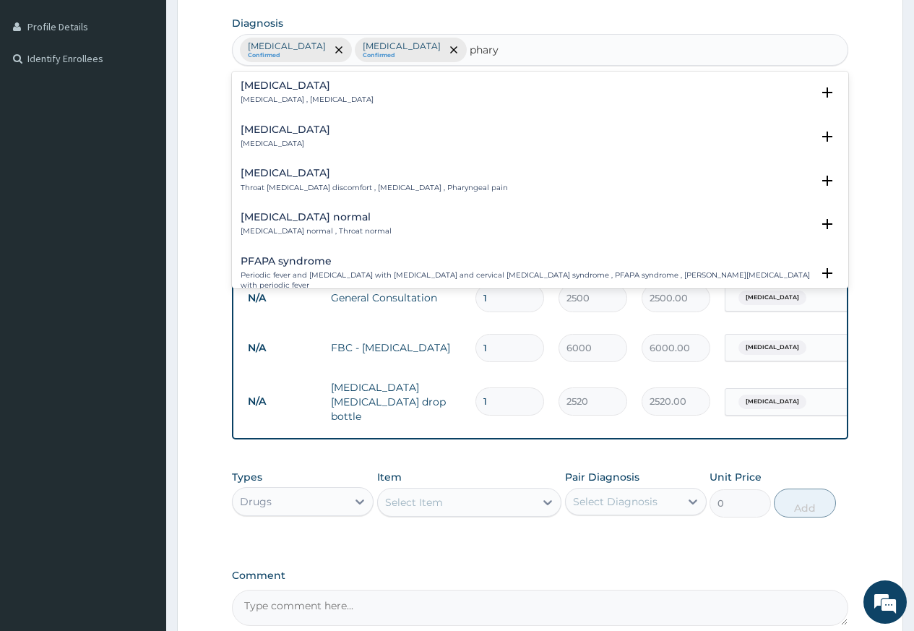
click at [306, 129] on div "Pharyngitis Pharyngitis" at bounding box center [540, 136] width 599 height 25
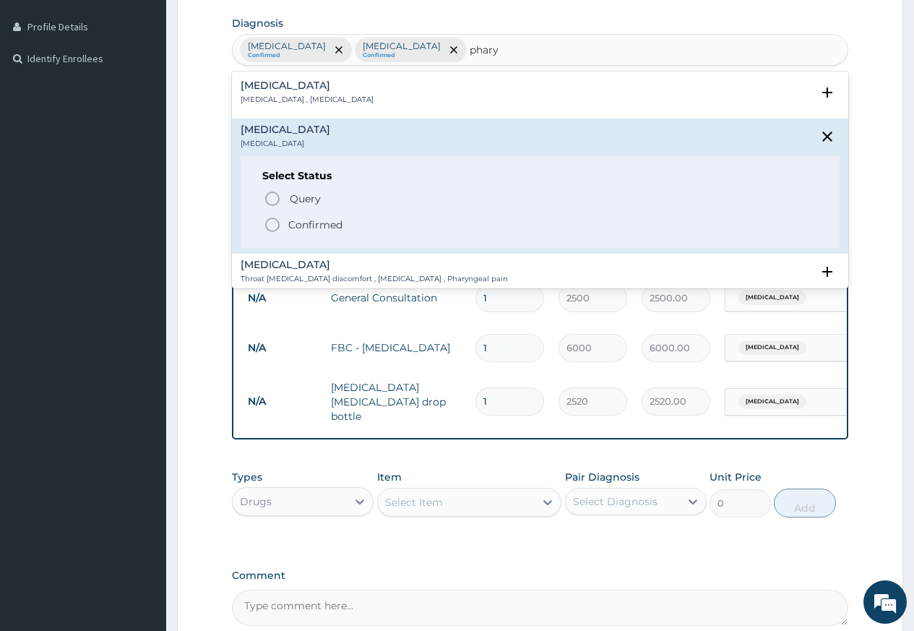
click at [277, 228] on icon "status option filled" at bounding box center [272, 224] width 17 height 17
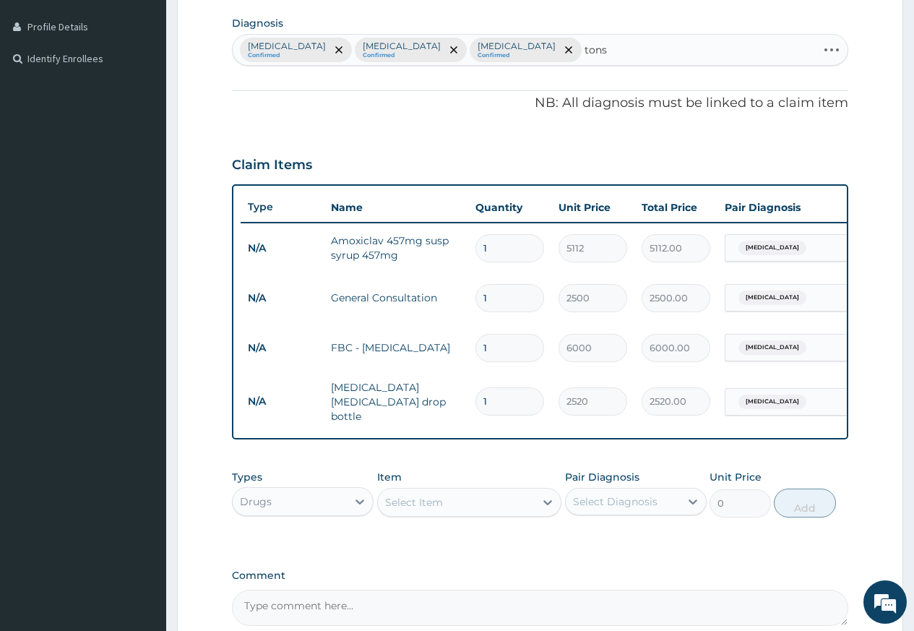
type input "tonsi"
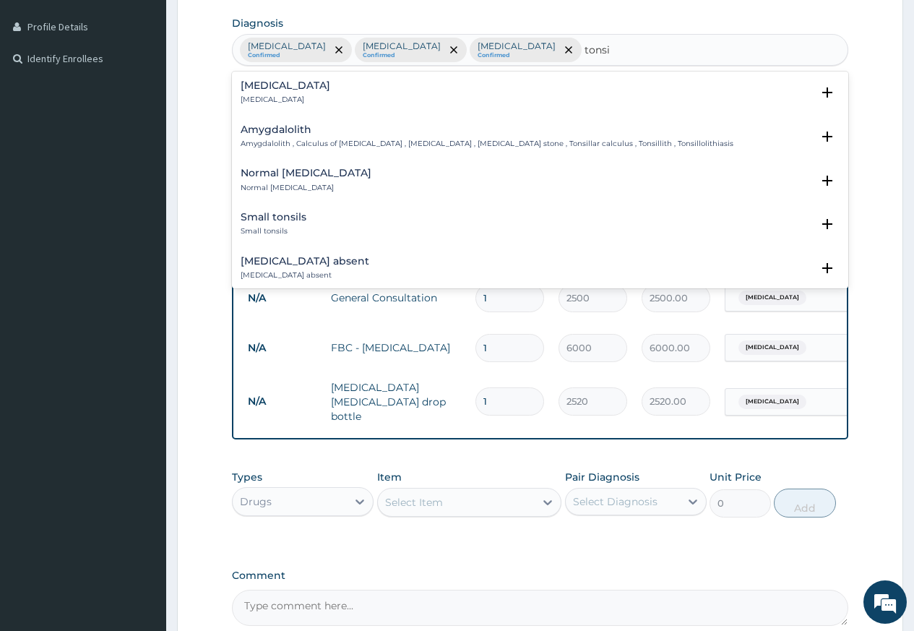
click at [267, 95] on p "Tonsillitis" at bounding box center [286, 100] width 90 height 10
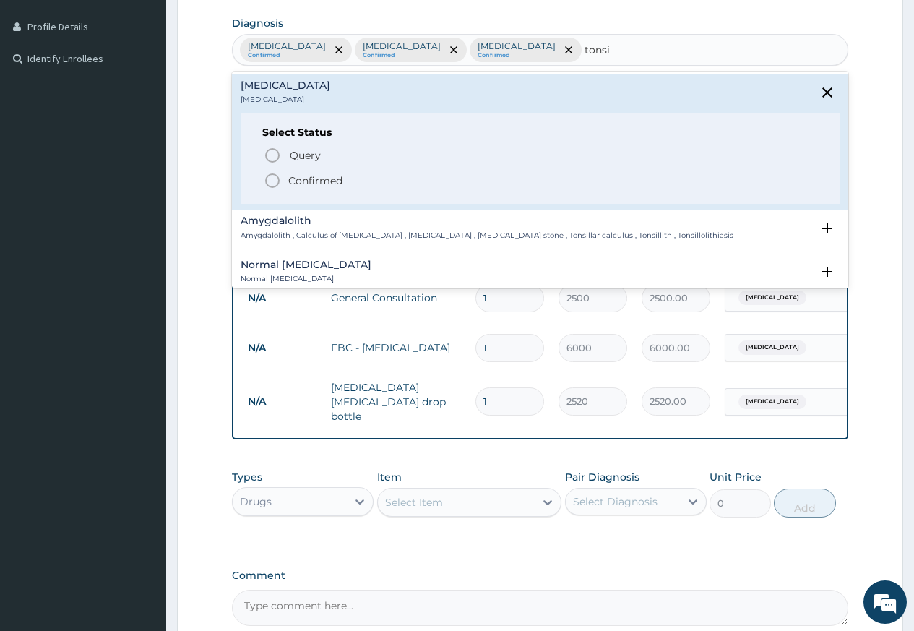
click at [276, 178] on icon "status option filled" at bounding box center [272, 180] width 17 height 17
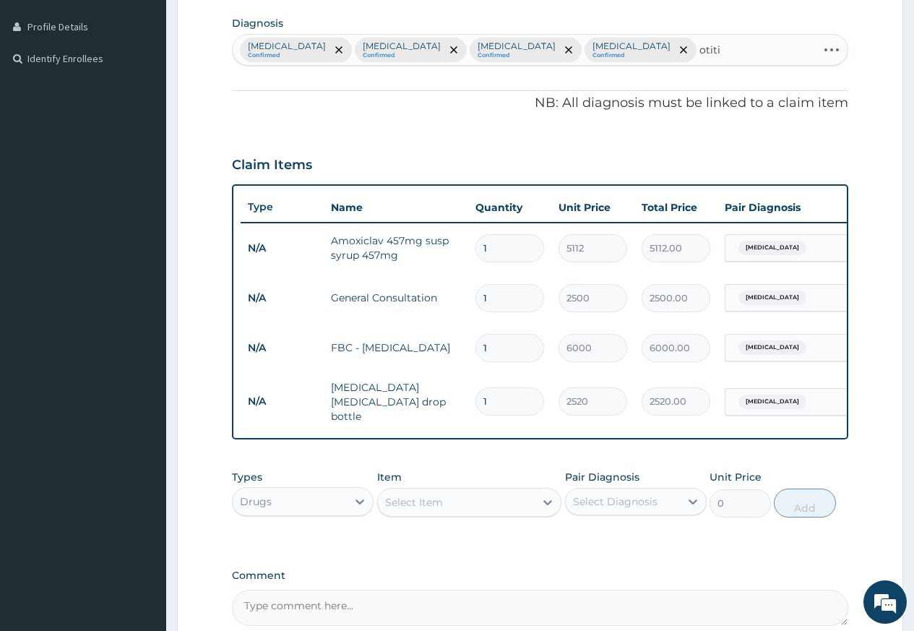
type input "otitis"
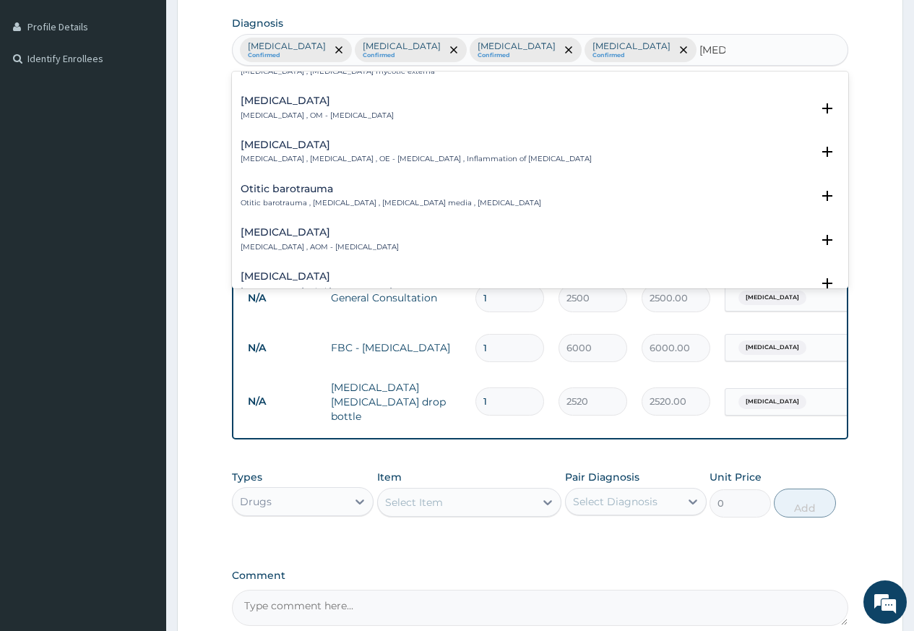
scroll to position [0, 0]
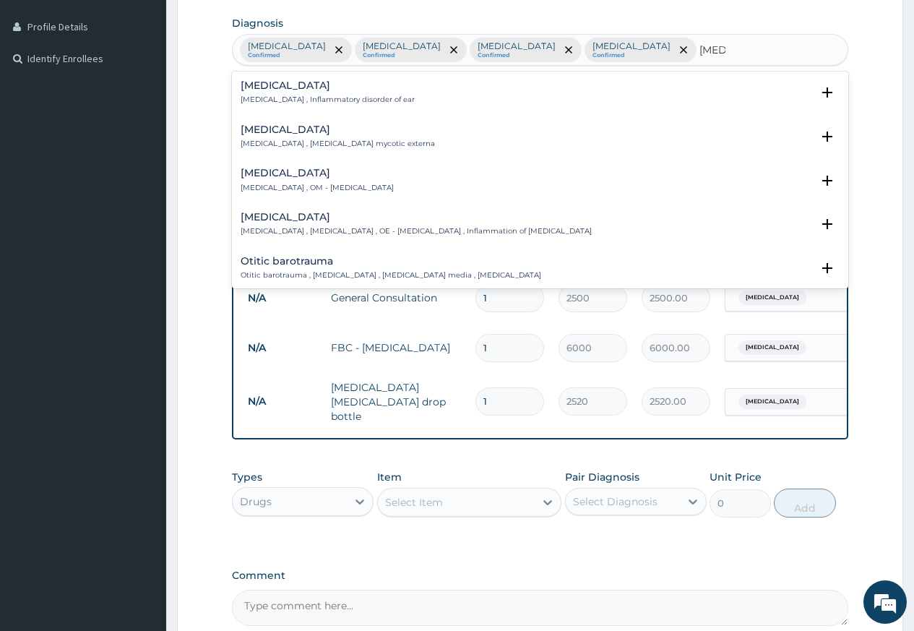
click at [325, 100] on p "Otitis , Inflammatory disorder of ear" at bounding box center [328, 100] width 174 height 10
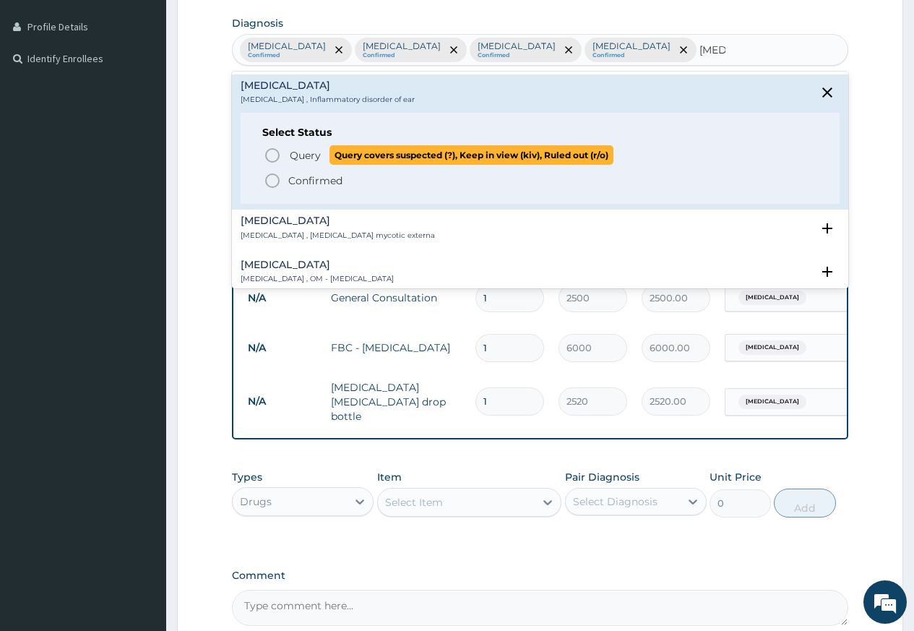
click at [277, 153] on icon "status option query" at bounding box center [272, 155] width 17 height 17
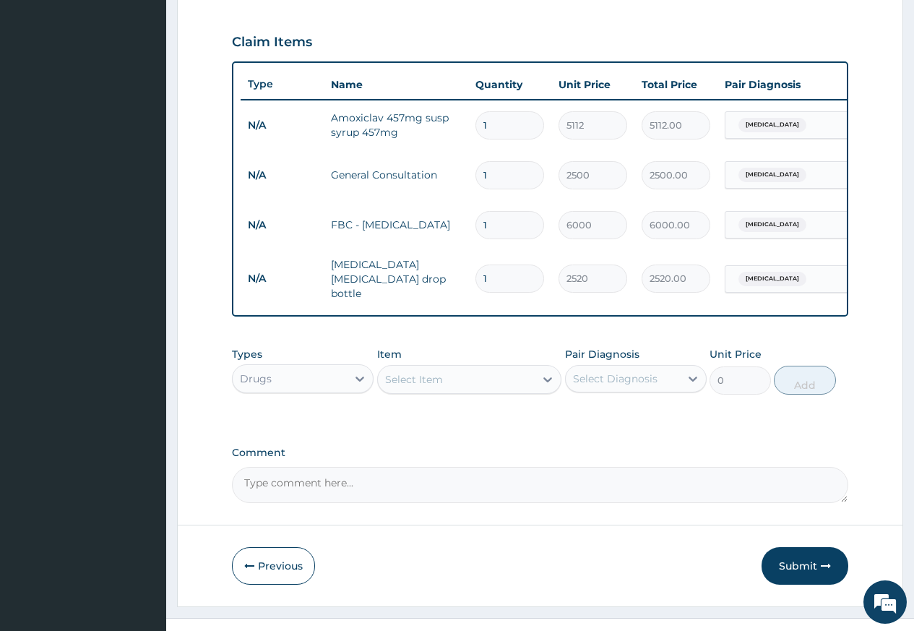
scroll to position [498, 0]
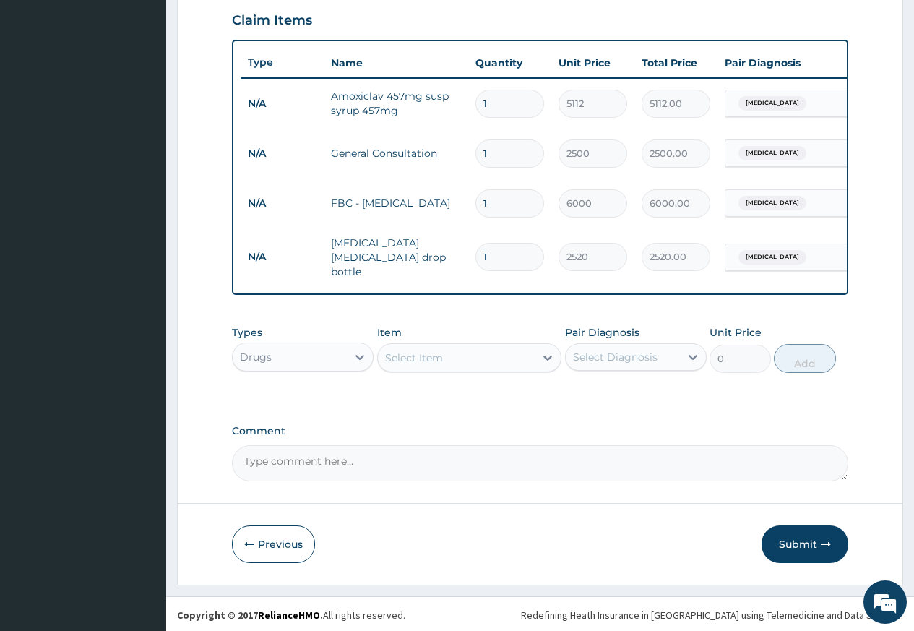
click at [397, 353] on div "Select Item" at bounding box center [414, 357] width 58 height 14
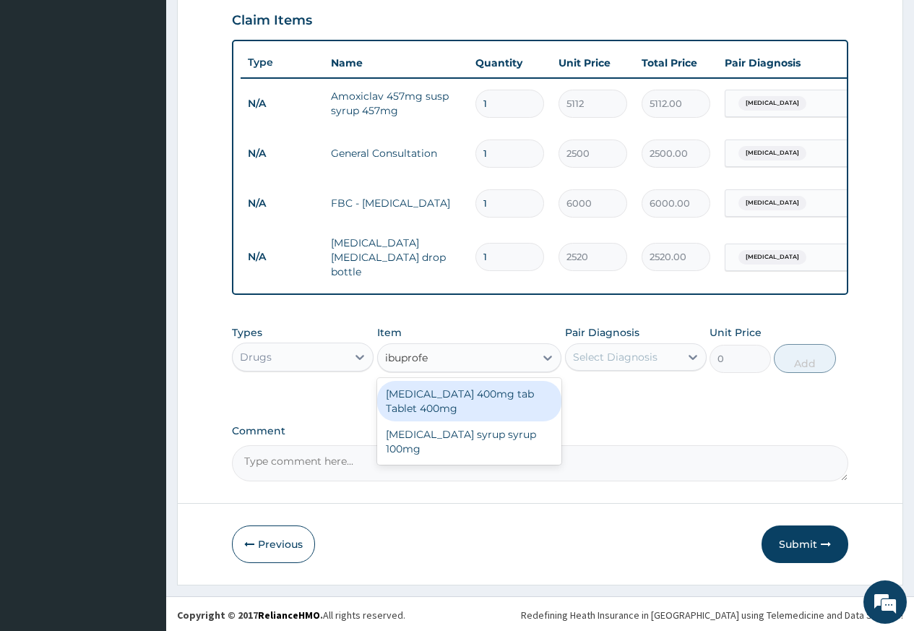
type input "ibuprofen"
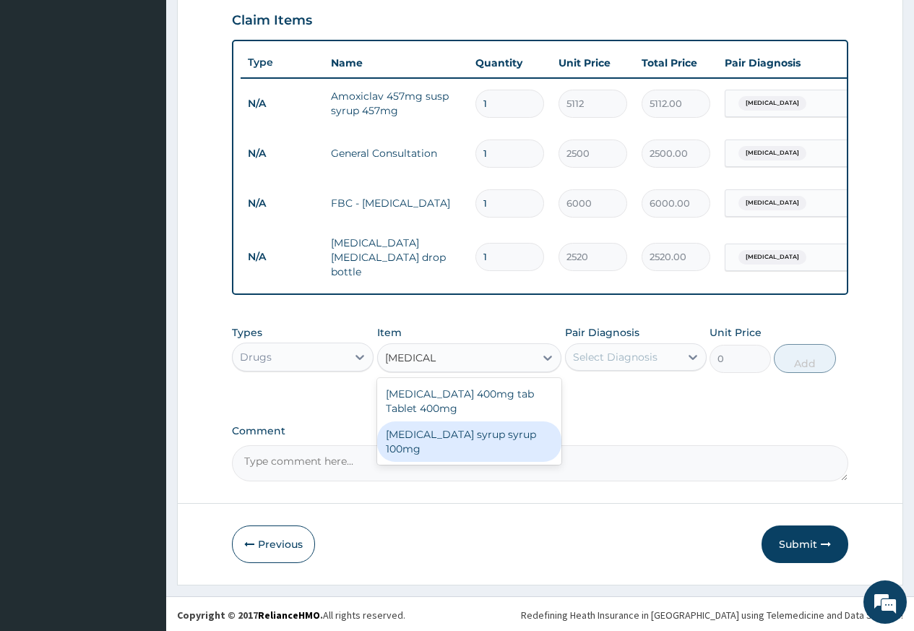
click at [418, 440] on div "Ibuprofen syrup syrup 100mg" at bounding box center [469, 441] width 185 height 40
type input "1440"
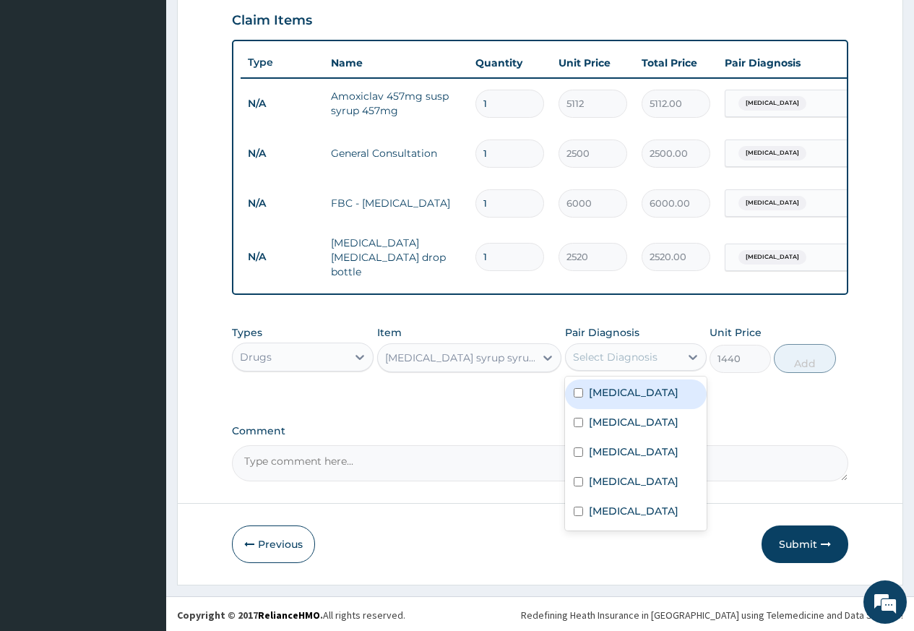
click at [607, 356] on div "Select Diagnosis" at bounding box center [615, 357] width 85 height 14
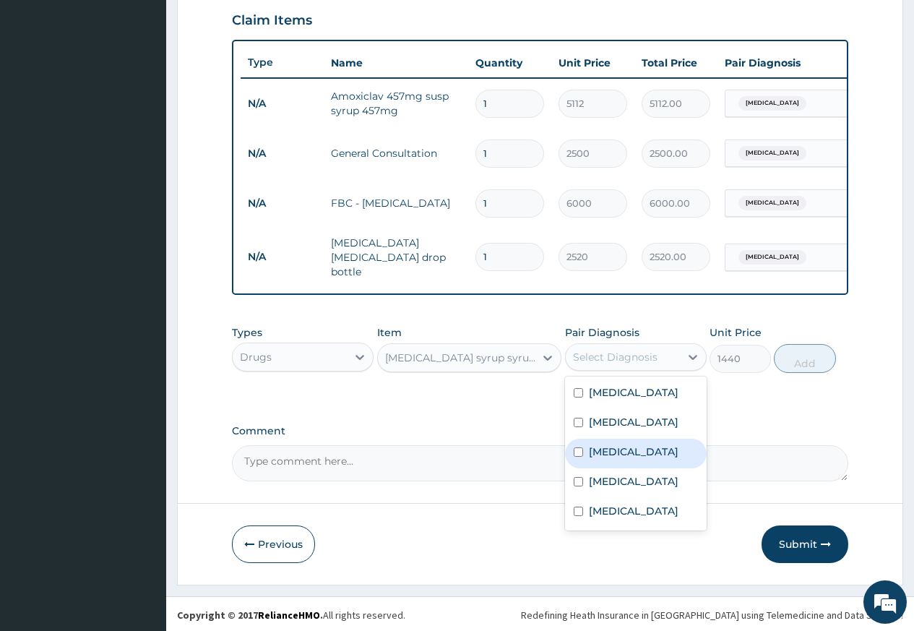
click at [587, 451] on div "Pharyngitis" at bounding box center [636, 454] width 142 height 30
checkbox input "true"
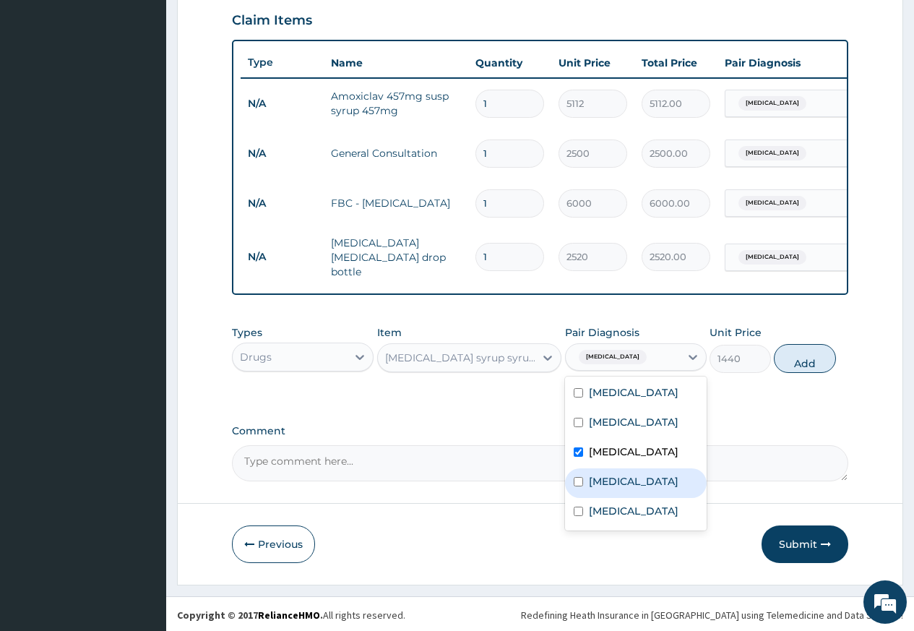
click at [590, 486] on label "Tonsillitis" at bounding box center [634, 481] width 90 height 14
checkbox input "true"
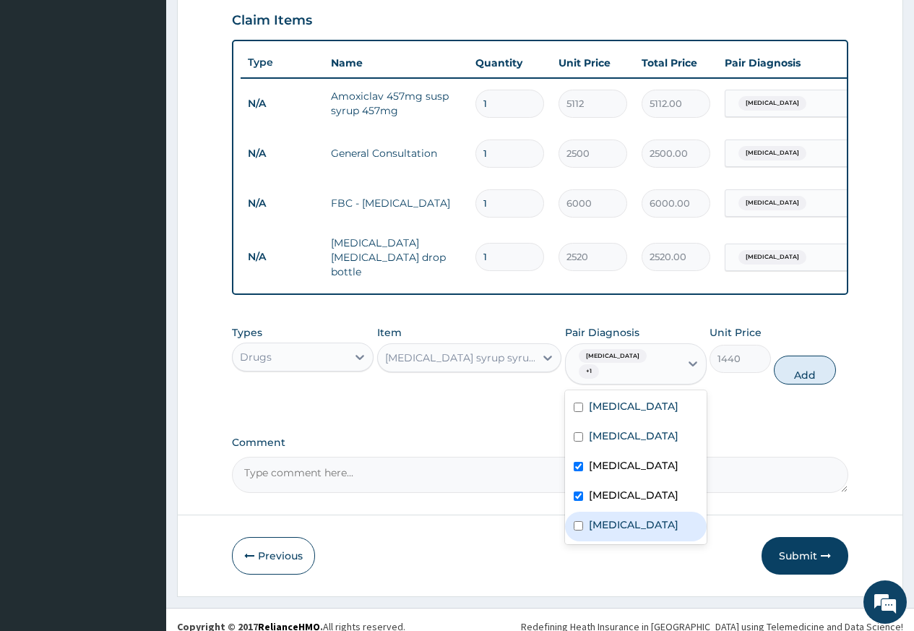
click at [587, 516] on div "Otitis" at bounding box center [636, 527] width 142 height 30
checkbox input "true"
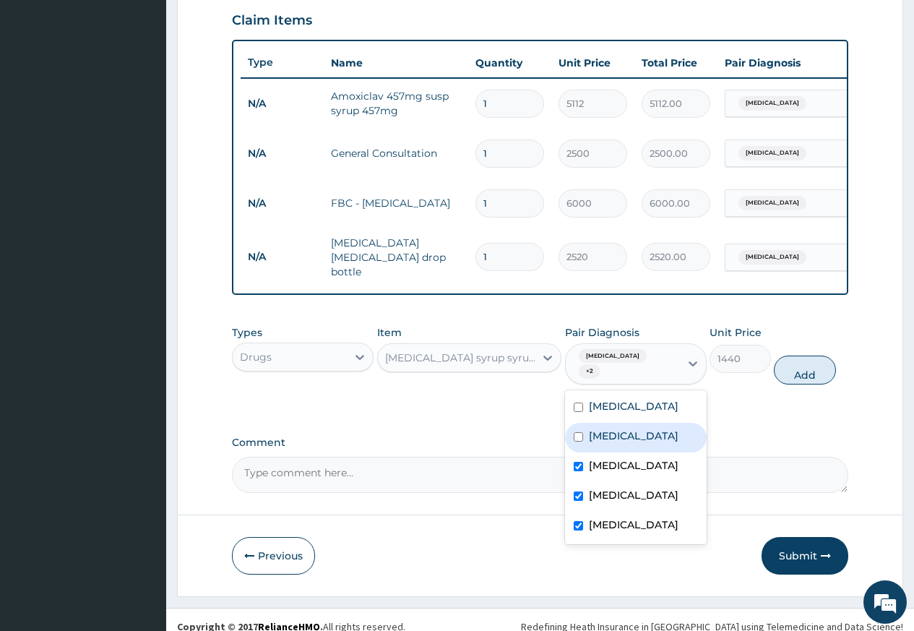
click at [791, 365] on button "Add" at bounding box center [804, 370] width 61 height 29
type input "0"
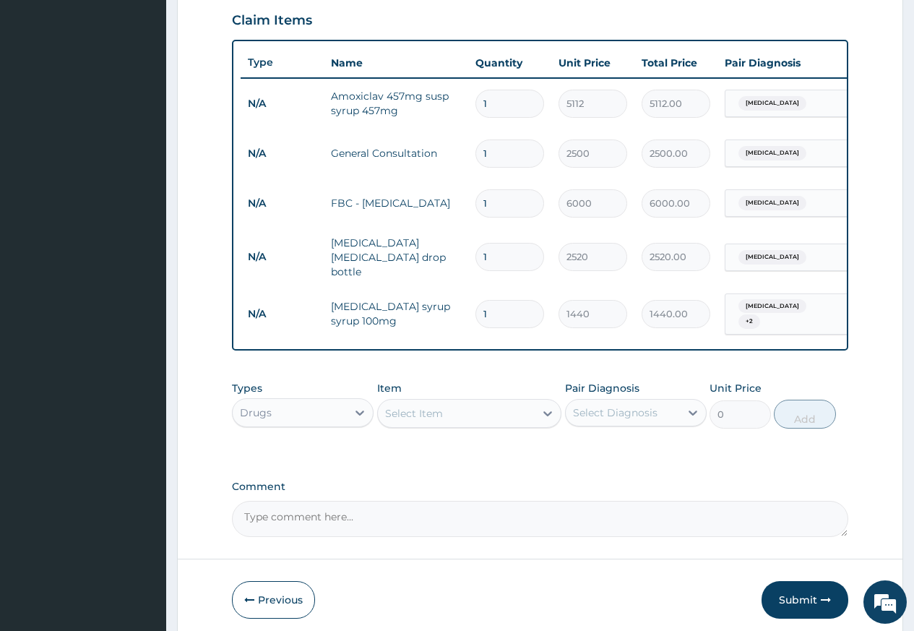
click at [433, 418] on div "Select Item" at bounding box center [457, 413] width 158 height 23
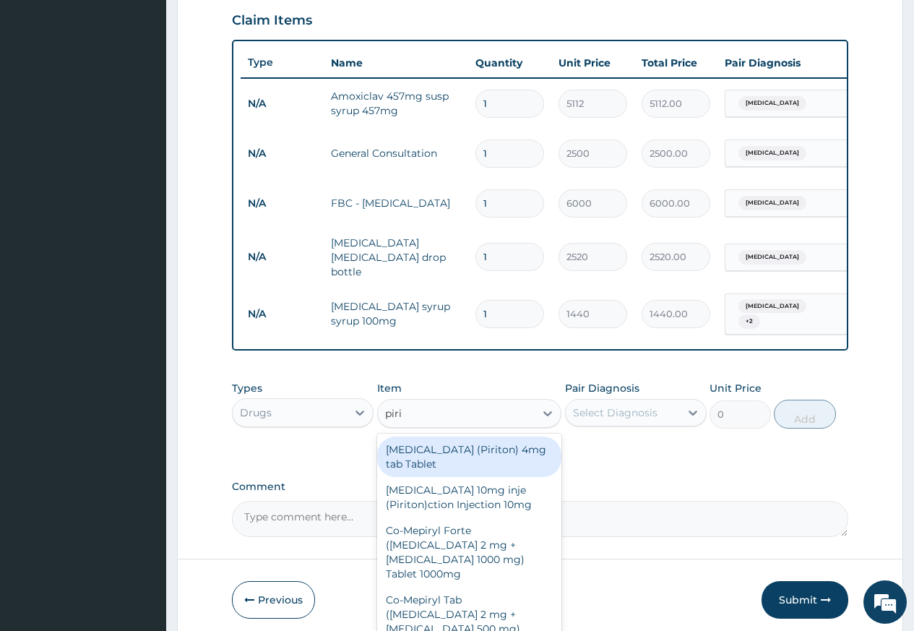
type input "pirit"
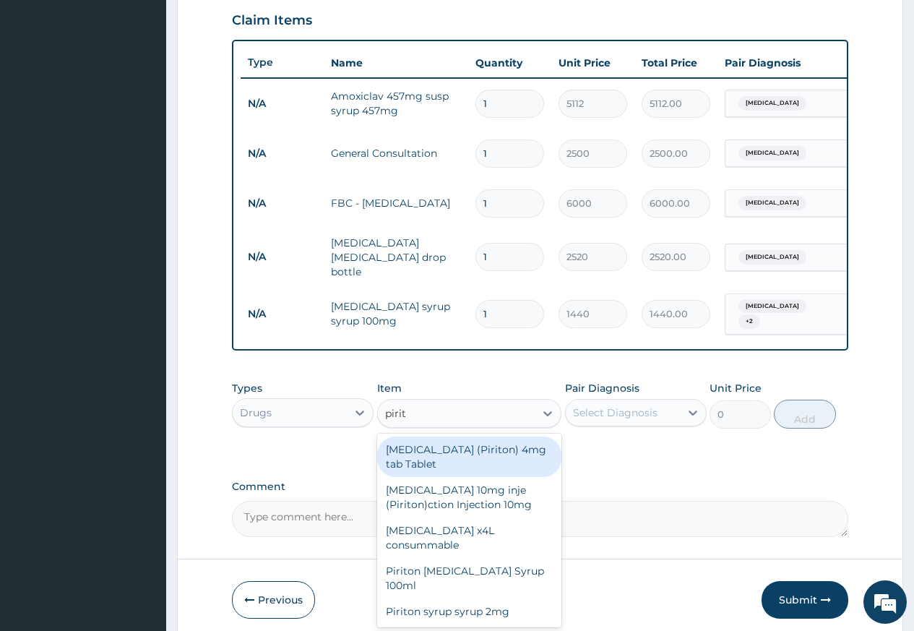
click at [431, 457] on div "Chlorpheniramine (Piriton) 4mg tab Tablet" at bounding box center [469, 456] width 185 height 40
type input "48"
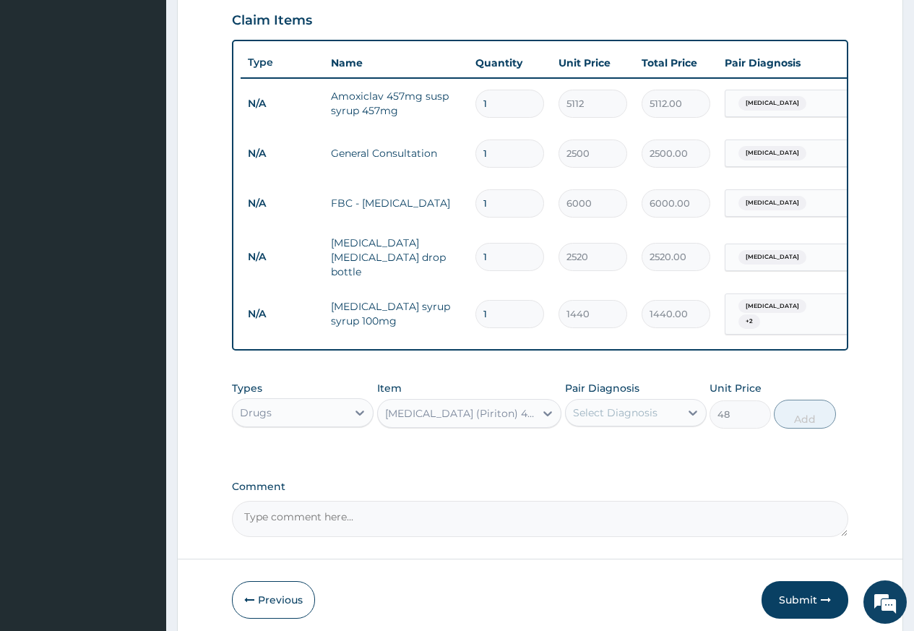
click at [585, 405] on div "Select Diagnosis" at bounding box center [615, 412] width 85 height 14
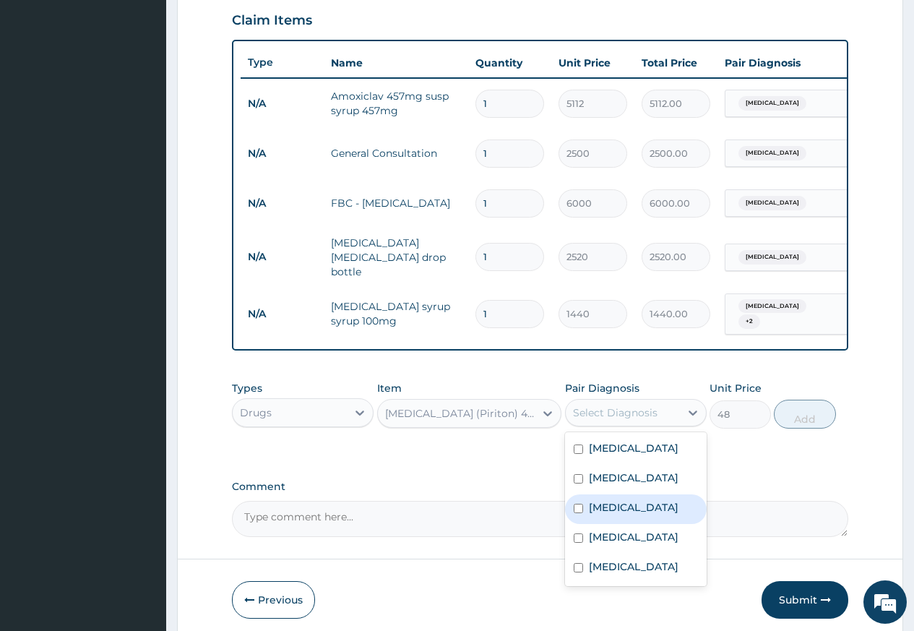
click at [600, 502] on label "Pharyngitis" at bounding box center [634, 507] width 90 height 14
checkbox input "true"
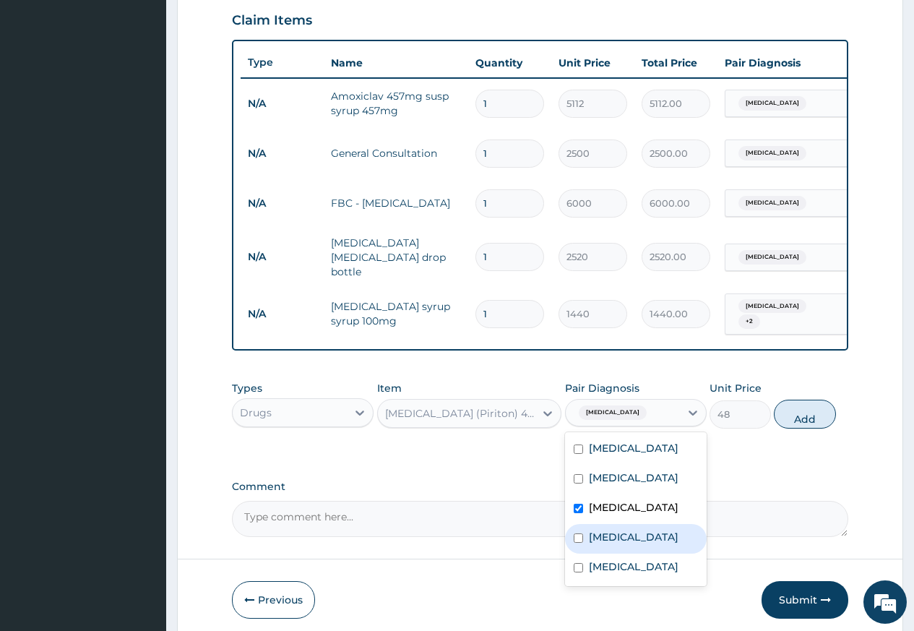
click at [601, 541] on label "Tonsillitis" at bounding box center [634, 537] width 90 height 14
checkbox input "true"
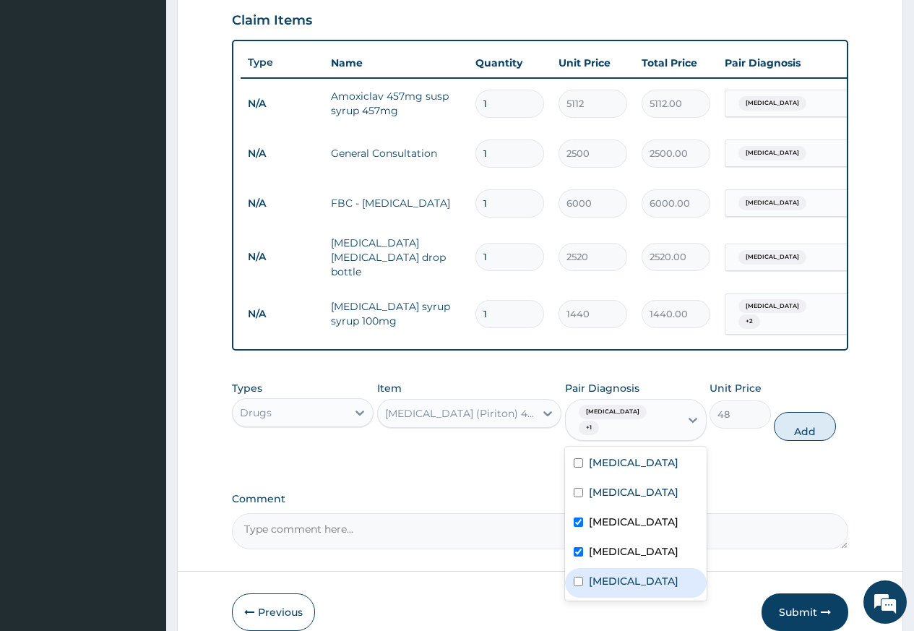
click at [600, 574] on label "Otitis" at bounding box center [634, 581] width 90 height 14
checkbox input "true"
click at [820, 412] on button "Add" at bounding box center [804, 426] width 61 height 29
type input "0"
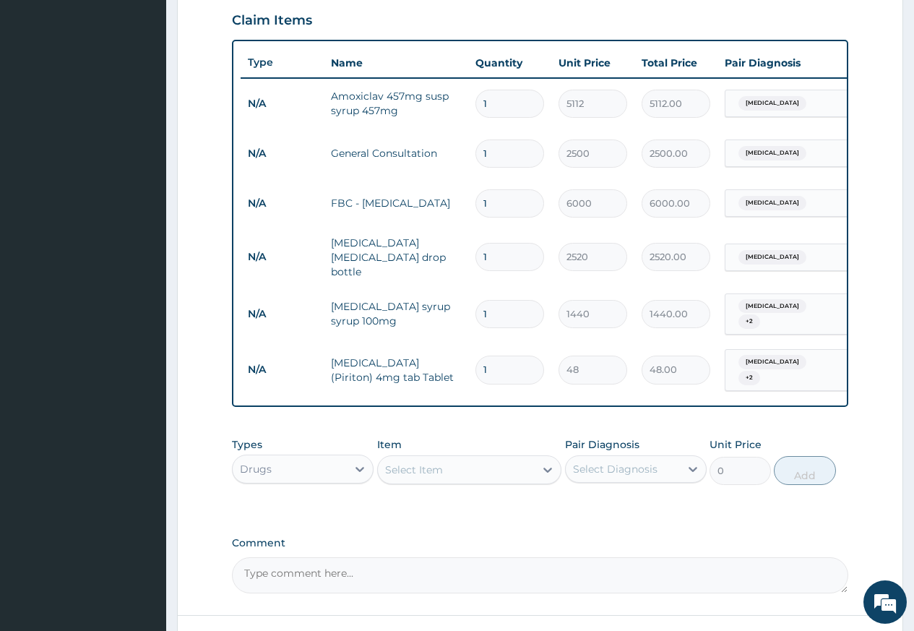
type input "0.00"
type input "5"
type input "240.00"
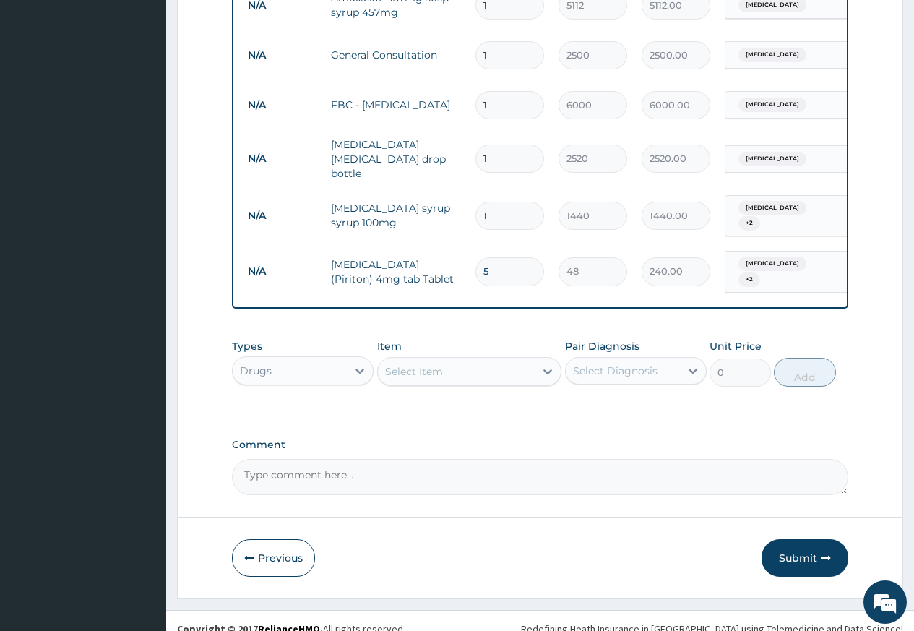
scroll to position [603, 0]
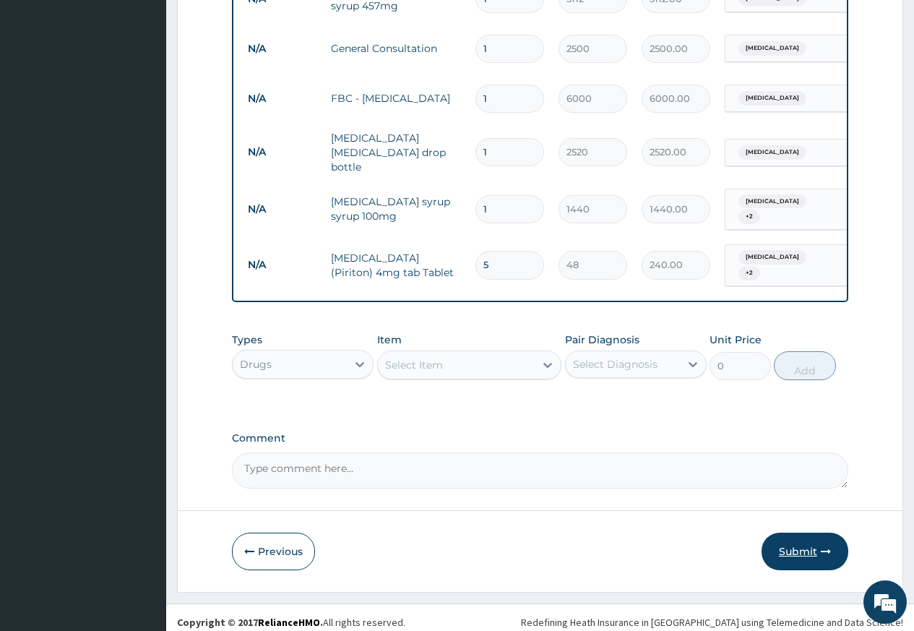
type input "5"
click at [817, 535] on button "Submit" at bounding box center [805, 552] width 87 height 38
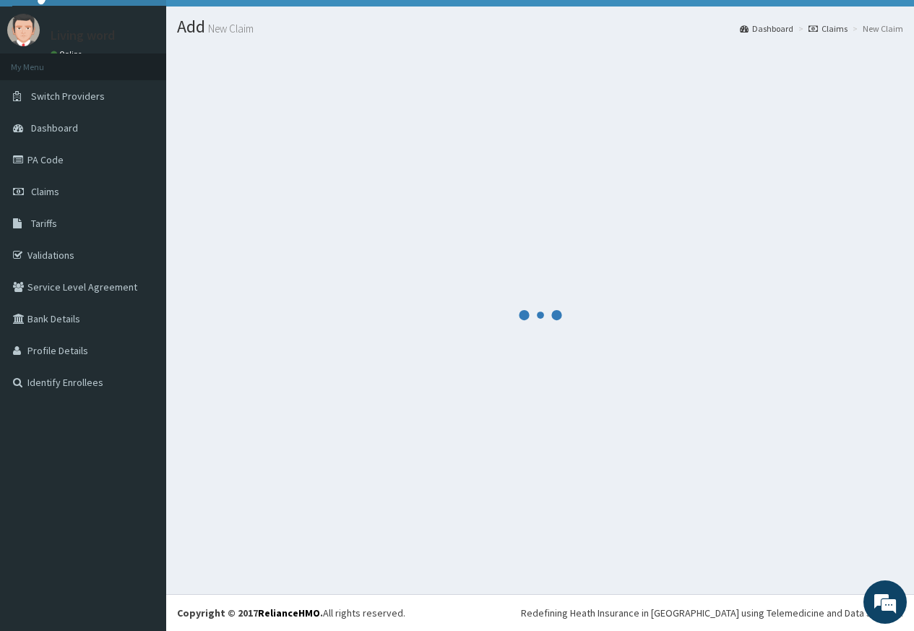
scroll to position [30, 0]
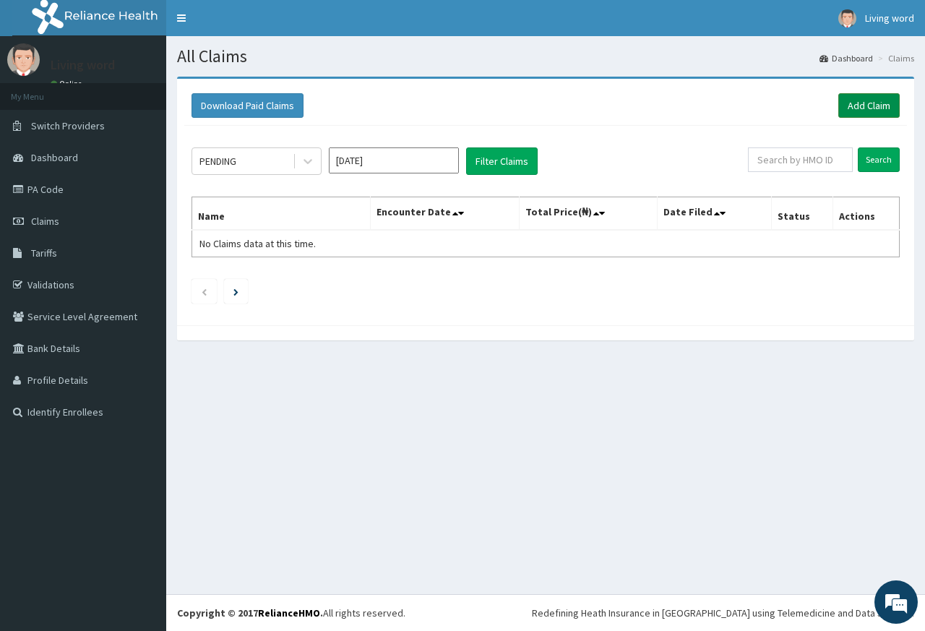
click at [866, 108] on link "Add Claim" at bounding box center [868, 105] width 61 height 25
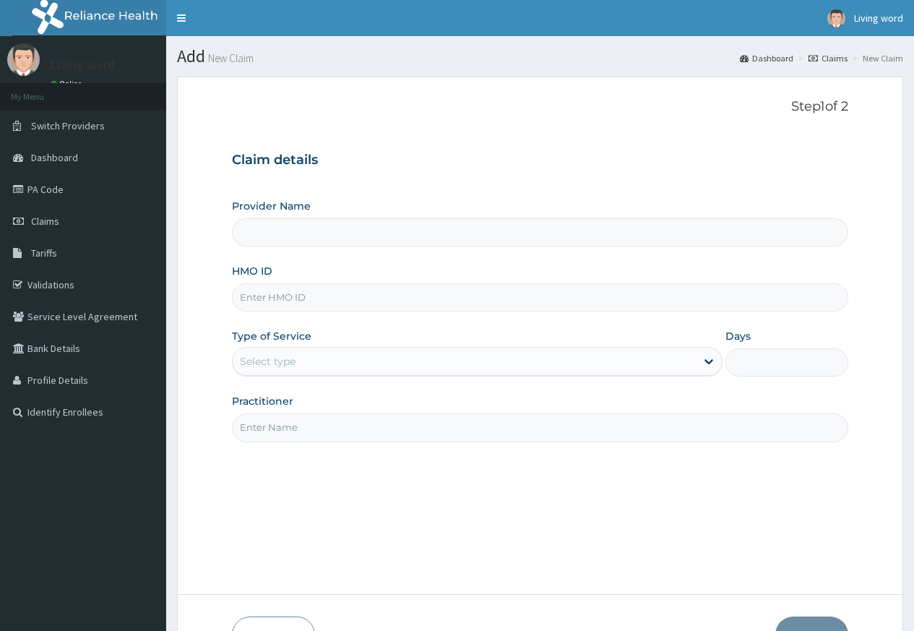
click at [321, 301] on input "HMO ID" at bounding box center [540, 297] width 616 height 28
type input "SQZ"
type input "Living Word [GEOGRAPHIC_DATA]"
type input "SQZ/10752/A"
click at [599, 376] on div "Type of Service Select type" at bounding box center [477, 353] width 491 height 48
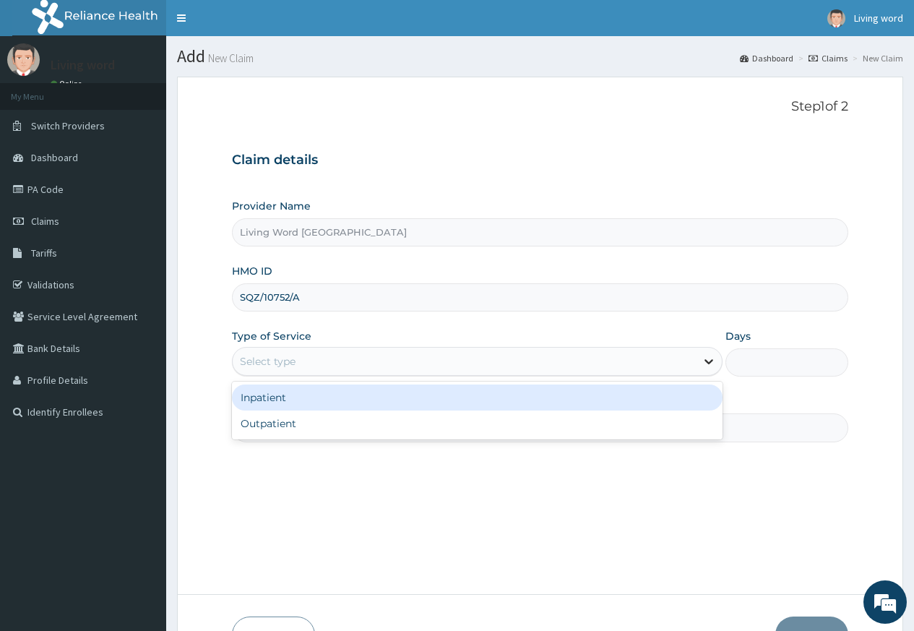
click at [710, 361] on icon at bounding box center [709, 361] width 14 height 14
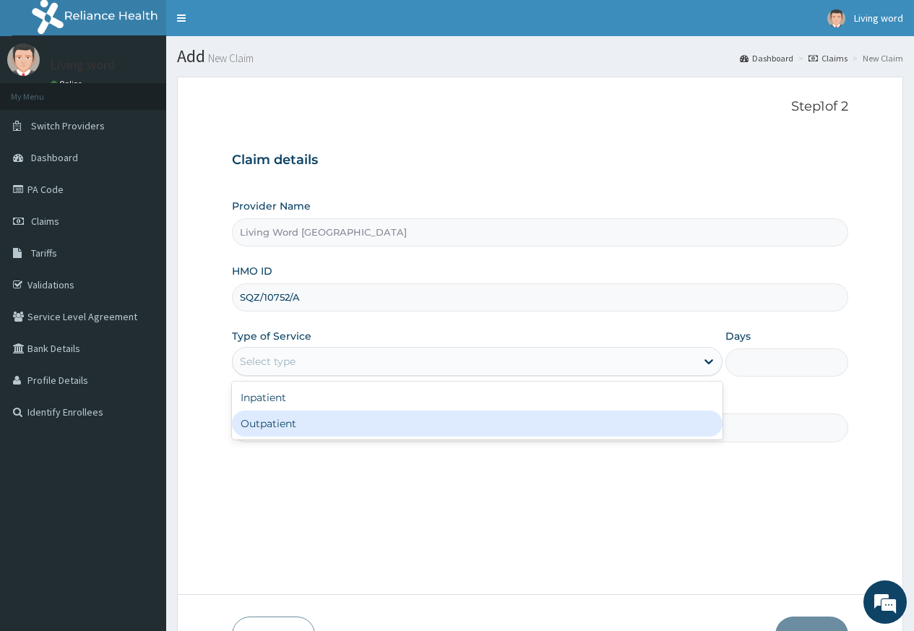
click at [582, 434] on div "Outpatient" at bounding box center [477, 423] width 491 height 26
type input "1"
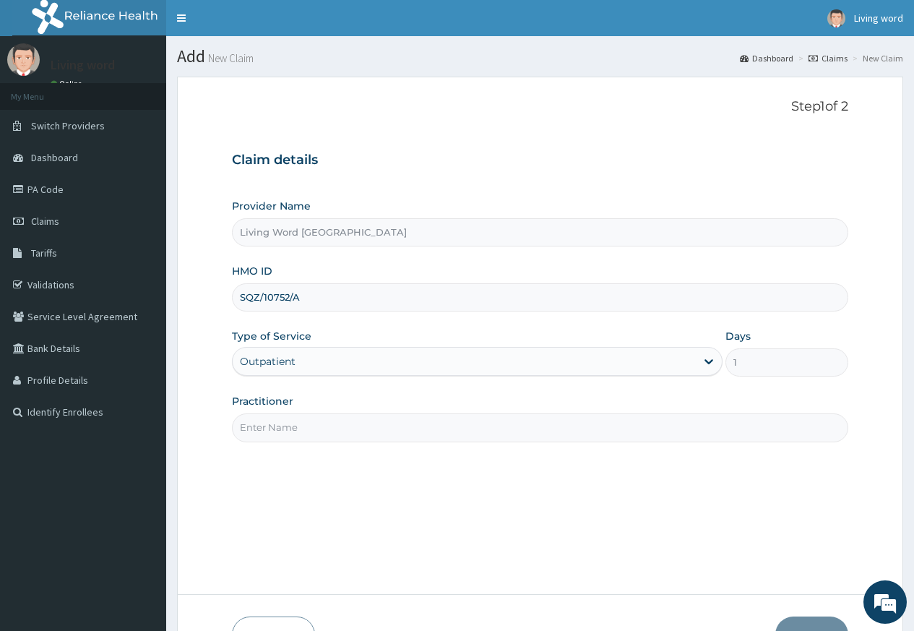
click at [482, 436] on input "Practitioner" at bounding box center [540, 427] width 616 height 28
paste input "Dr Mbuko Uzondu"
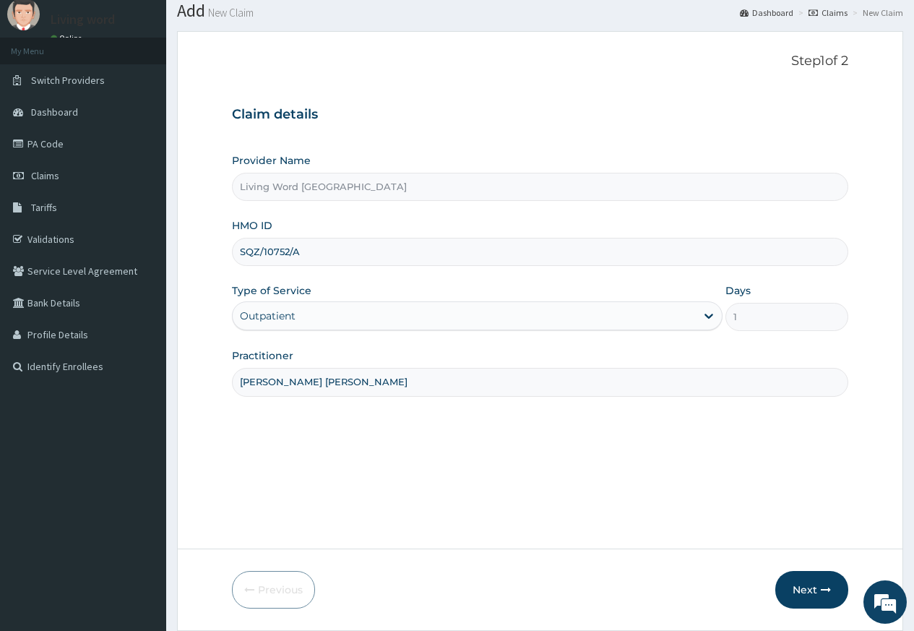
scroll to position [93, 0]
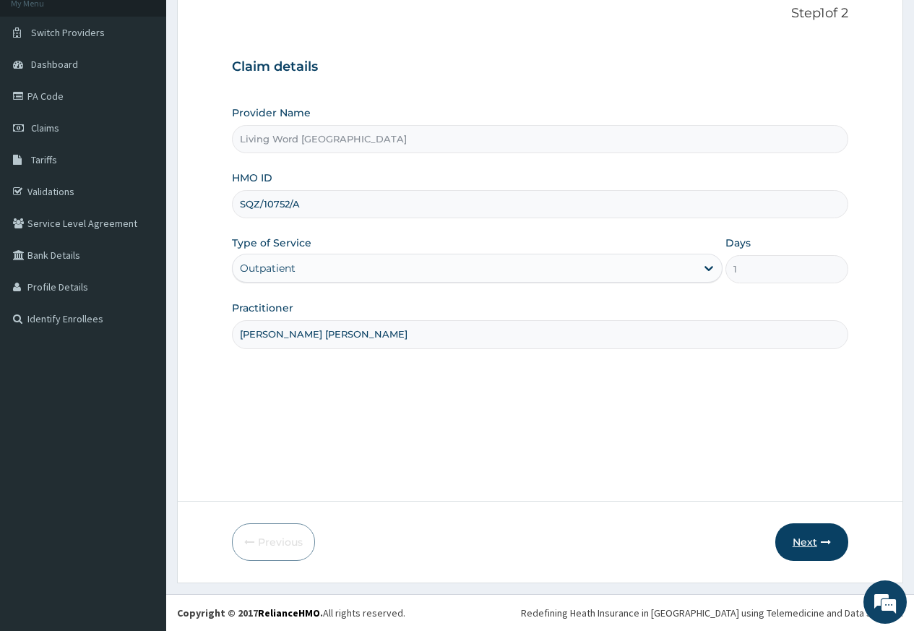
type input "Dr Mbuko Uzondu"
click at [798, 537] on button "Next" at bounding box center [811, 542] width 73 height 38
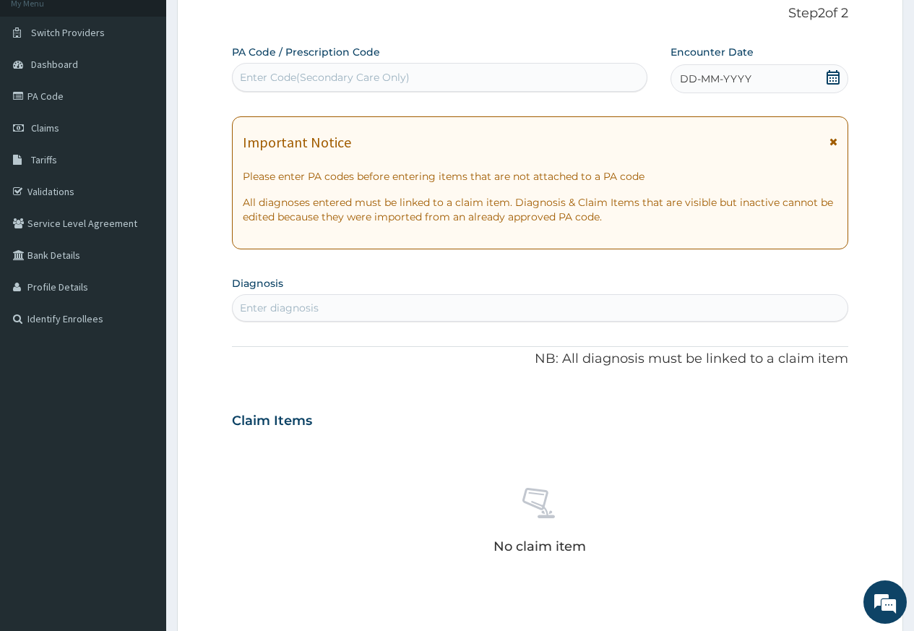
click at [830, 74] on icon at bounding box center [833, 77] width 14 height 14
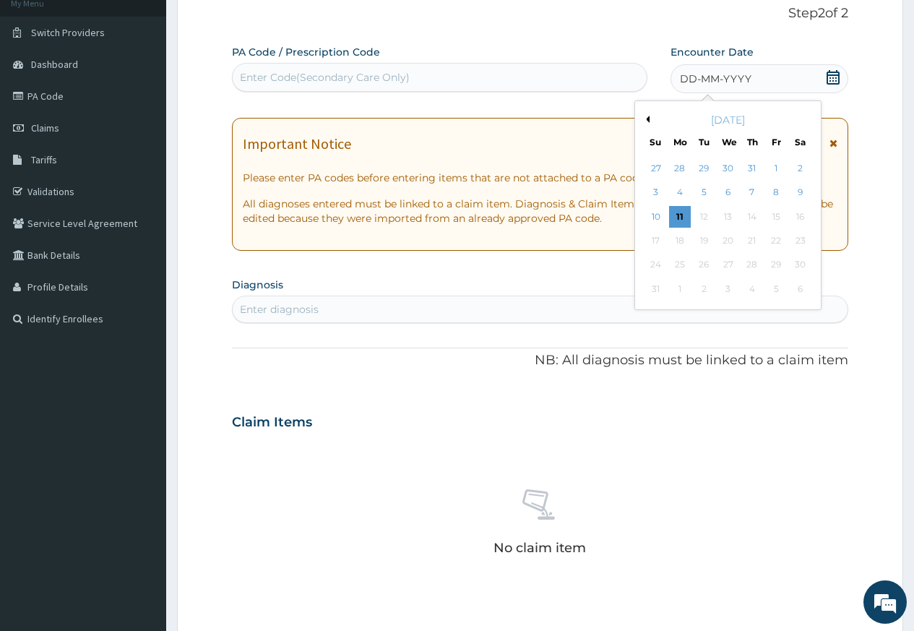
click at [646, 114] on div "August 2025" at bounding box center [728, 120] width 174 height 14
click at [647, 119] on button "Previous Month" at bounding box center [645, 119] width 7 height 7
click at [676, 265] on div "28" at bounding box center [680, 265] width 22 height 22
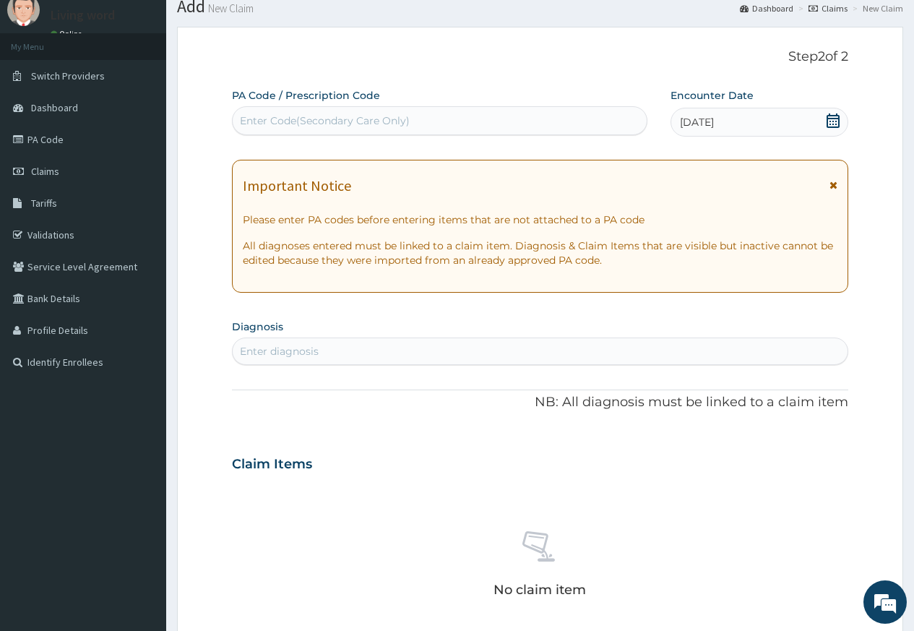
scroll to position [46, 0]
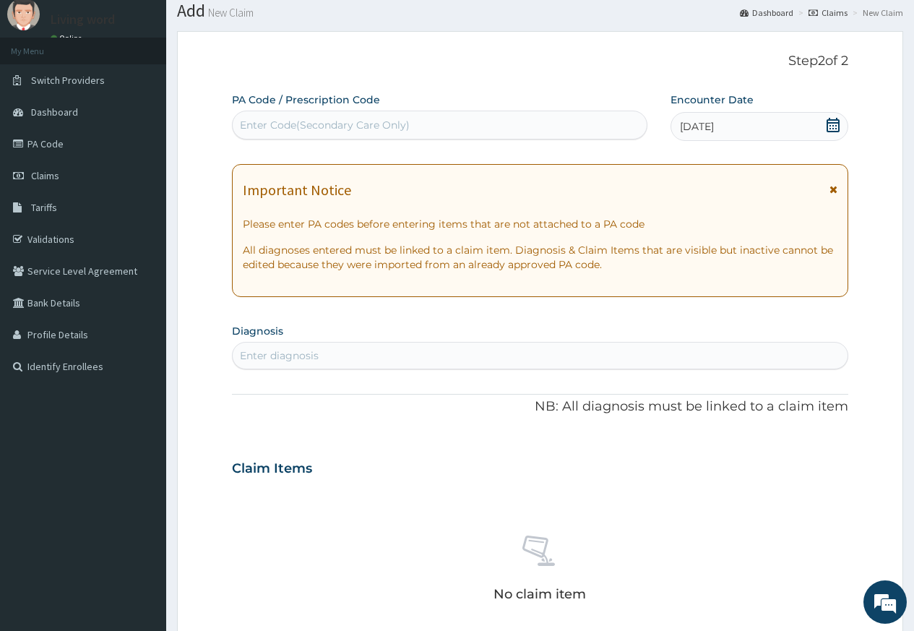
click at [356, 371] on div "PA Code / Prescription Code Enter Code(Secondary Care Only) Encounter Date 28-0…" at bounding box center [540, 466] width 616 height 748
click at [279, 355] on div "Enter diagnosis" at bounding box center [279, 355] width 79 height 14
type input "Malaria"
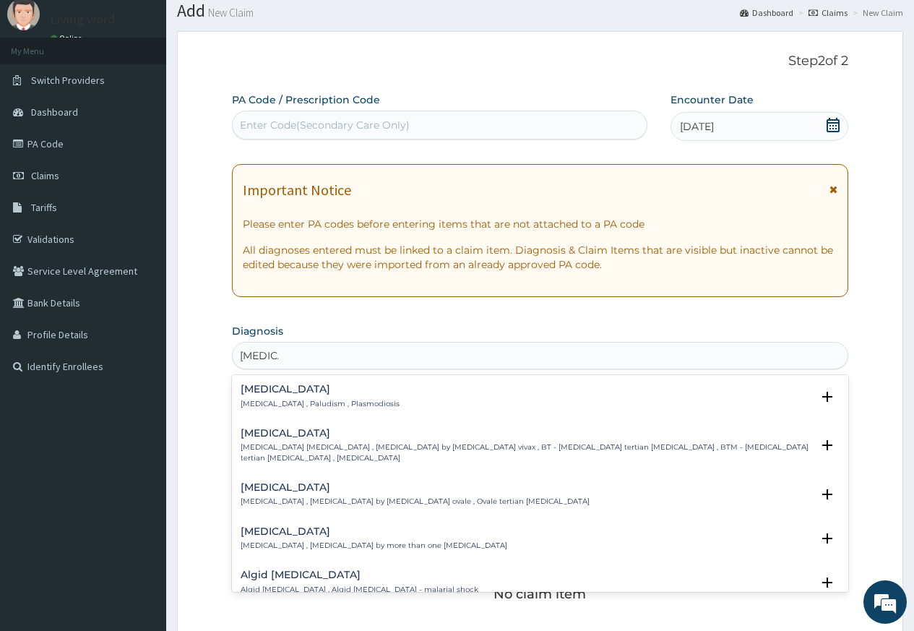
click at [298, 401] on p "Malaria , Paludism , Plasmodiosis" at bounding box center [320, 404] width 159 height 10
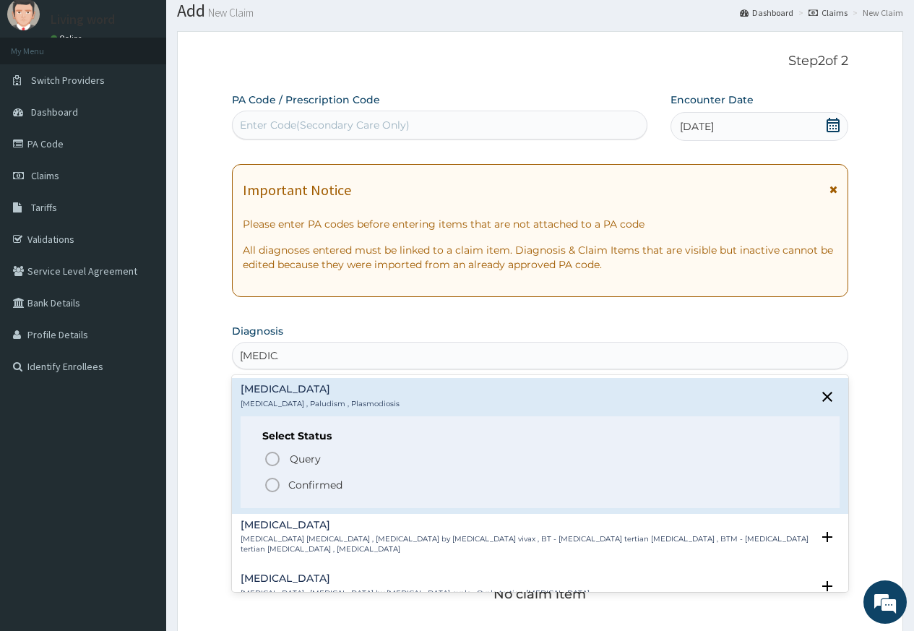
click at [278, 480] on icon "status option filled" at bounding box center [272, 484] width 17 height 17
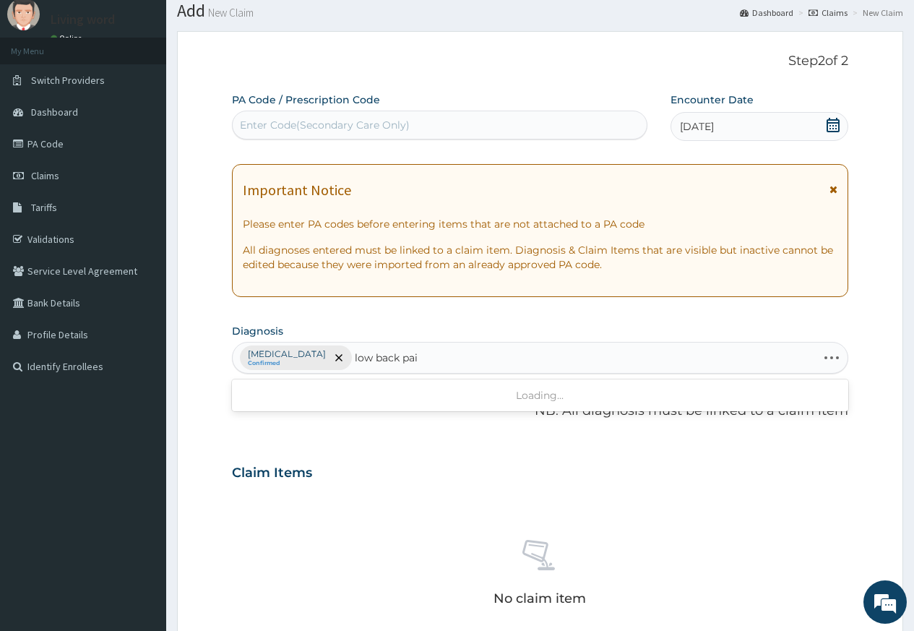
type input "low back pain"
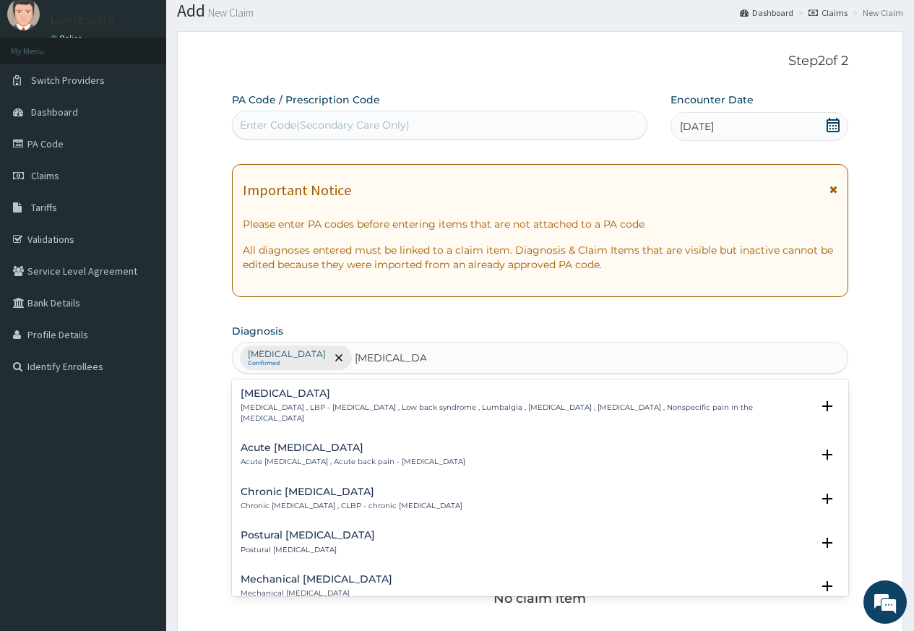
click at [296, 396] on h4 "Low back pain" at bounding box center [526, 393] width 571 height 11
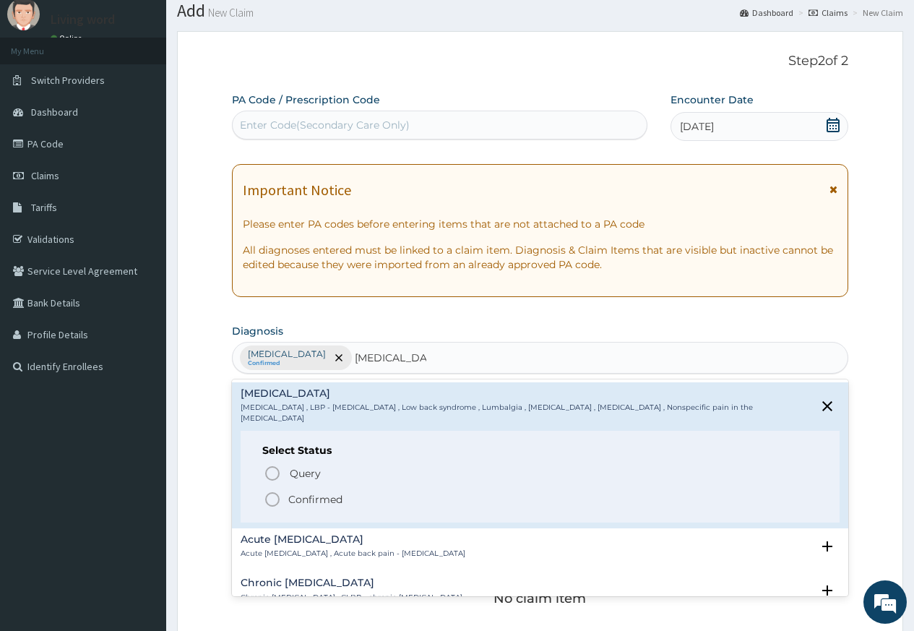
click at [277, 493] on circle "status option filled" at bounding box center [272, 499] width 13 height 13
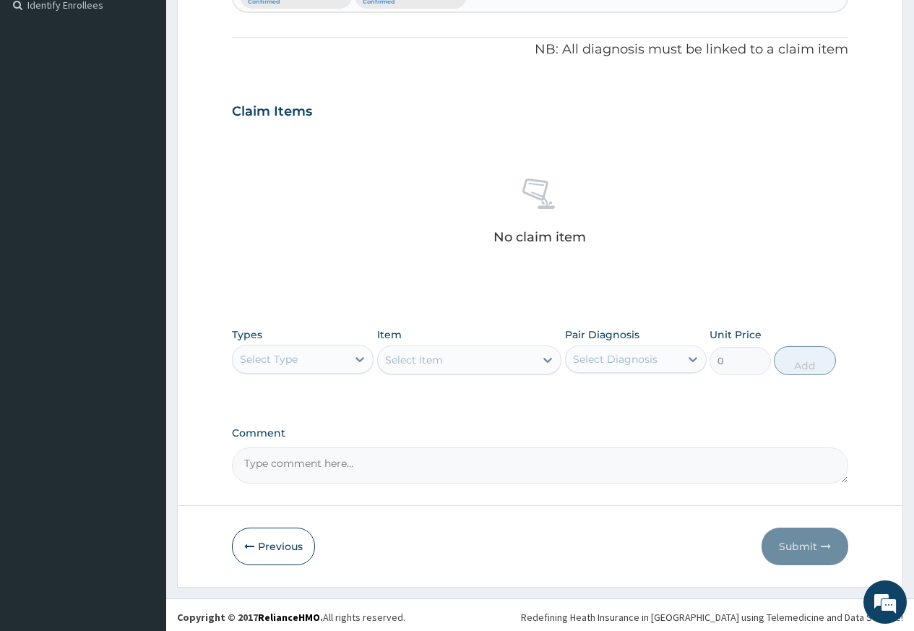
scroll to position [411, 0]
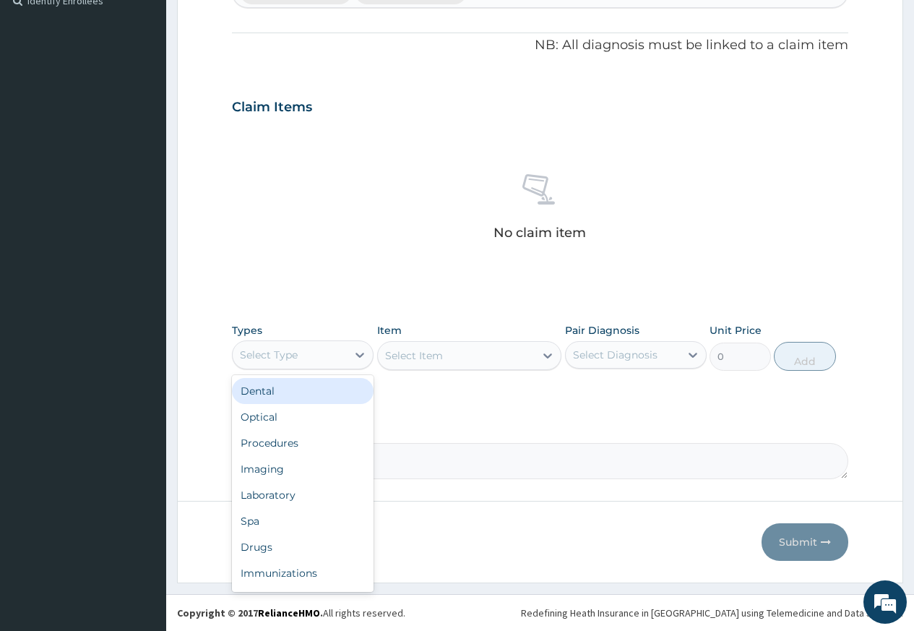
click at [324, 351] on div "Select Type" at bounding box center [290, 354] width 114 height 23
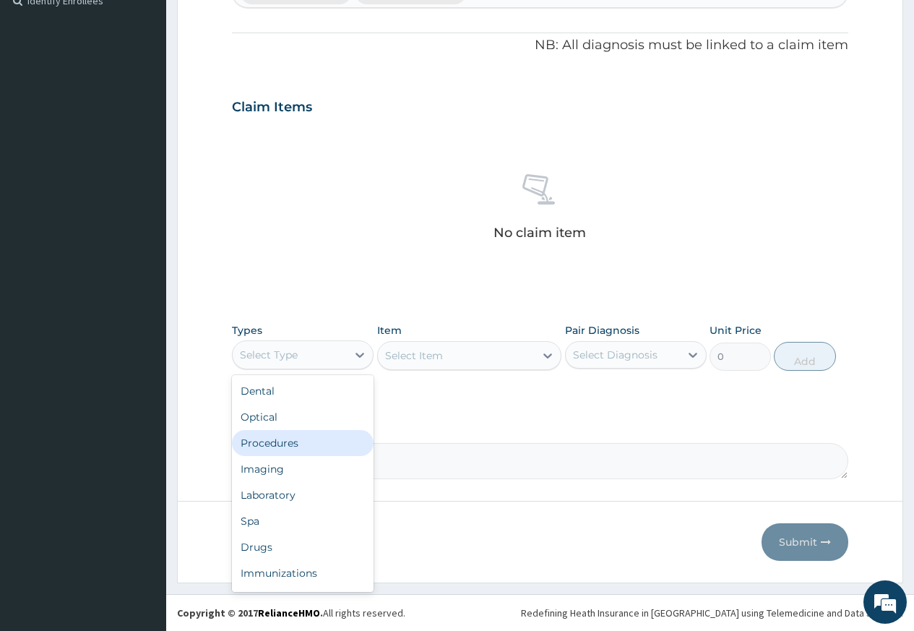
click at [295, 449] on div "Procedures" at bounding box center [303, 443] width 142 height 26
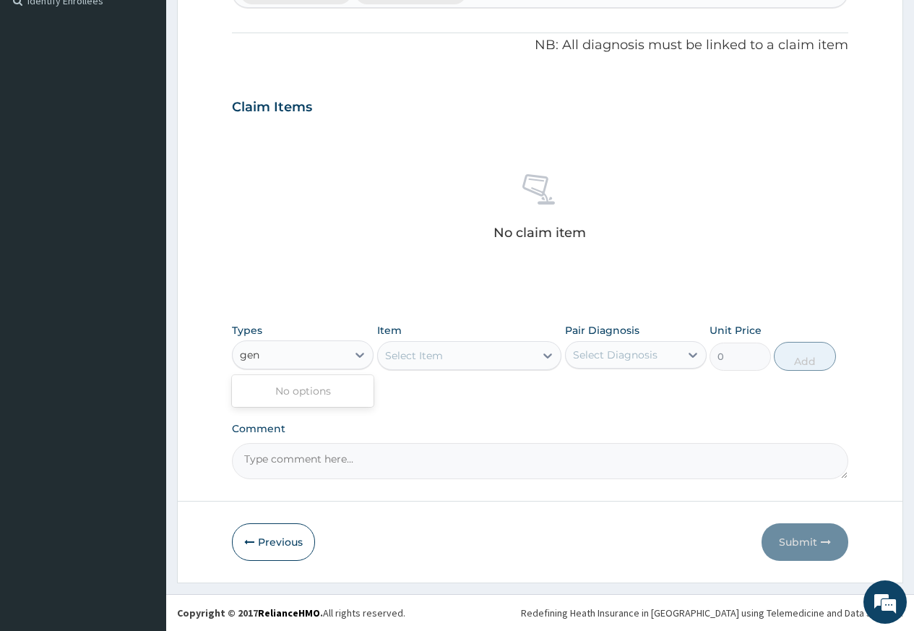
type input "gene"
click at [311, 378] on div "No options" at bounding box center [303, 391] width 142 height 26
click at [336, 366] on div "Procedures" at bounding box center [290, 354] width 114 height 23
click at [491, 353] on div "Select Item" at bounding box center [457, 355] width 158 height 23
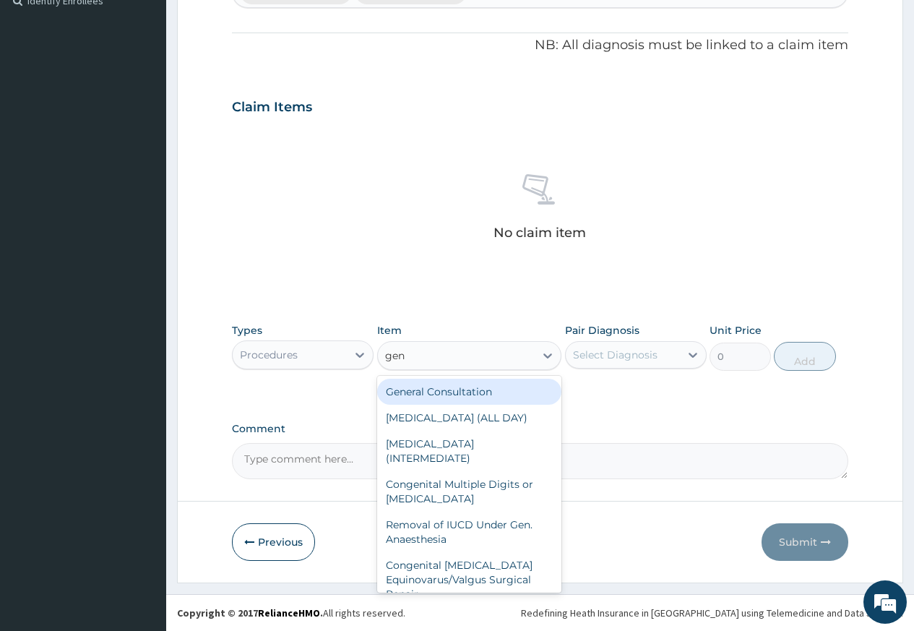
type input "gene"
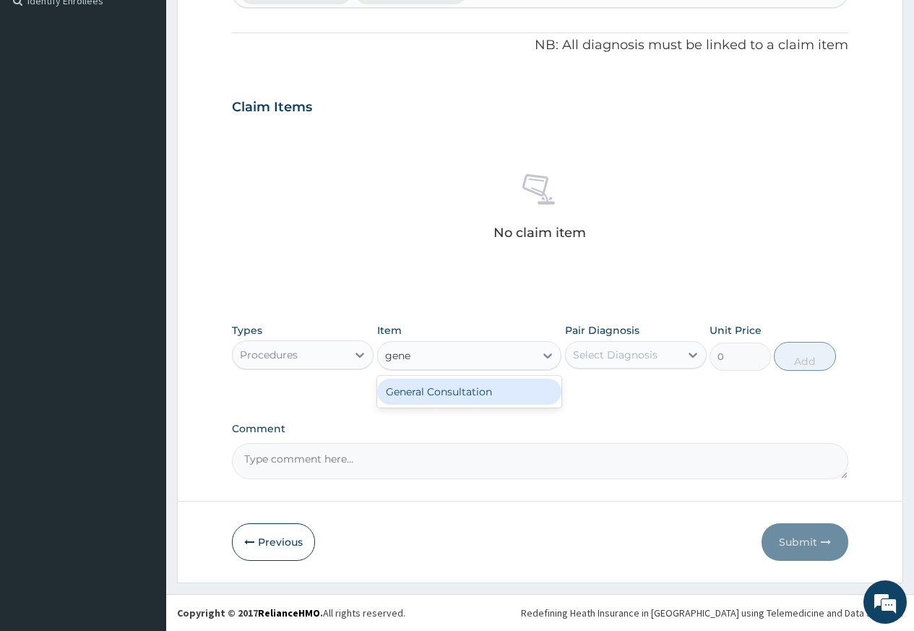
click at [451, 386] on div "General Consultation" at bounding box center [469, 392] width 185 height 26
type input "2500"
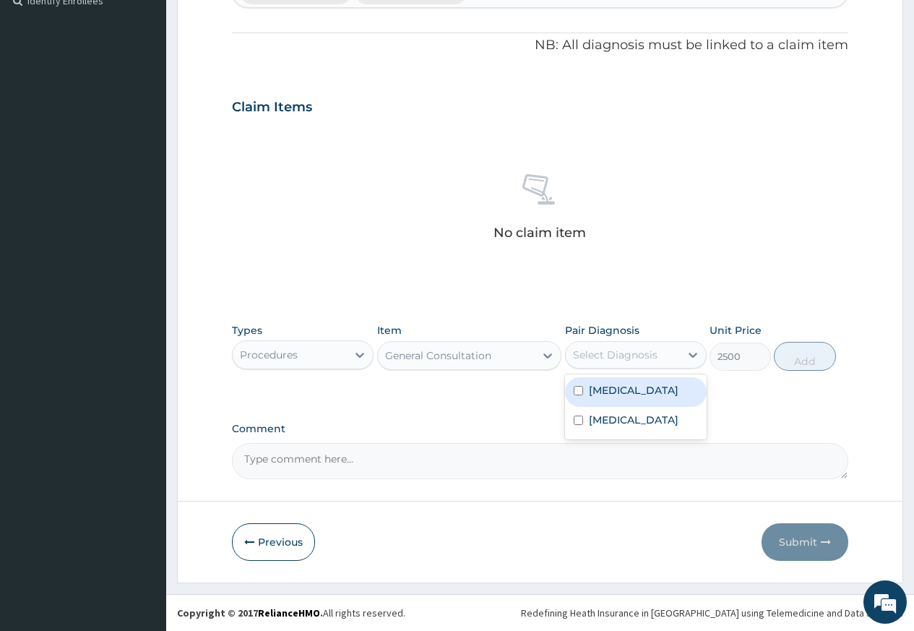
click at [642, 348] on div "Select Diagnosis" at bounding box center [615, 355] width 85 height 14
click at [624, 389] on label "Malaria" at bounding box center [634, 390] width 90 height 14
checkbox input "true"
click at [827, 348] on button "Add" at bounding box center [804, 356] width 61 height 29
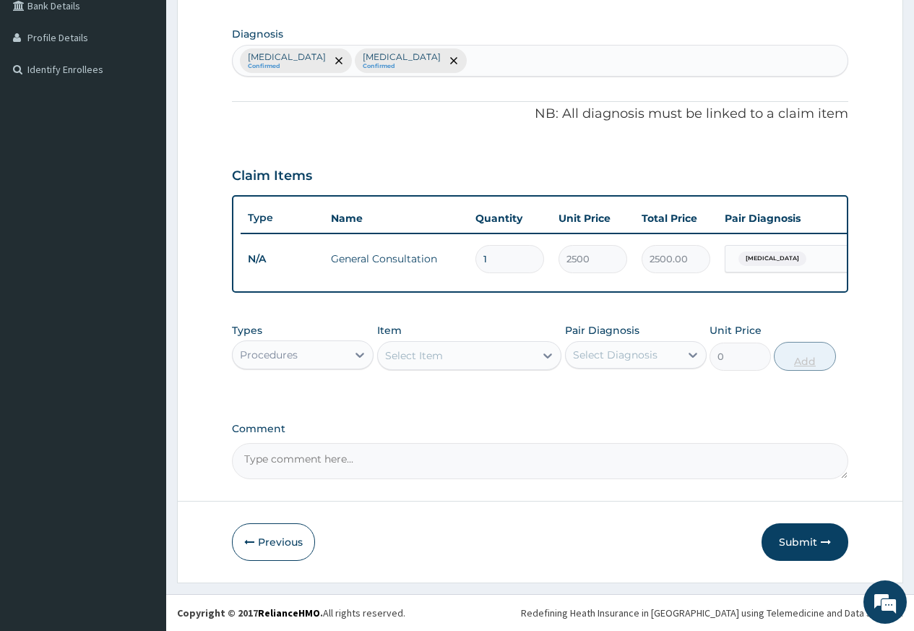
scroll to position [353, 0]
click at [349, 352] on div at bounding box center [360, 355] width 26 height 26
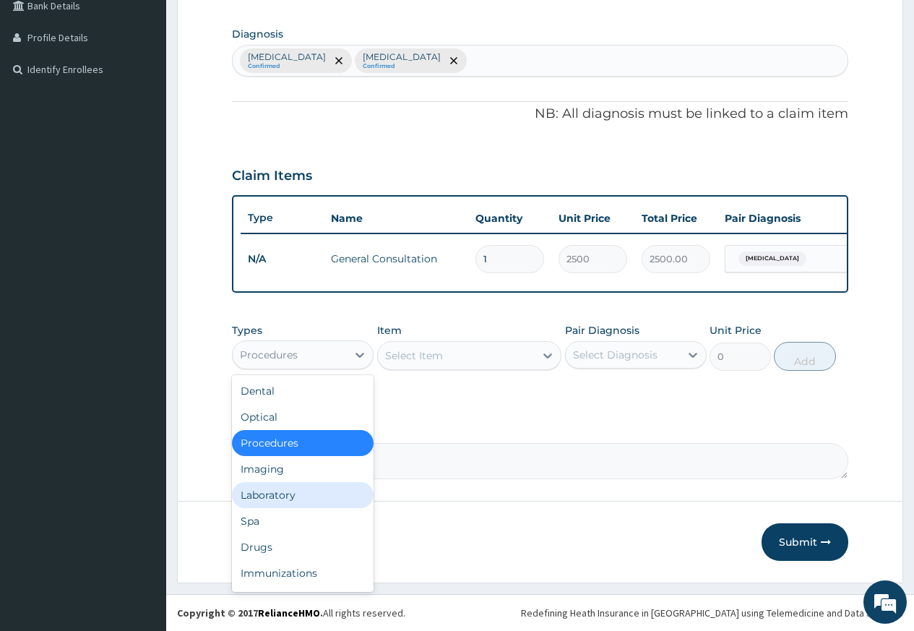
click at [311, 490] on div "Laboratory" at bounding box center [303, 495] width 142 height 26
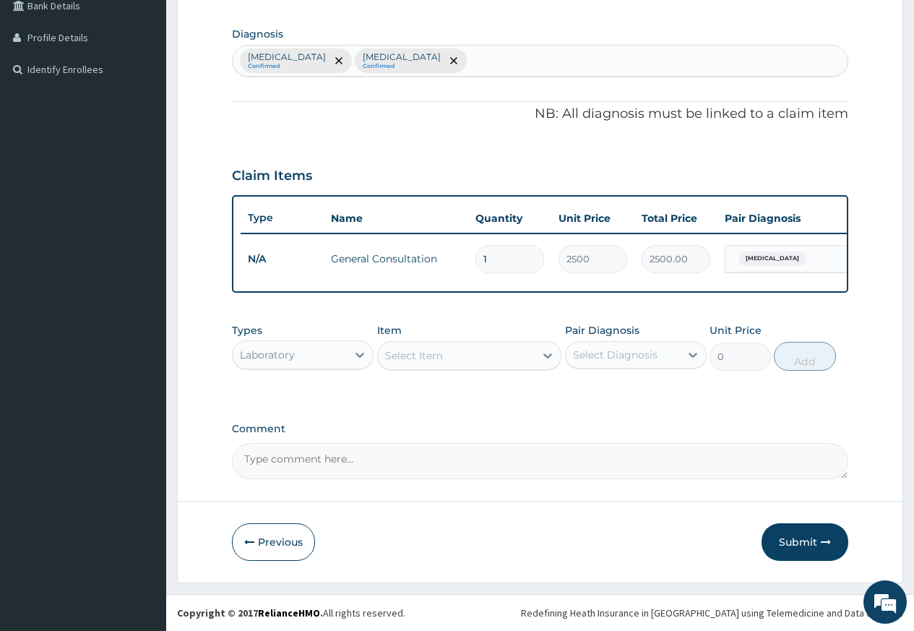
click at [461, 360] on div "Select Item" at bounding box center [457, 355] width 158 height 23
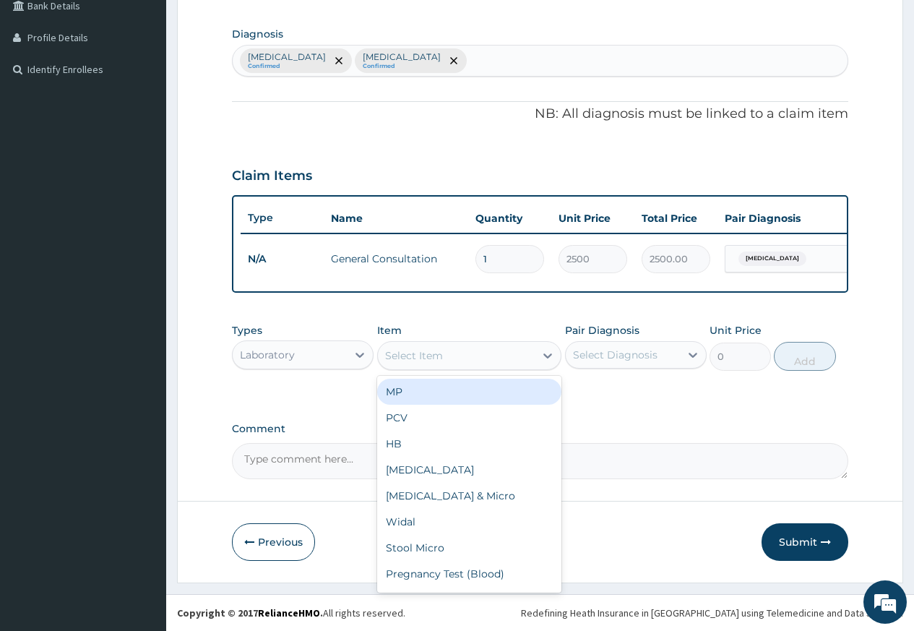
click at [452, 395] on div "MP" at bounding box center [469, 392] width 185 height 26
type input "2500"
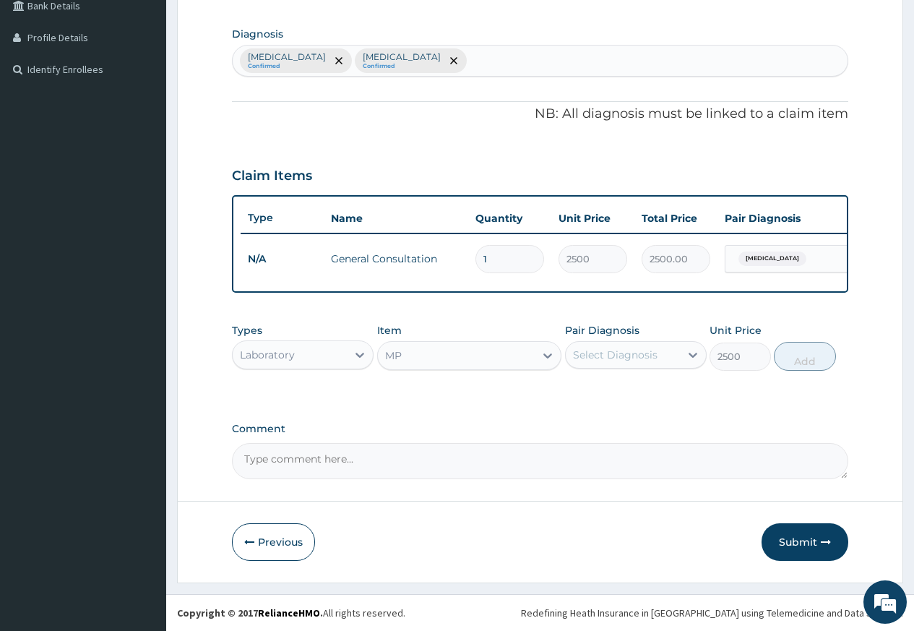
click at [580, 353] on div "Select Diagnosis" at bounding box center [615, 355] width 85 height 14
click at [587, 397] on div "Malaria" at bounding box center [636, 392] width 142 height 30
checkbox input "true"
click at [793, 356] on button "Add" at bounding box center [804, 356] width 61 height 29
type input "0"
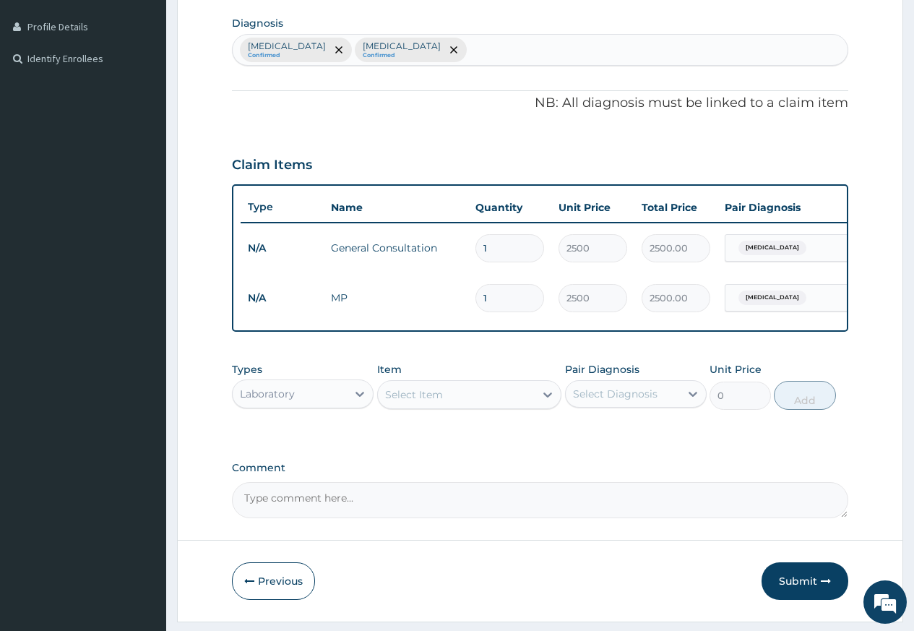
click at [295, 404] on div "Laboratory" at bounding box center [290, 393] width 114 height 23
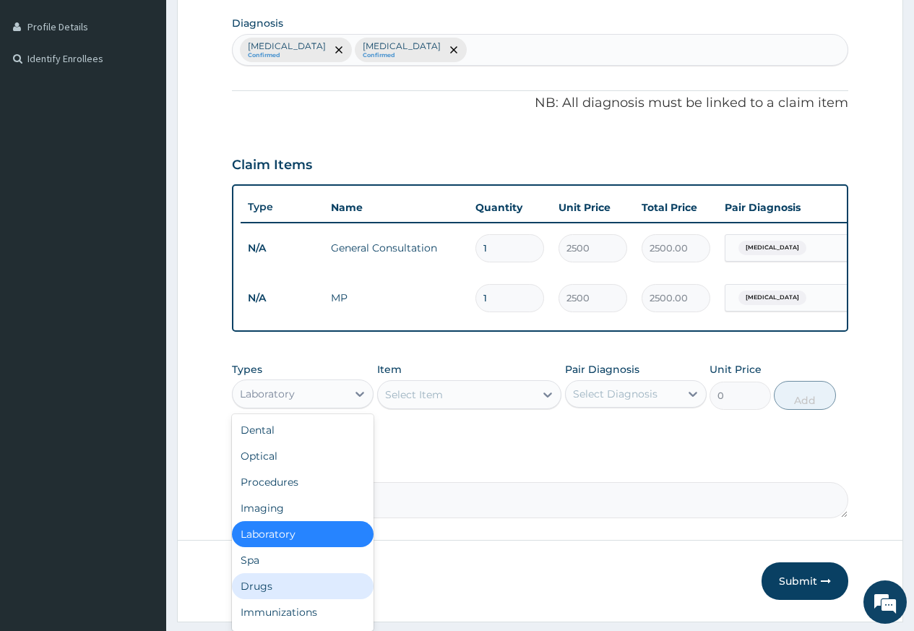
click at [261, 593] on div "Drugs" at bounding box center [303, 586] width 142 height 26
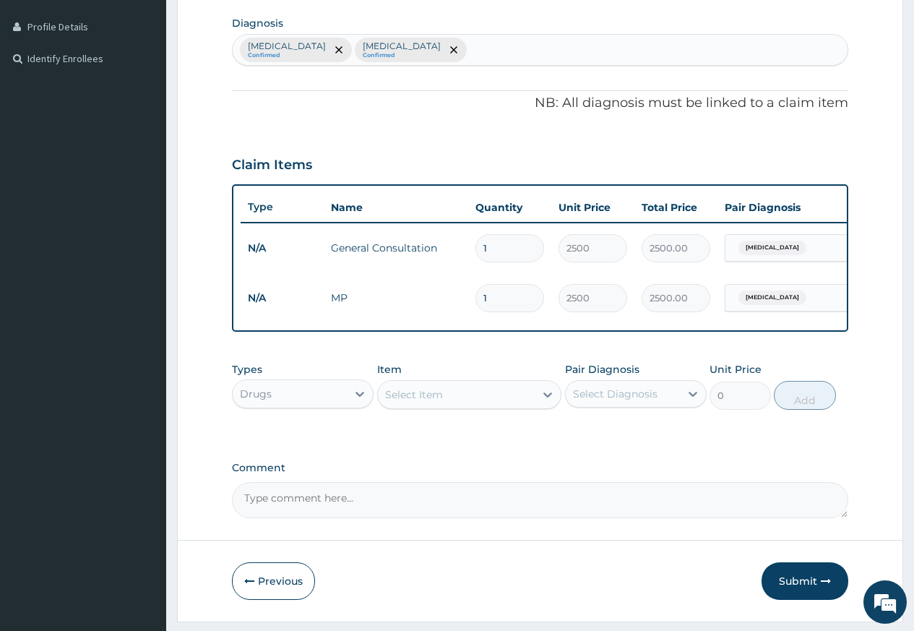
click at [412, 397] on div "Select Item" at bounding box center [457, 394] width 158 height 23
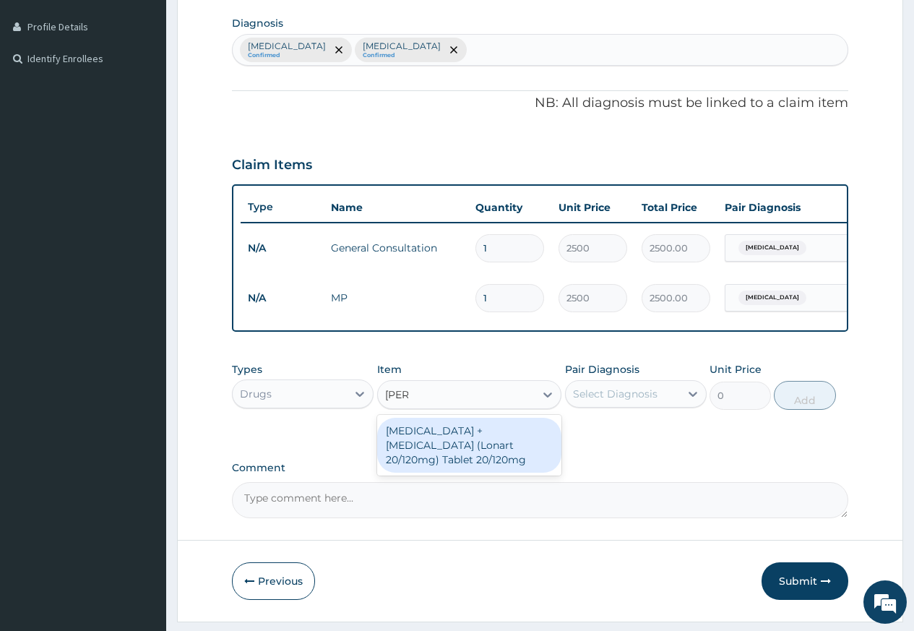
type input "lonar"
click at [447, 464] on div "Artemether + Lumefantrine (Lonart 20/120mg) Tablet 20/120mg" at bounding box center [469, 445] width 185 height 55
type input "144"
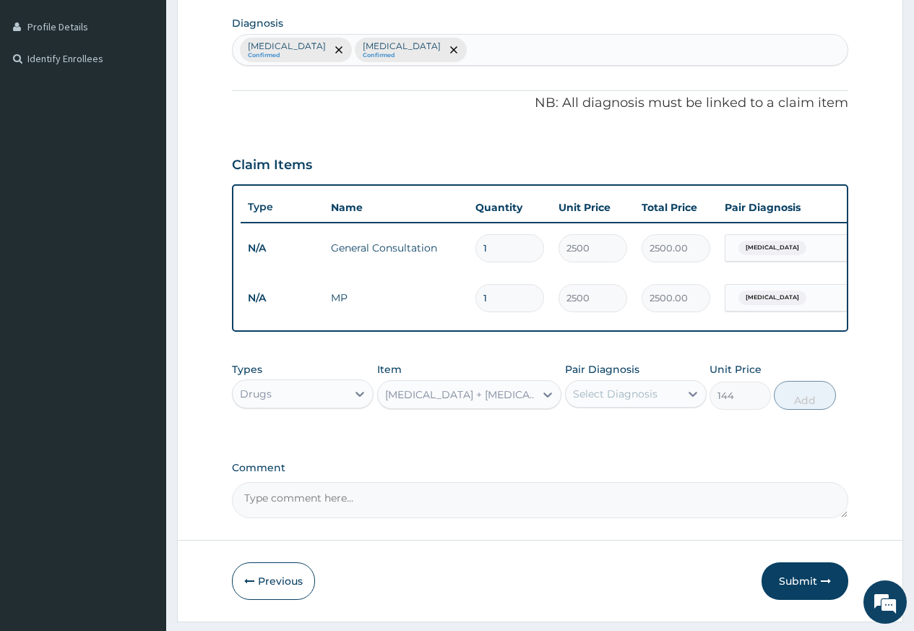
click at [647, 401] on div "Select Diagnosis" at bounding box center [615, 394] width 85 height 14
click at [660, 442] on div "Malaria" at bounding box center [636, 431] width 142 height 30
checkbox input "true"
click at [804, 402] on button "Add" at bounding box center [804, 395] width 61 height 29
type input "0"
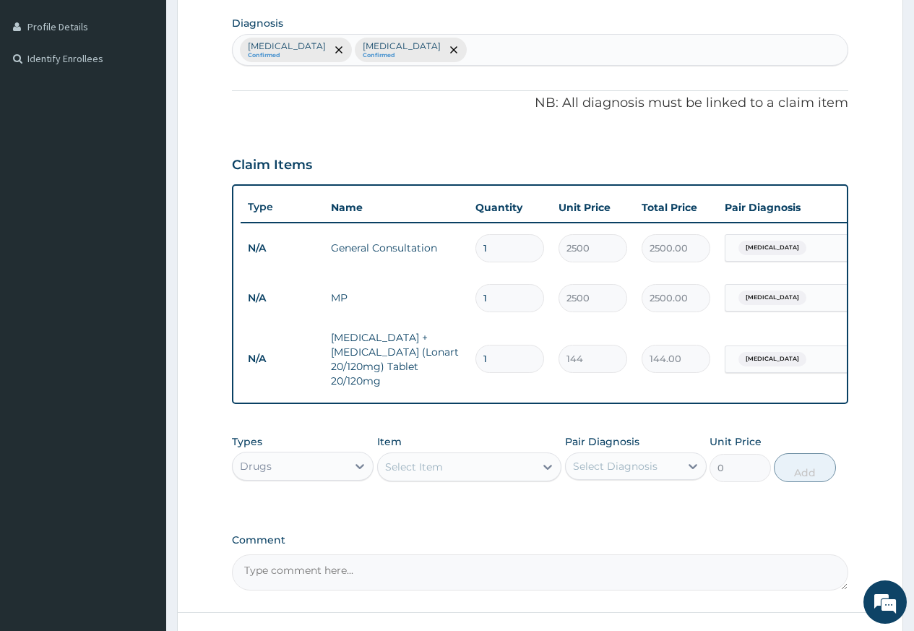
click at [466, 478] on div "Select Item" at bounding box center [457, 466] width 158 height 23
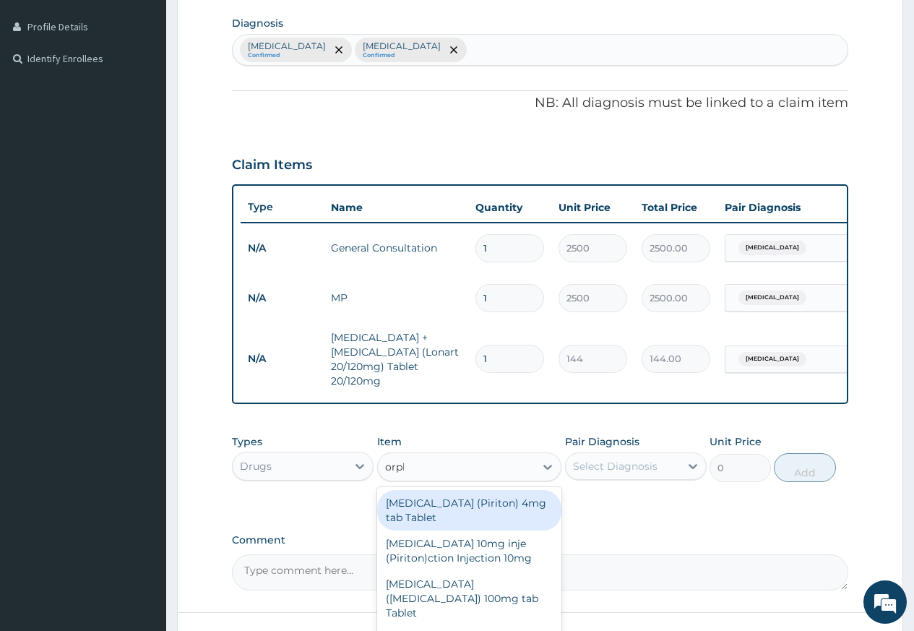
type input "orphe"
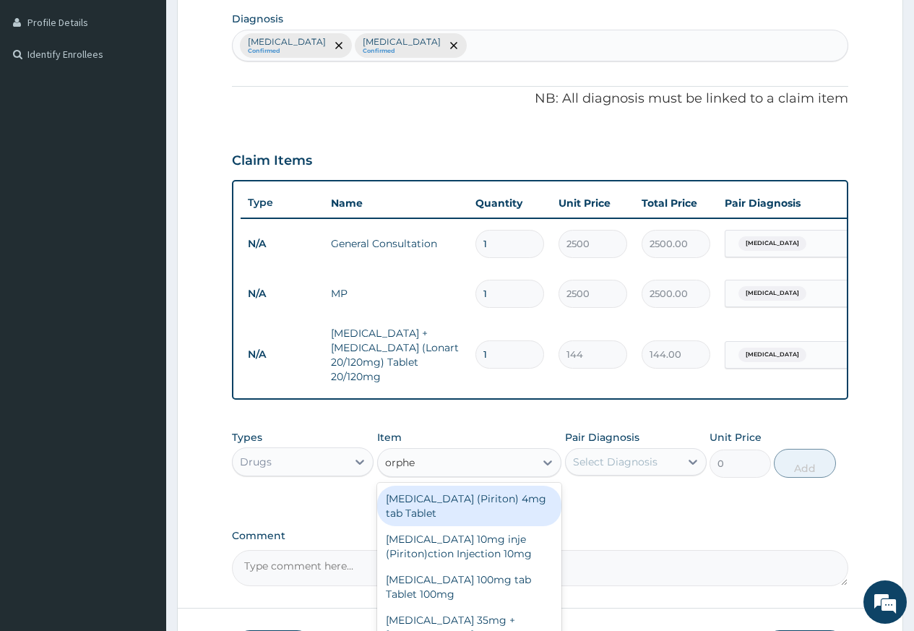
scroll to position [475, 0]
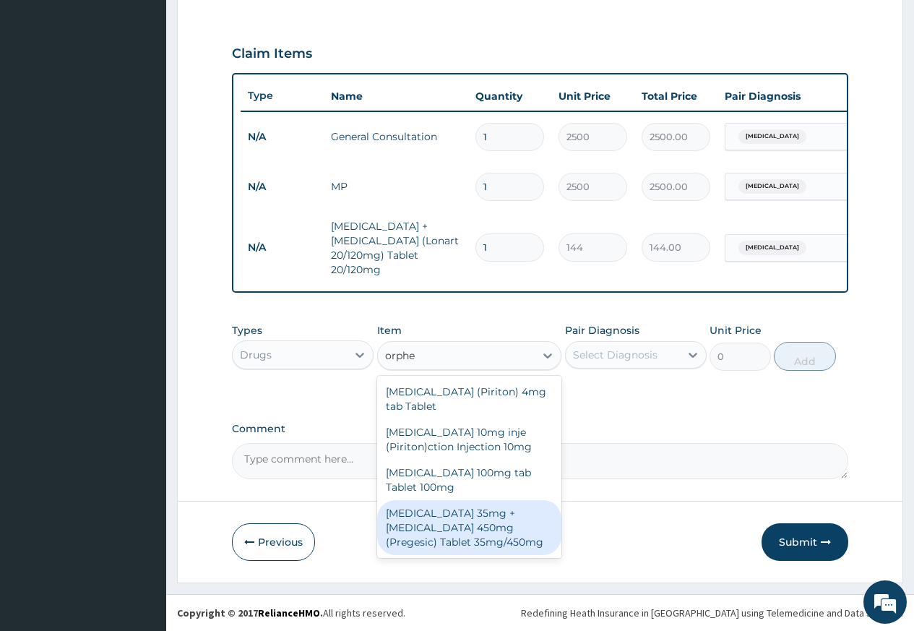
click at [492, 537] on div "Orphenadrine 35mg + Paracetamol 450mg (Pregesic) Tablet 35mg/450mg" at bounding box center [469, 527] width 185 height 55
type input "114"
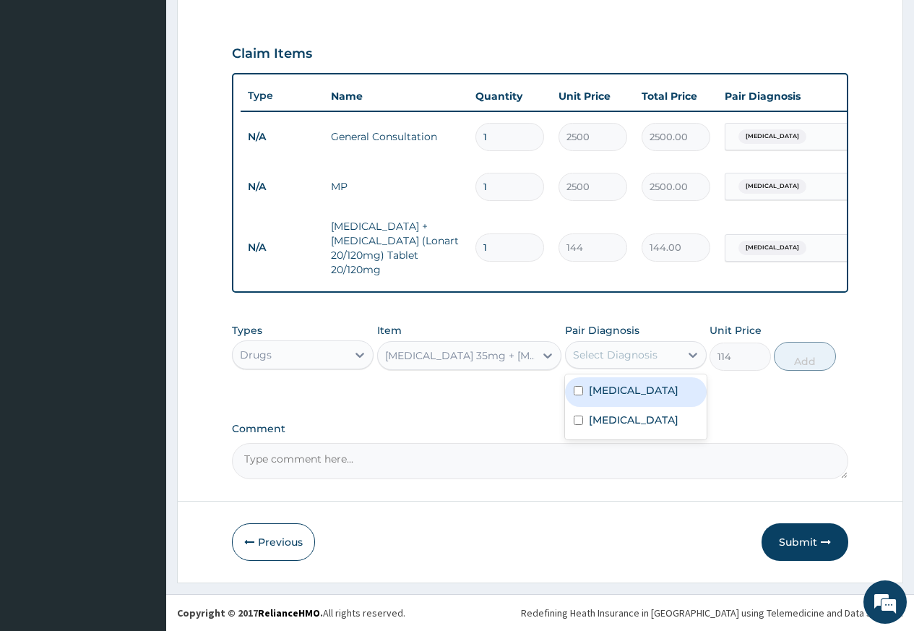
click at [601, 368] on div "Select Diagnosis" at bounding box center [636, 354] width 142 height 27
click at [604, 426] on label "Low back pain" at bounding box center [634, 420] width 90 height 14
checkbox input "true"
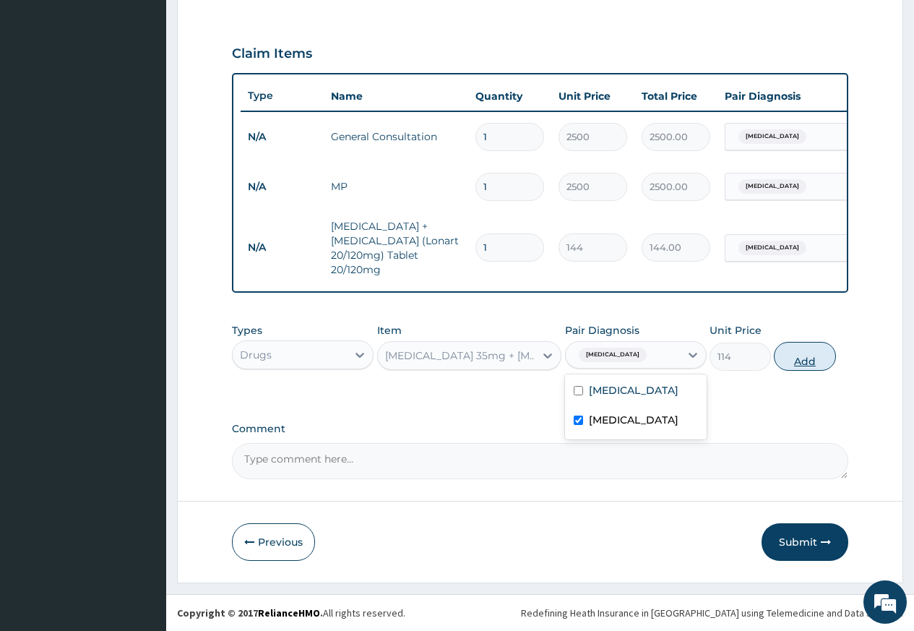
click at [801, 361] on button "Add" at bounding box center [804, 356] width 61 height 29
type input "0"
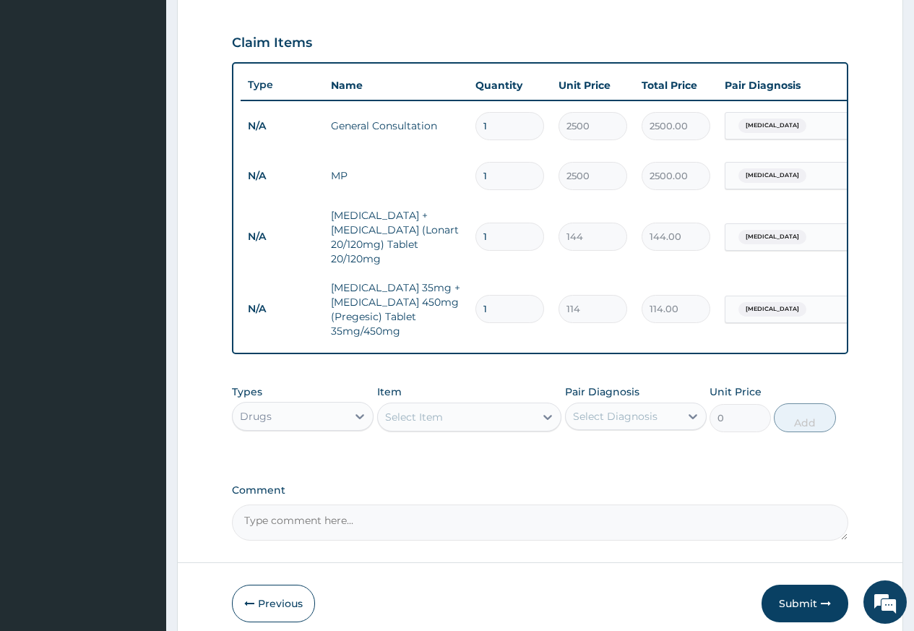
type input "0.00"
type input "2"
type input "228.00"
type input "24"
type input "2736.00"
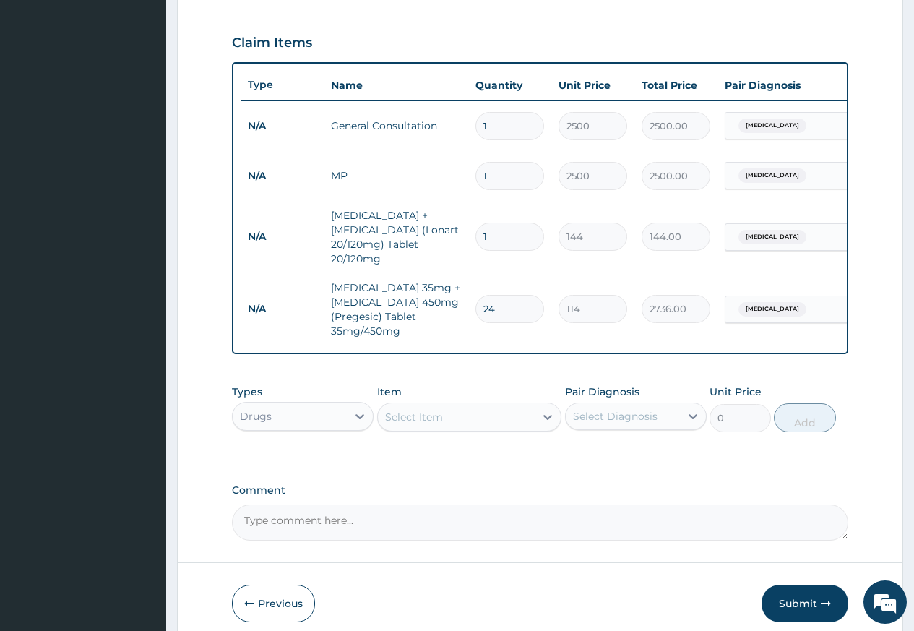
type input "24"
click at [514, 233] on input "1" at bounding box center [509, 237] width 69 height 28
type input "0.00"
type input "2"
type input "288.00"
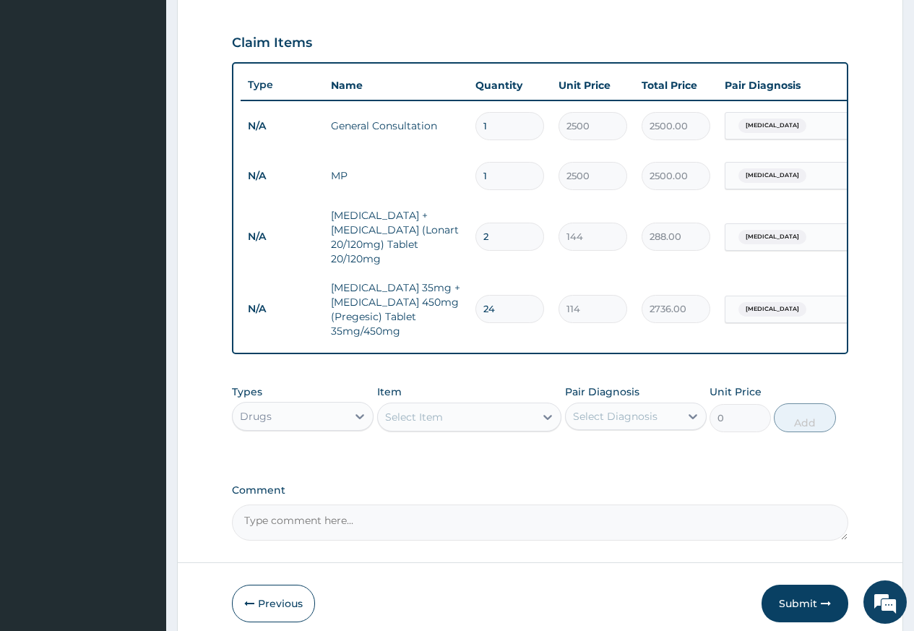
type input "24"
type input "3456.00"
type input "24"
click at [421, 424] on div "Select Item" at bounding box center [414, 417] width 58 height 14
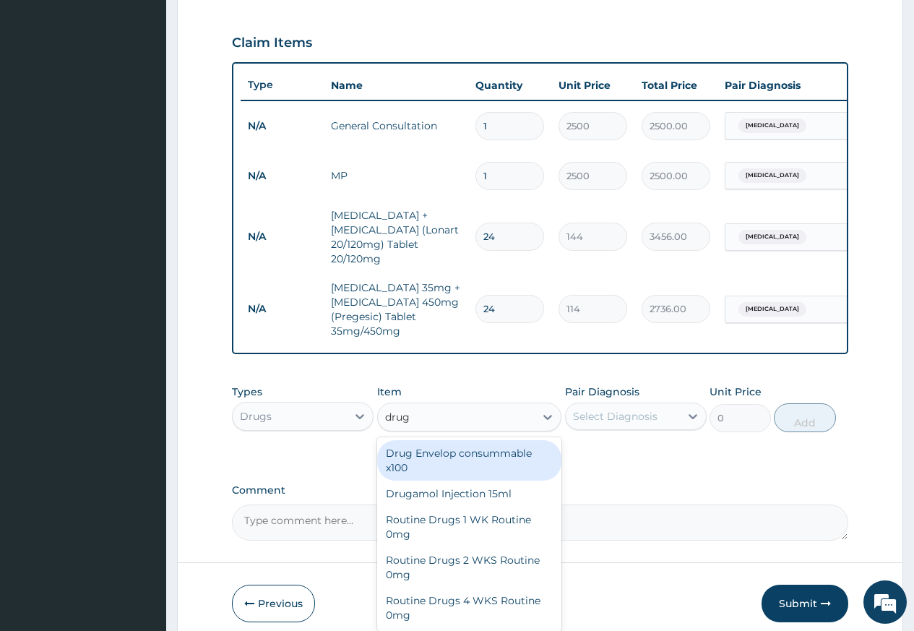
type input "druga"
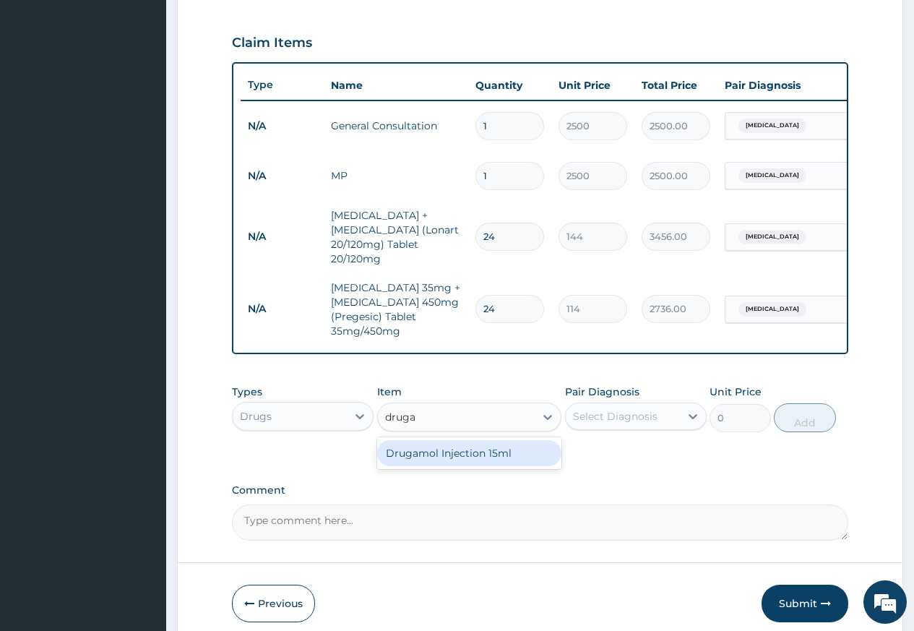
click at [426, 466] on div "Drugamol Injection 15ml" at bounding box center [469, 453] width 185 height 26
type input "600"
click at [582, 422] on div "Select Diagnosis" at bounding box center [615, 416] width 85 height 14
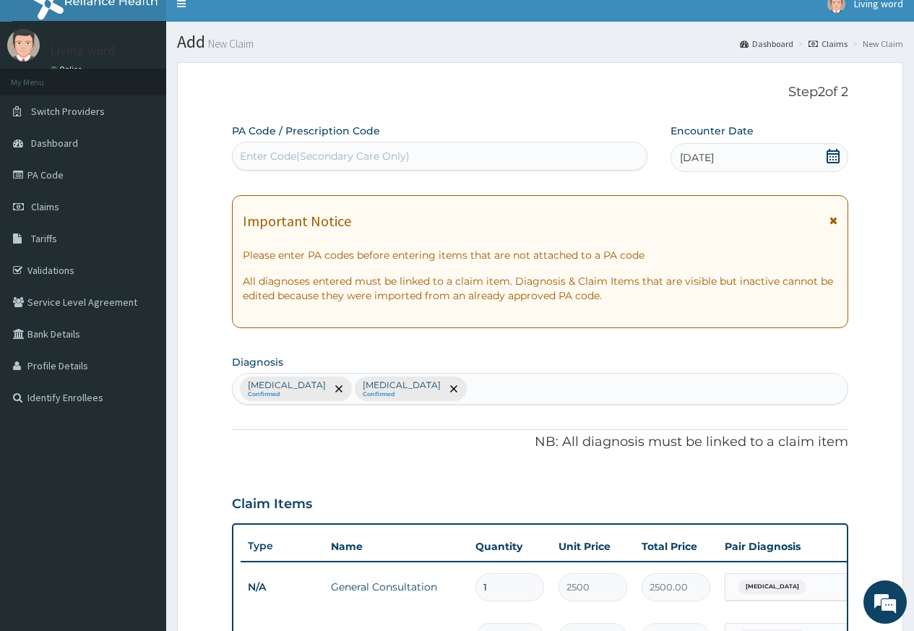
scroll to position [0, 0]
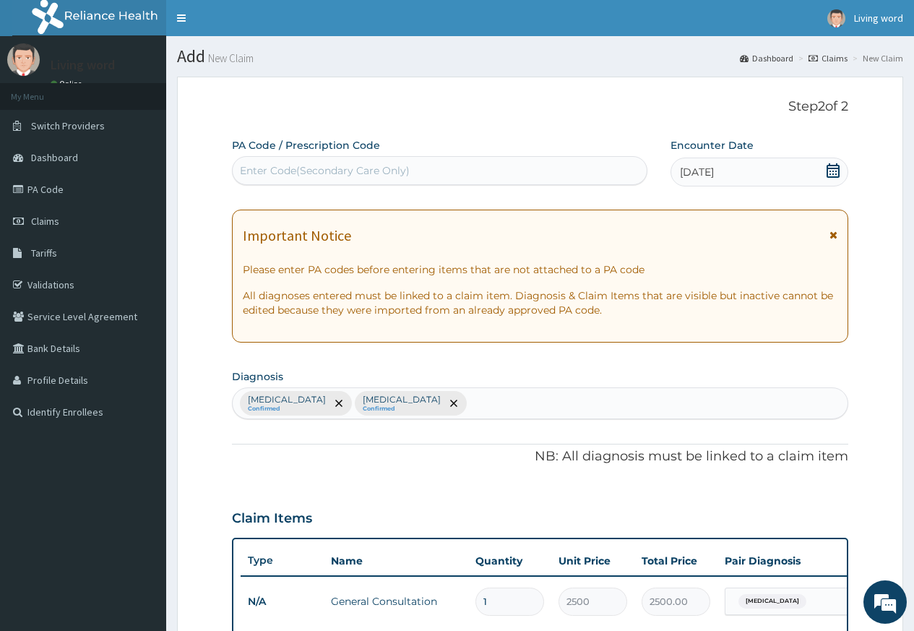
click at [446, 406] on div "Malaria Confirmed Low back pain Confirmed" at bounding box center [540, 403] width 615 height 30
type input "fever"
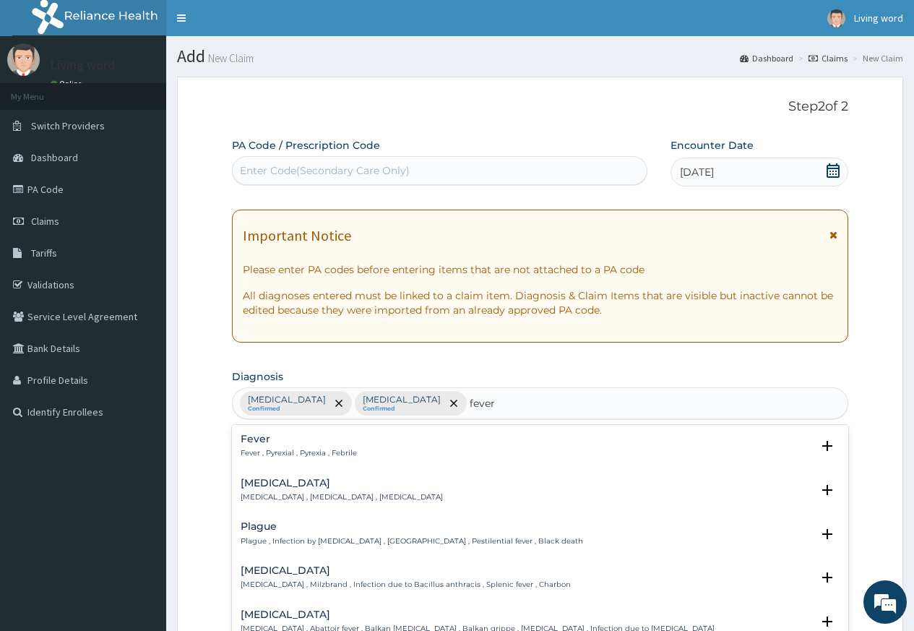
click at [307, 445] on div "Fever Fever , Pyrexial , Pyrexia , Febrile" at bounding box center [299, 446] width 116 height 25
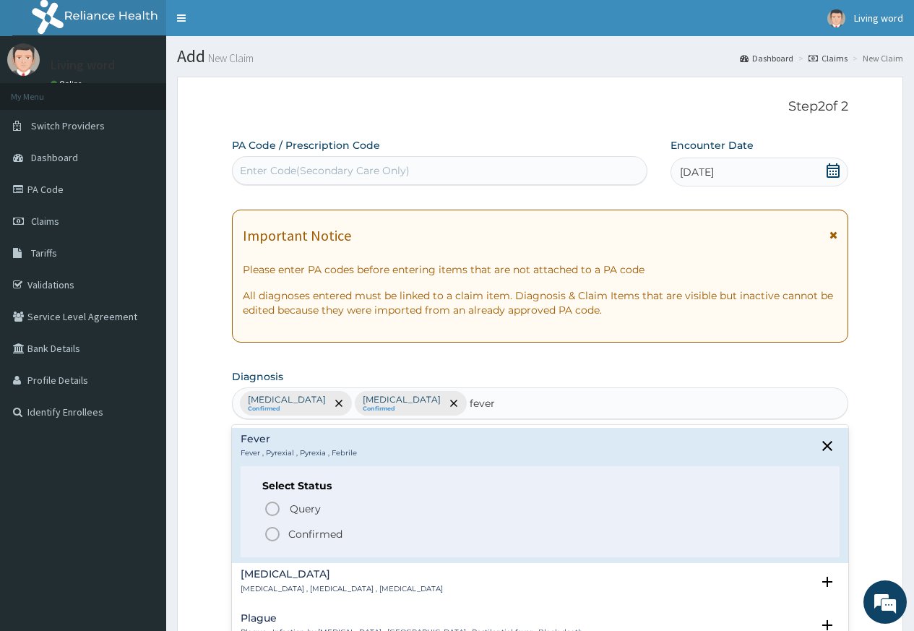
click at [281, 531] on icon "status option filled" at bounding box center [272, 533] width 17 height 17
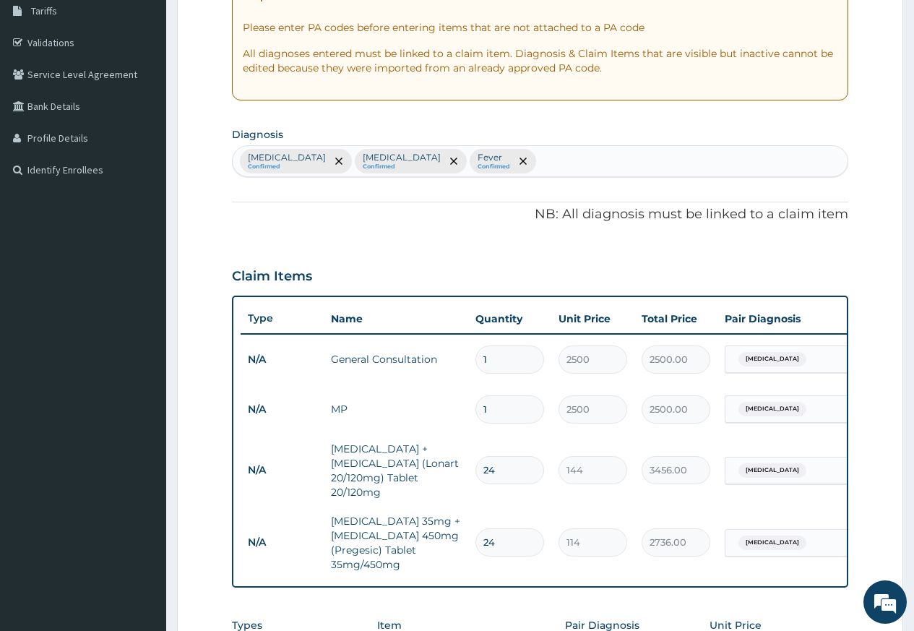
scroll to position [434, 0]
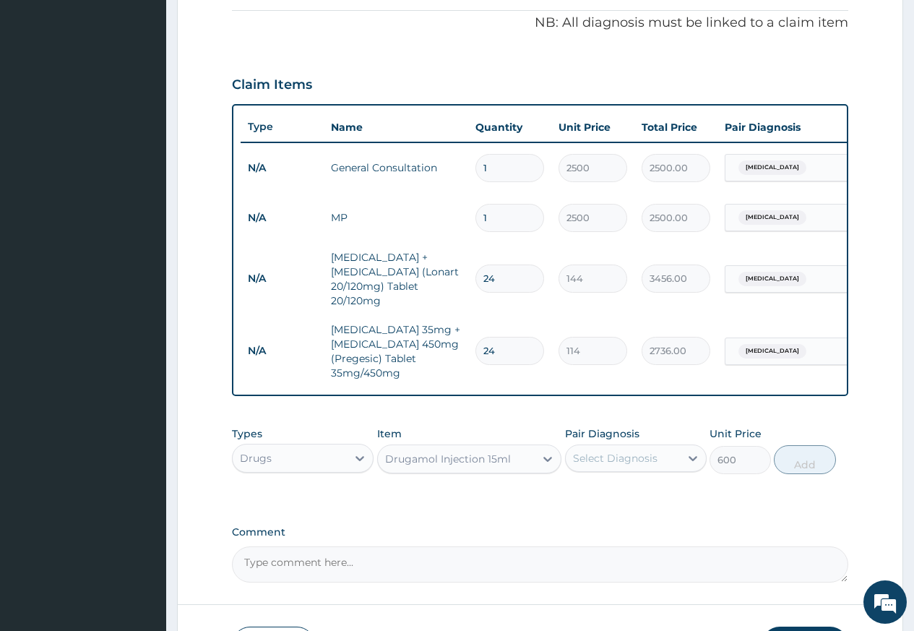
click at [466, 466] on div "Drugamol Injection 15ml" at bounding box center [448, 459] width 126 height 14
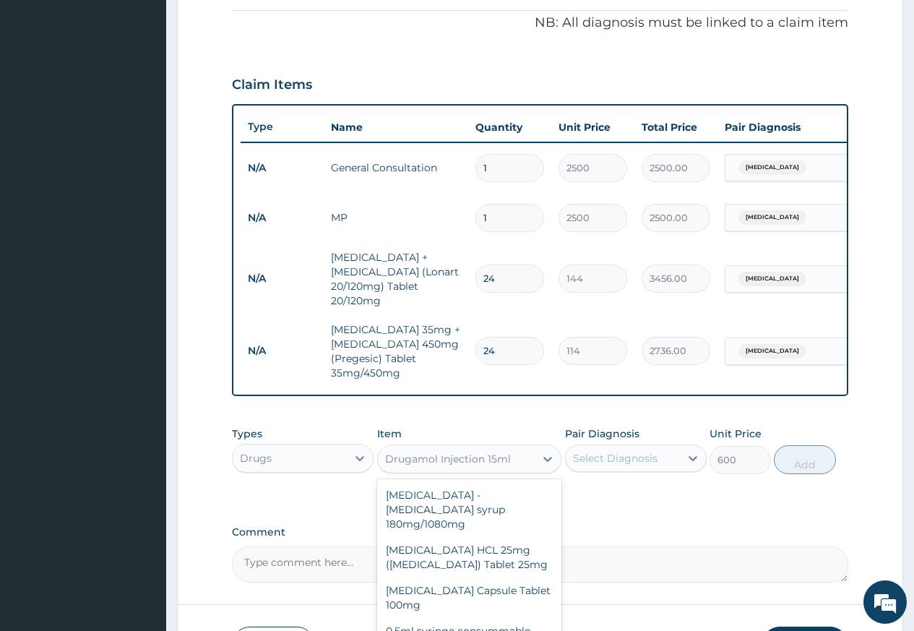
scroll to position [11897, 0]
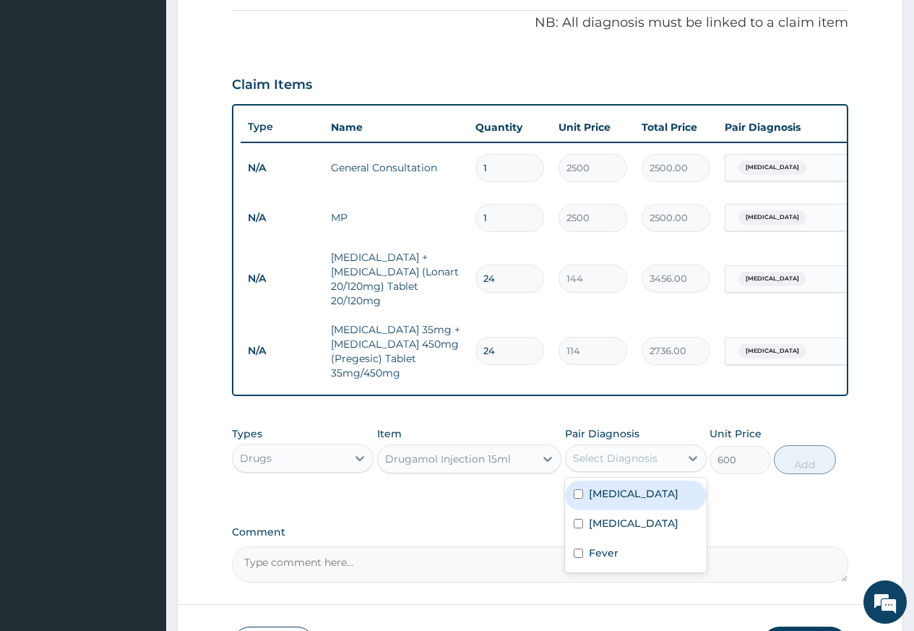
click at [610, 463] on div "Select Diagnosis" at bounding box center [615, 458] width 85 height 14
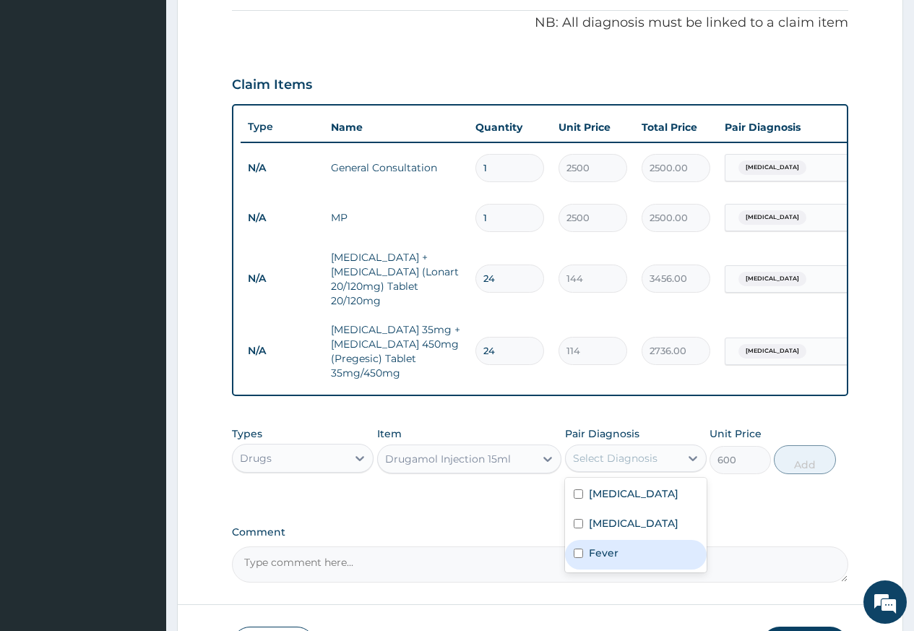
click at [602, 557] on label "Fever" at bounding box center [604, 553] width 30 height 14
checkbox input "true"
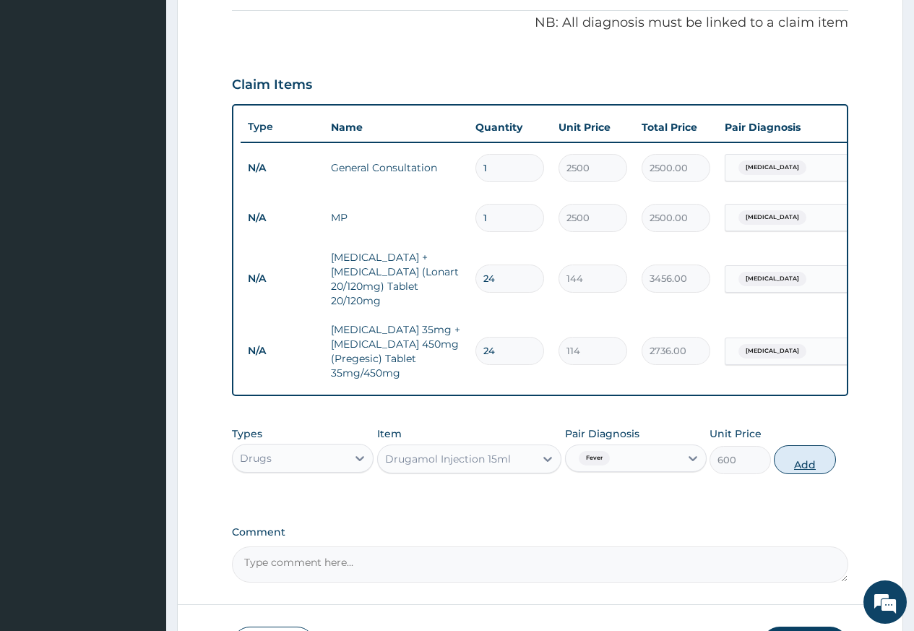
click at [804, 467] on button "Add" at bounding box center [804, 459] width 61 height 29
type input "0"
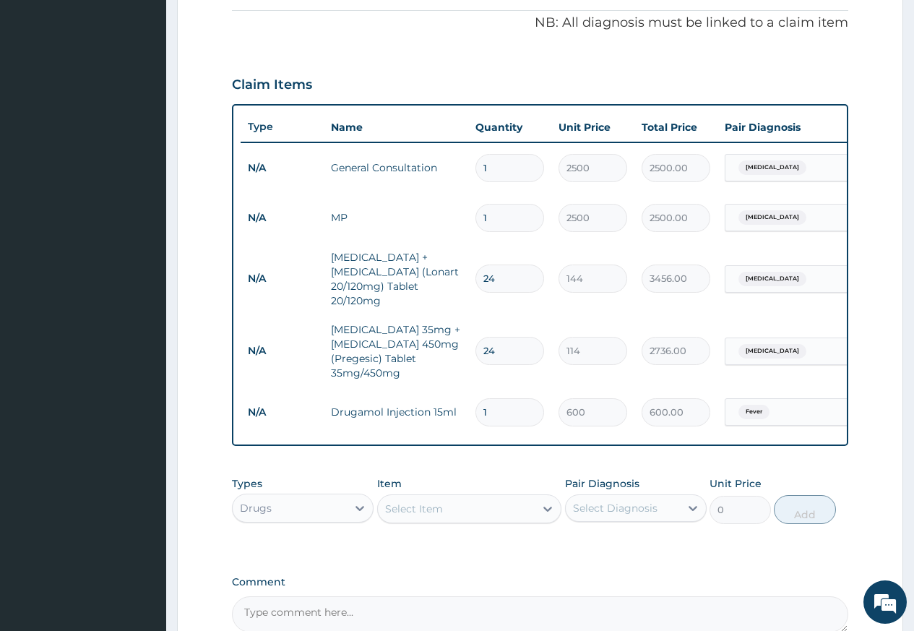
scroll to position [145, 0]
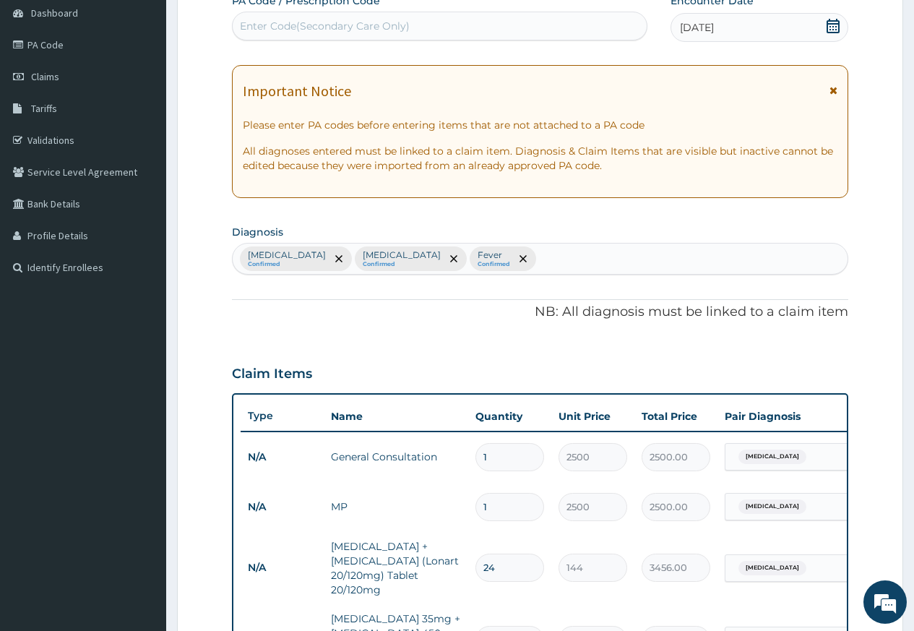
click at [523, 257] on div "Malaria Confirmed Low back pain Confirmed Fever Confirmed" at bounding box center [540, 259] width 615 height 30
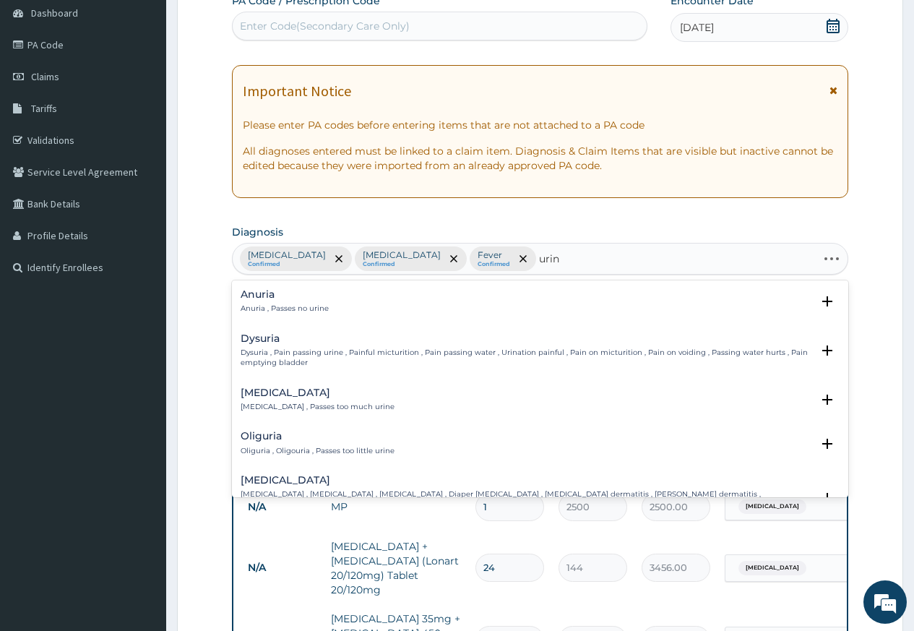
type input "urina"
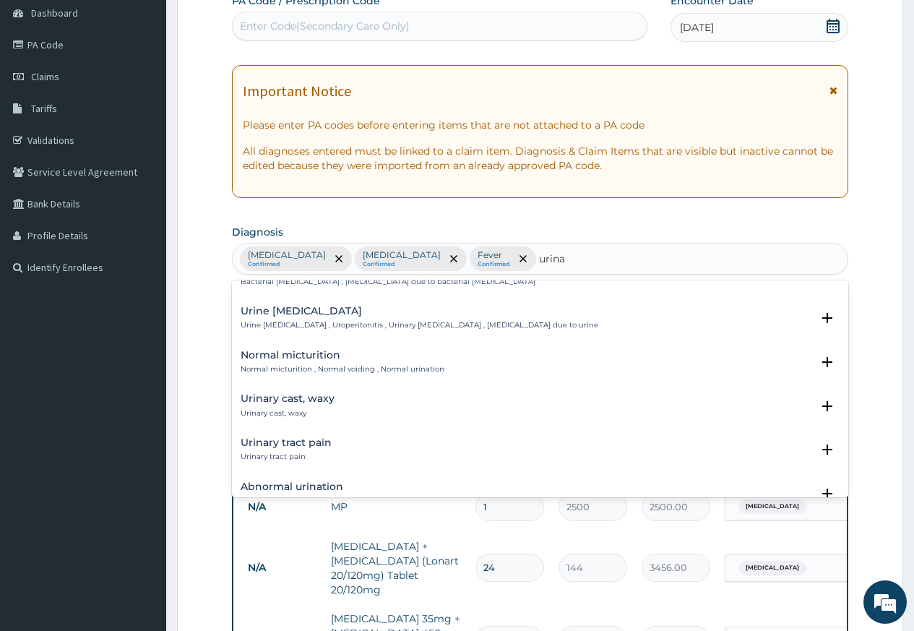
scroll to position [434, 0]
click at [383, 434] on div "Urinary tract pain Urinary tract pain Select Status Query Query covers suspecte…" at bounding box center [540, 452] width 616 height 44
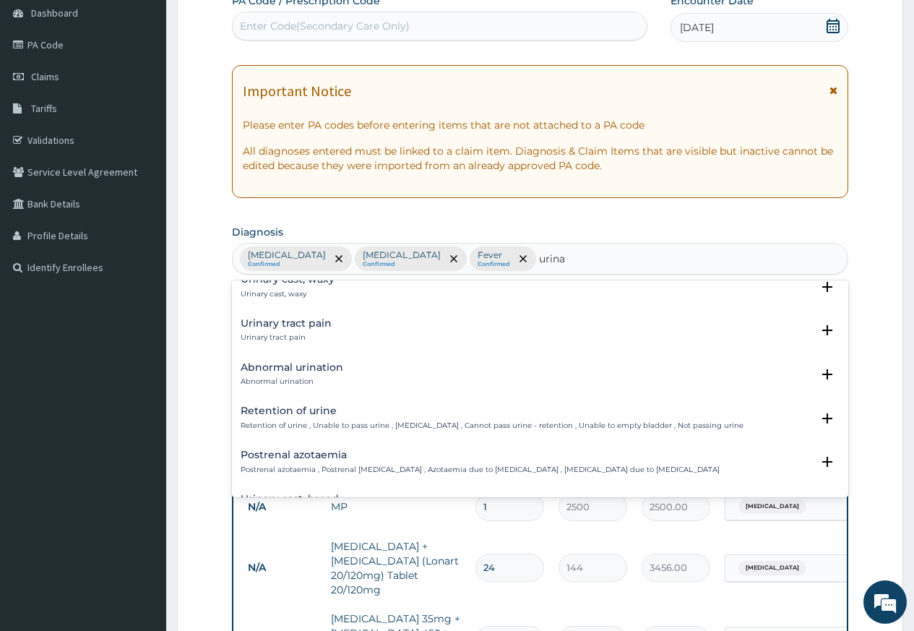
scroll to position [578, 0]
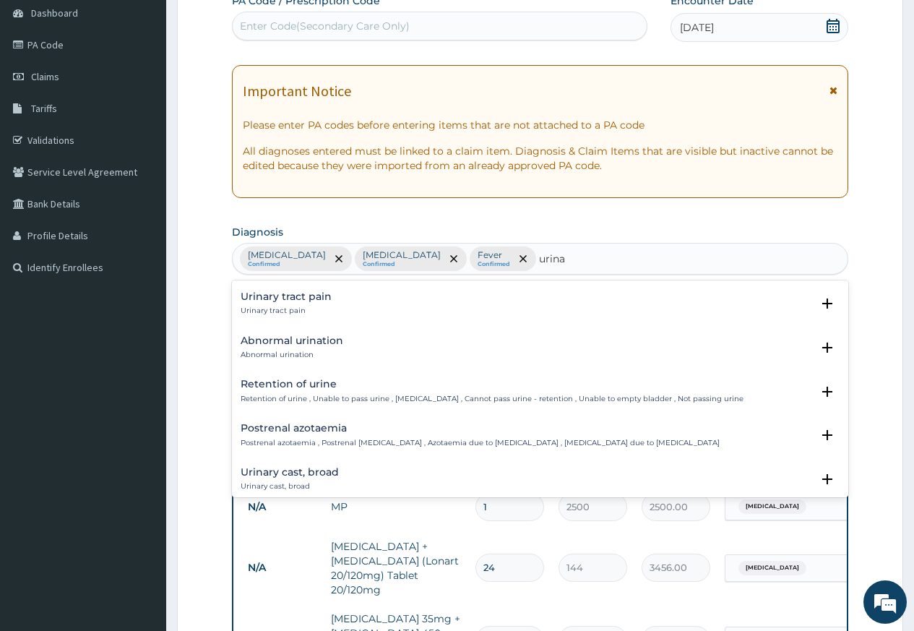
click at [281, 298] on h4 "Urinary tract pain" at bounding box center [286, 296] width 91 height 11
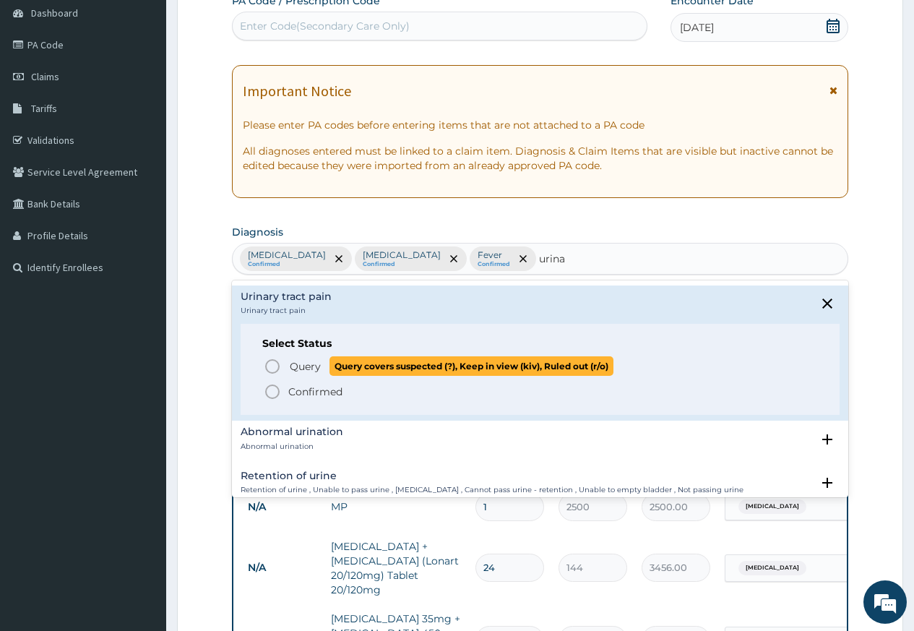
click at [270, 363] on icon "status option query" at bounding box center [272, 366] width 17 height 17
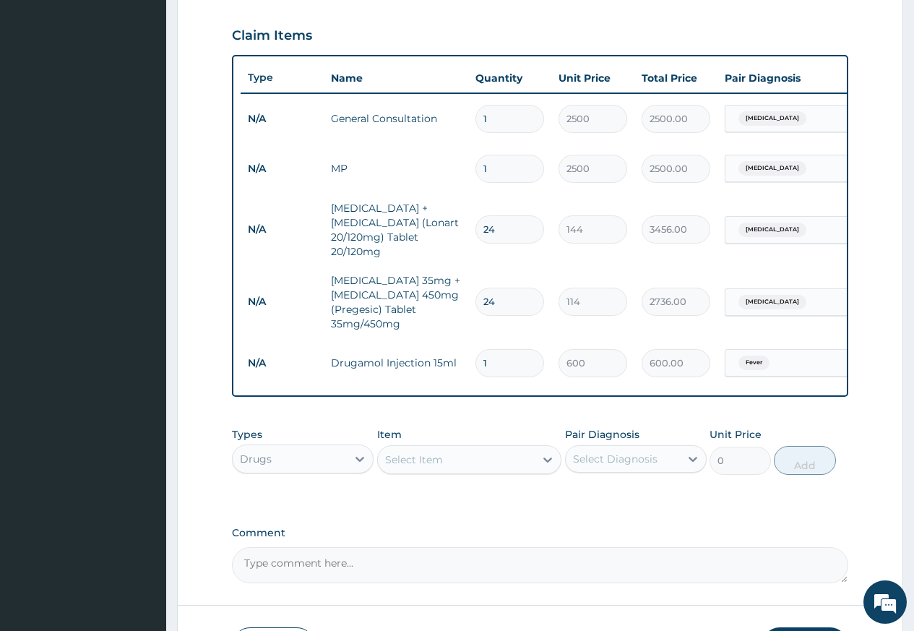
scroll to position [506, 0]
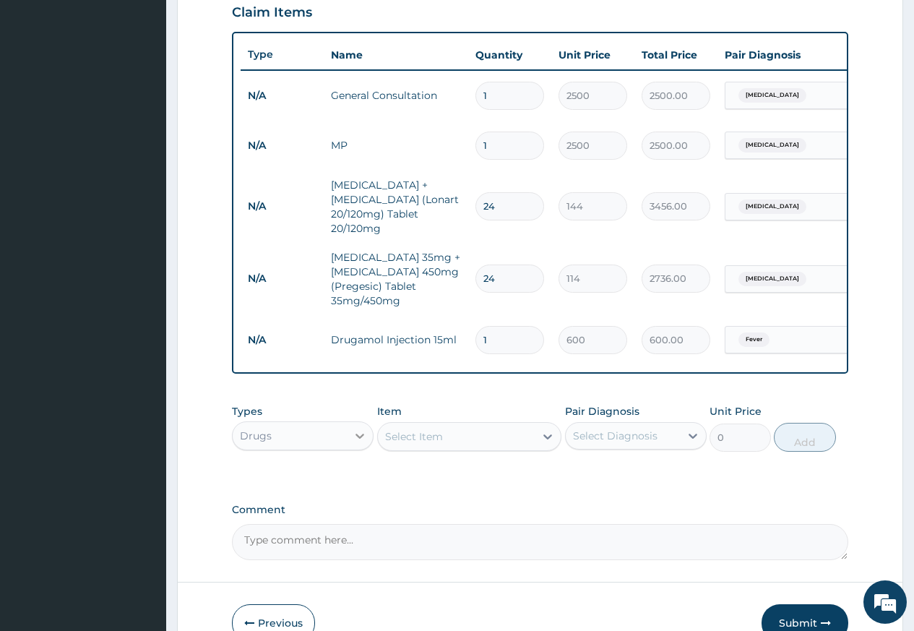
click at [365, 436] on div at bounding box center [360, 436] width 26 height 26
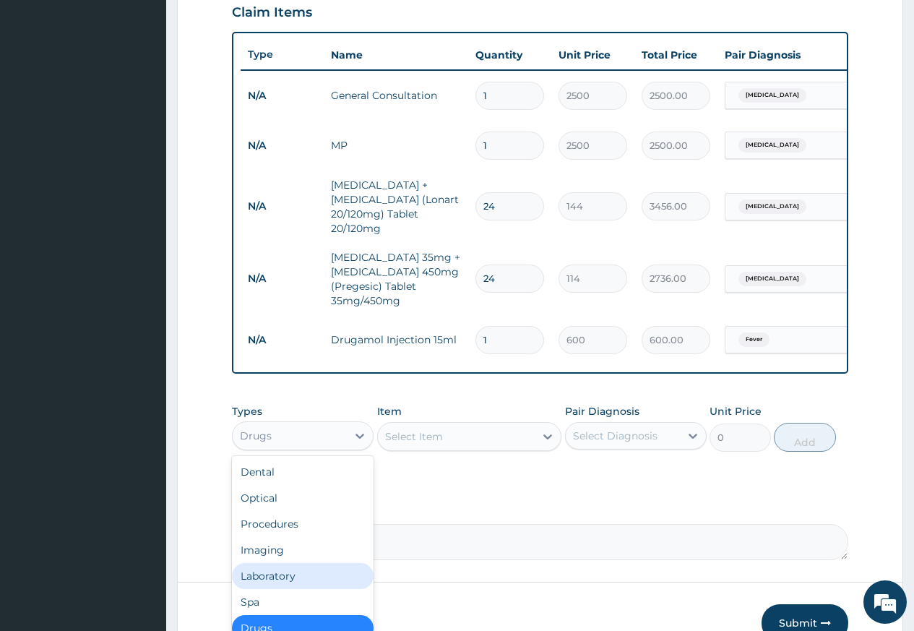
click at [293, 589] on div "Laboratory" at bounding box center [303, 576] width 142 height 26
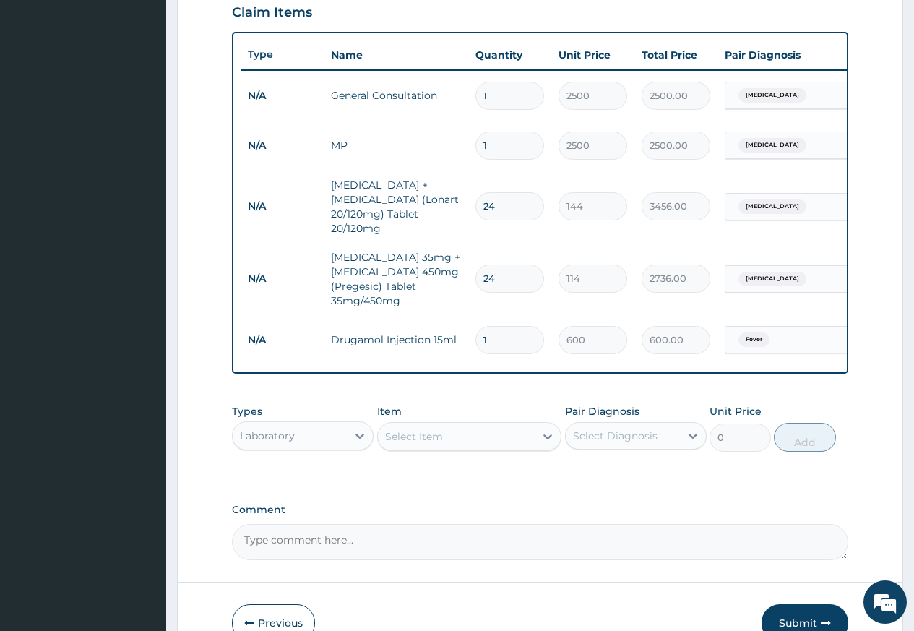
click at [467, 442] on div "Select Item" at bounding box center [457, 436] width 158 height 23
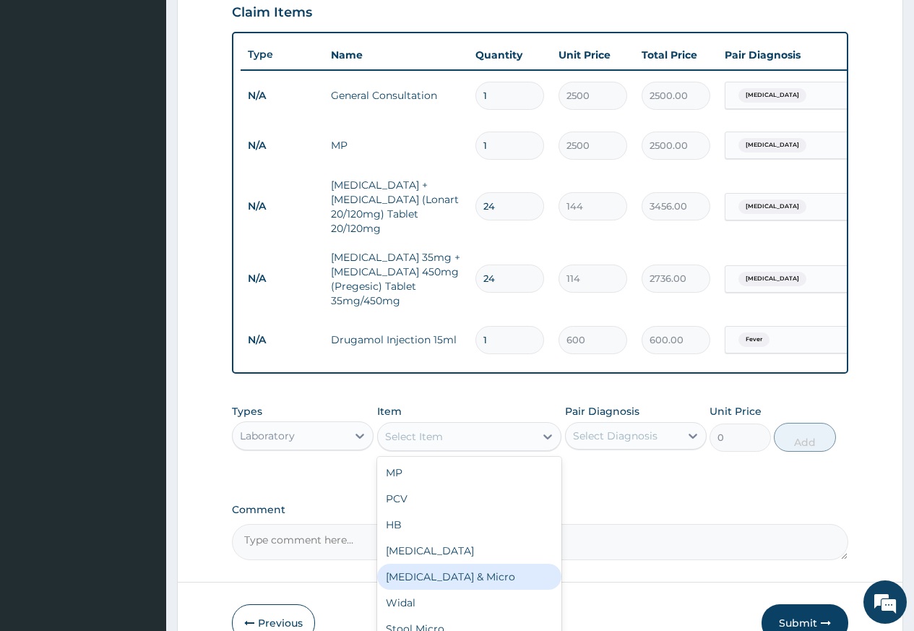
click at [510, 582] on div "Urinalysis & Micro" at bounding box center [469, 577] width 185 height 26
type input "2500"
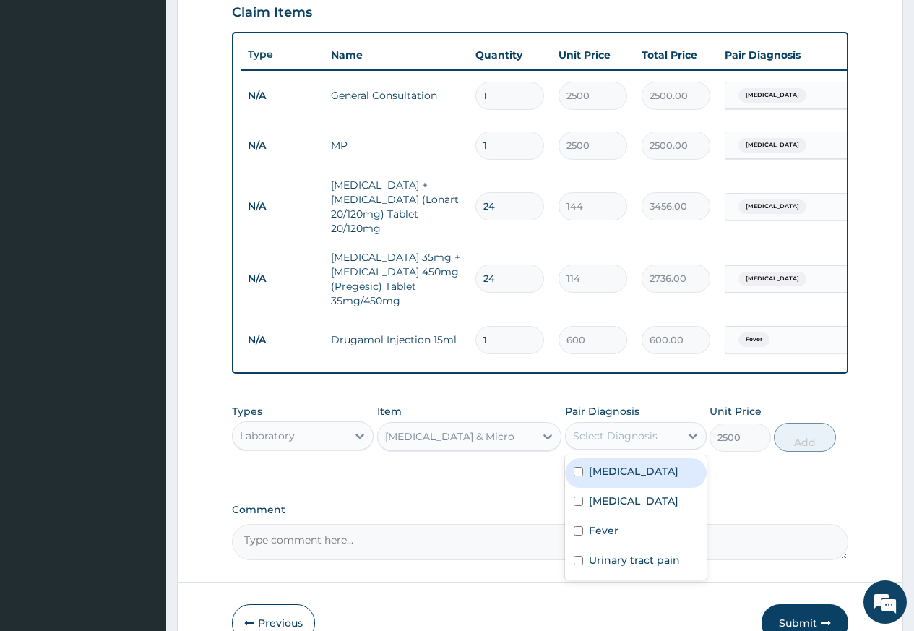
click at [605, 443] on div "Select Diagnosis" at bounding box center [615, 436] width 85 height 14
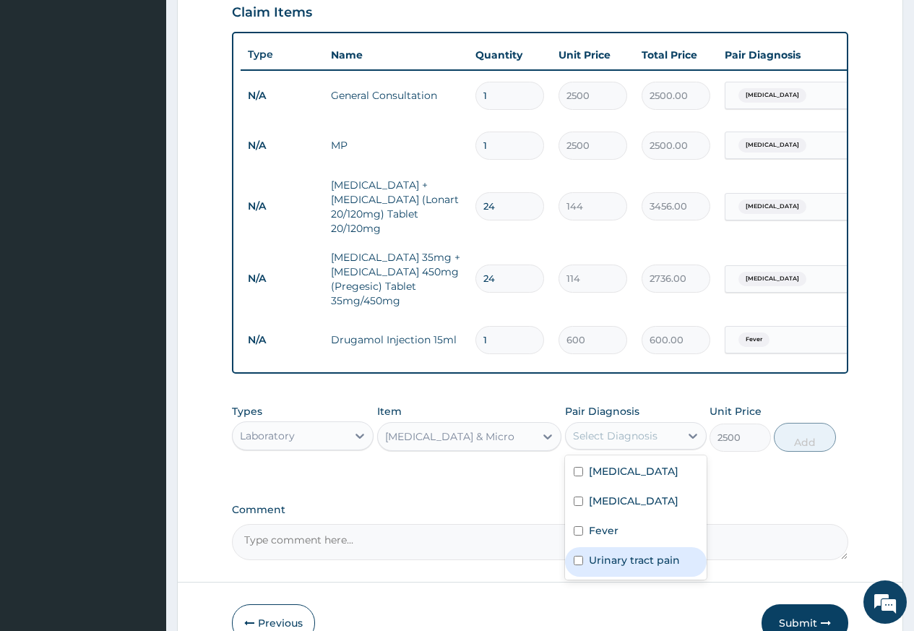
click at [606, 564] on label "Urinary tract pain" at bounding box center [634, 560] width 91 height 14
checkbox input "true"
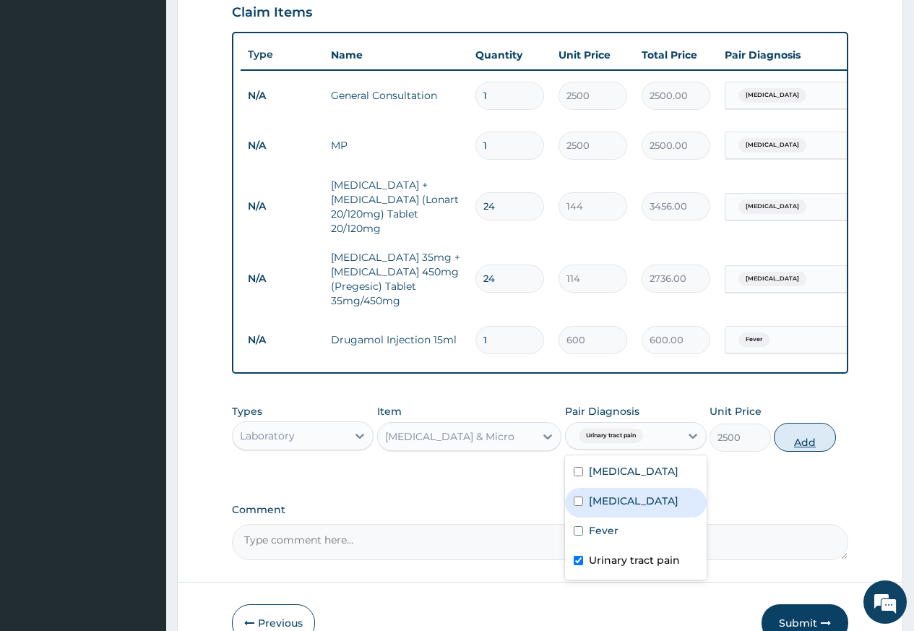
click at [804, 449] on button "Add" at bounding box center [804, 437] width 61 height 29
type input "0"
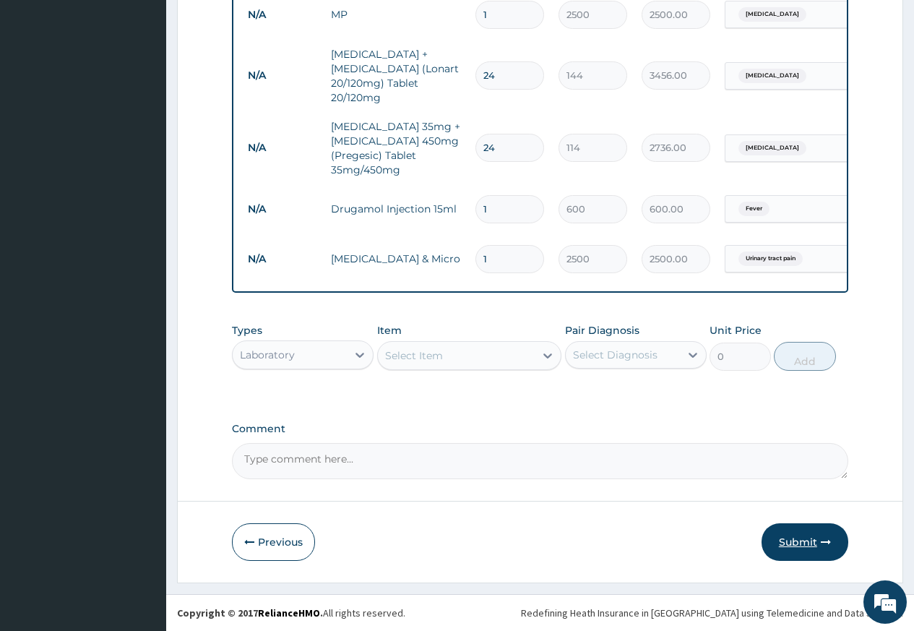
click at [799, 547] on button "Submit" at bounding box center [805, 542] width 87 height 38
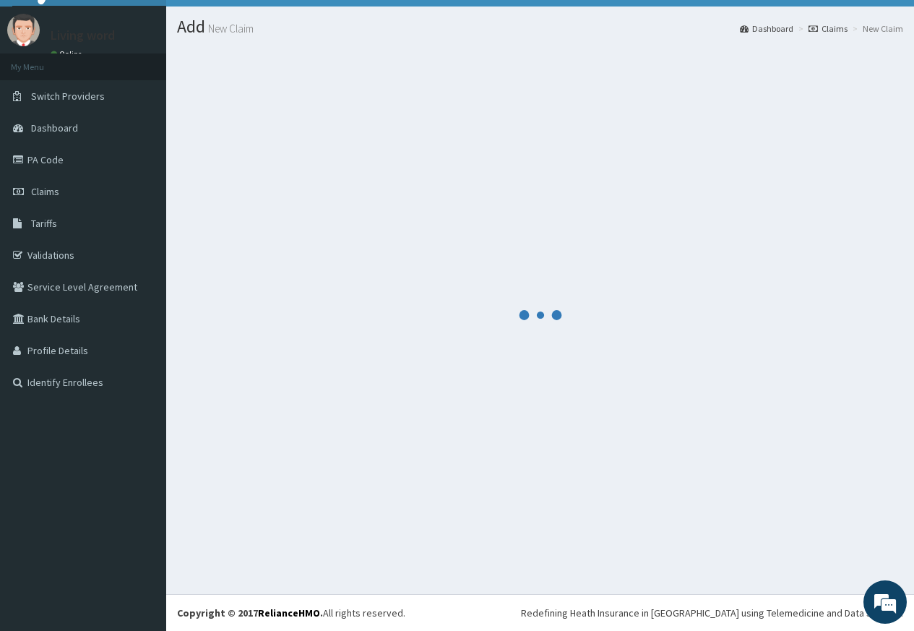
scroll to position [30, 0]
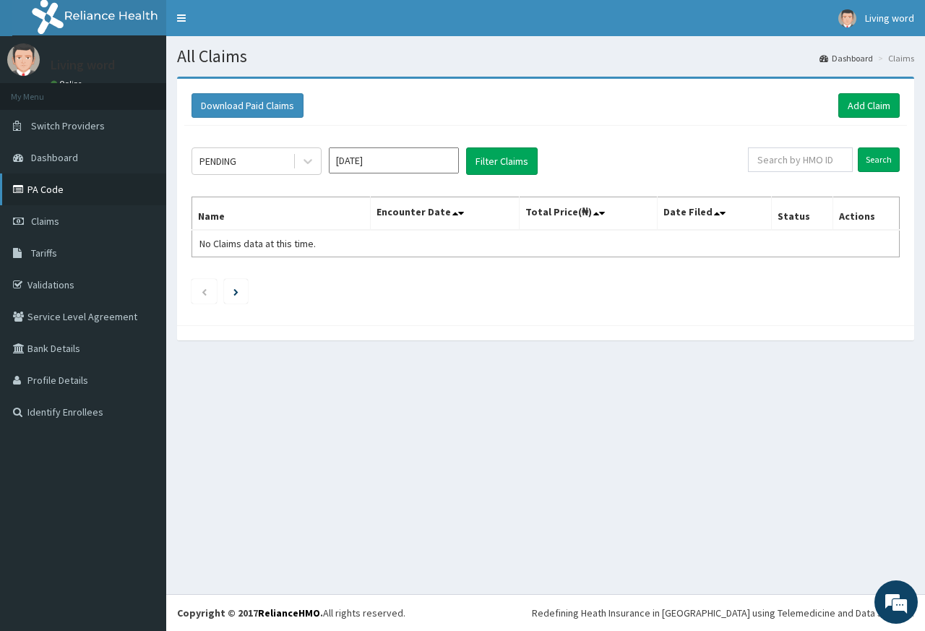
click at [46, 197] on link "PA Code" at bounding box center [83, 189] width 166 height 32
